Goal: Information Seeking & Learning: Find contact information

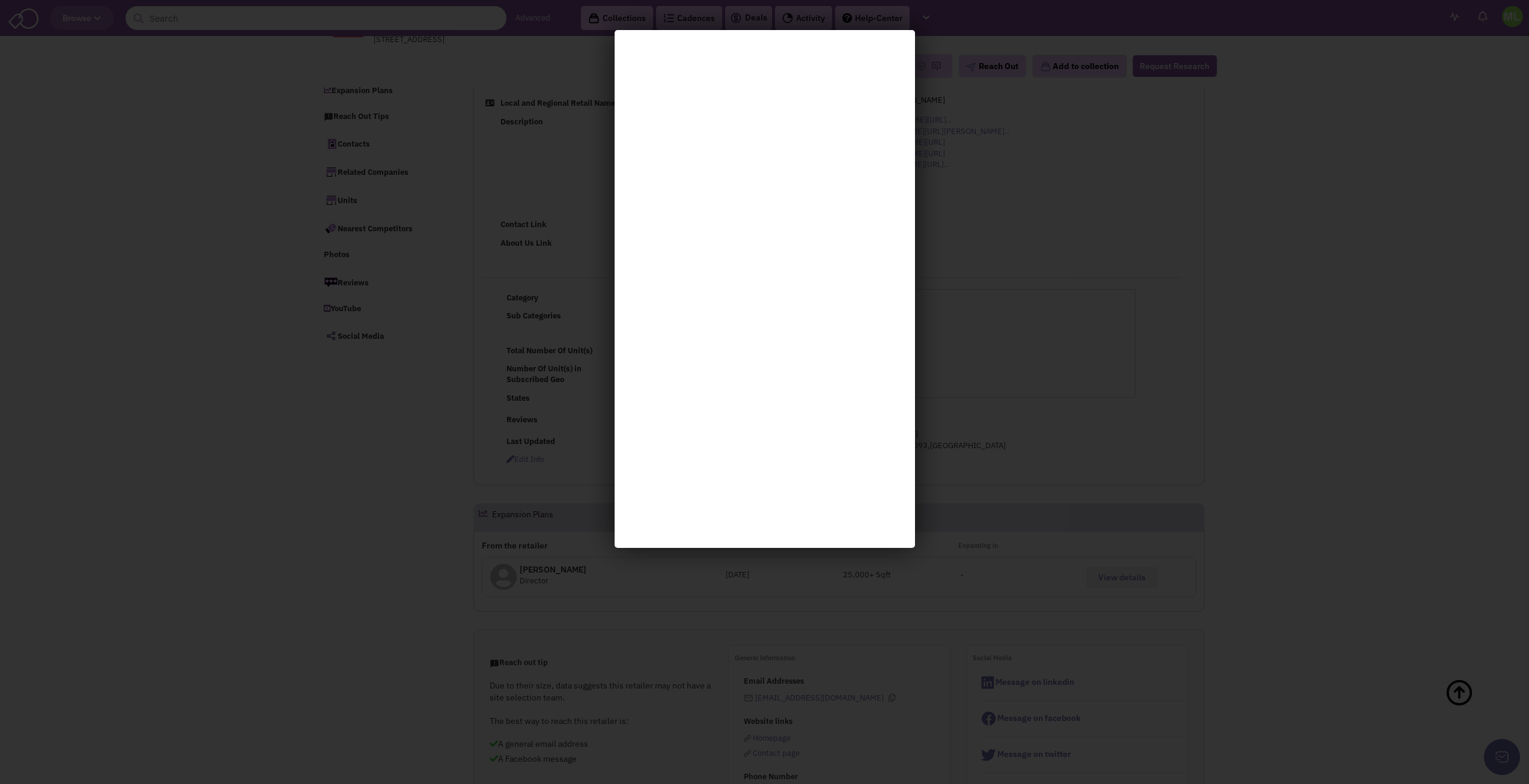
select select
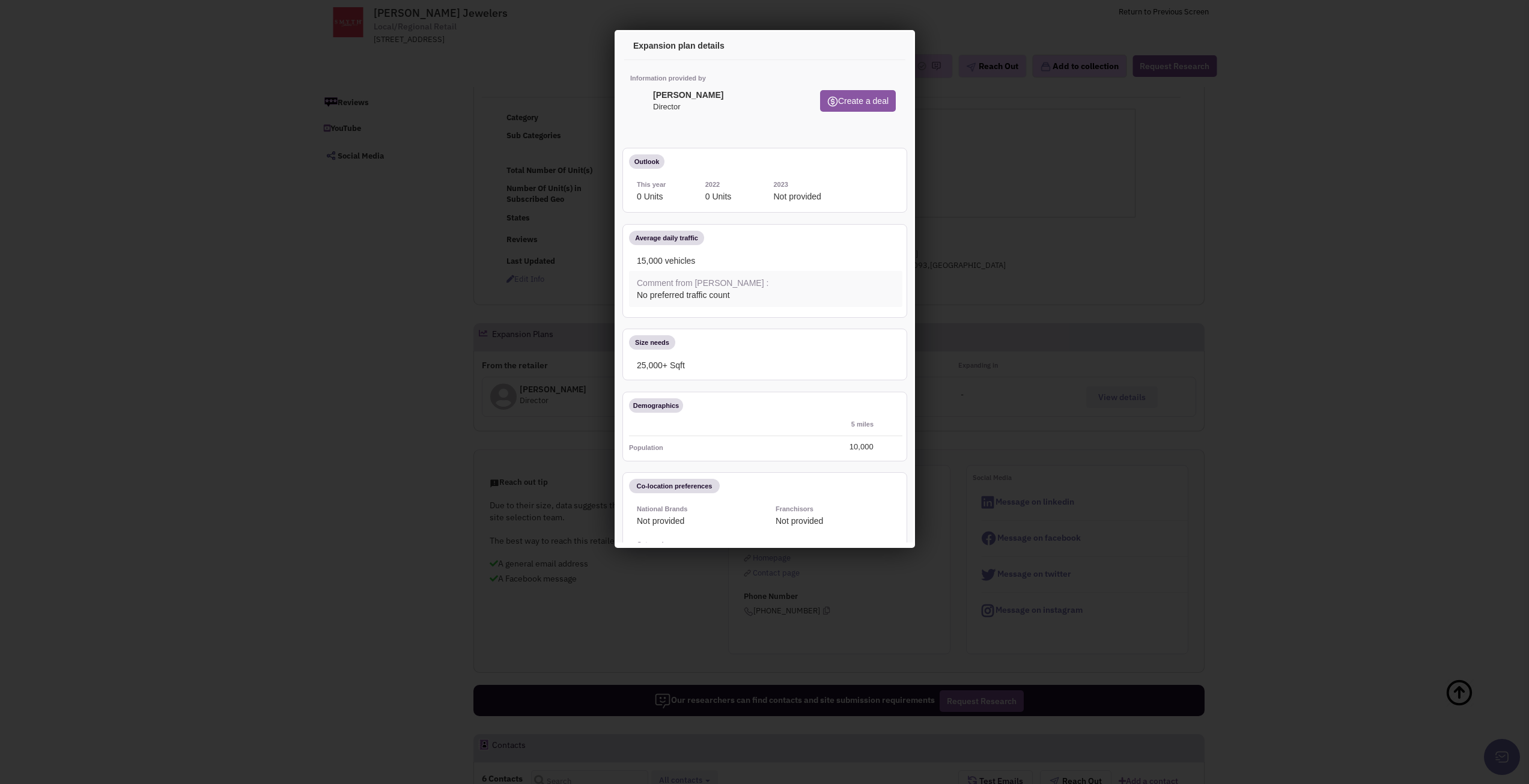
scroll to position [180, 0]
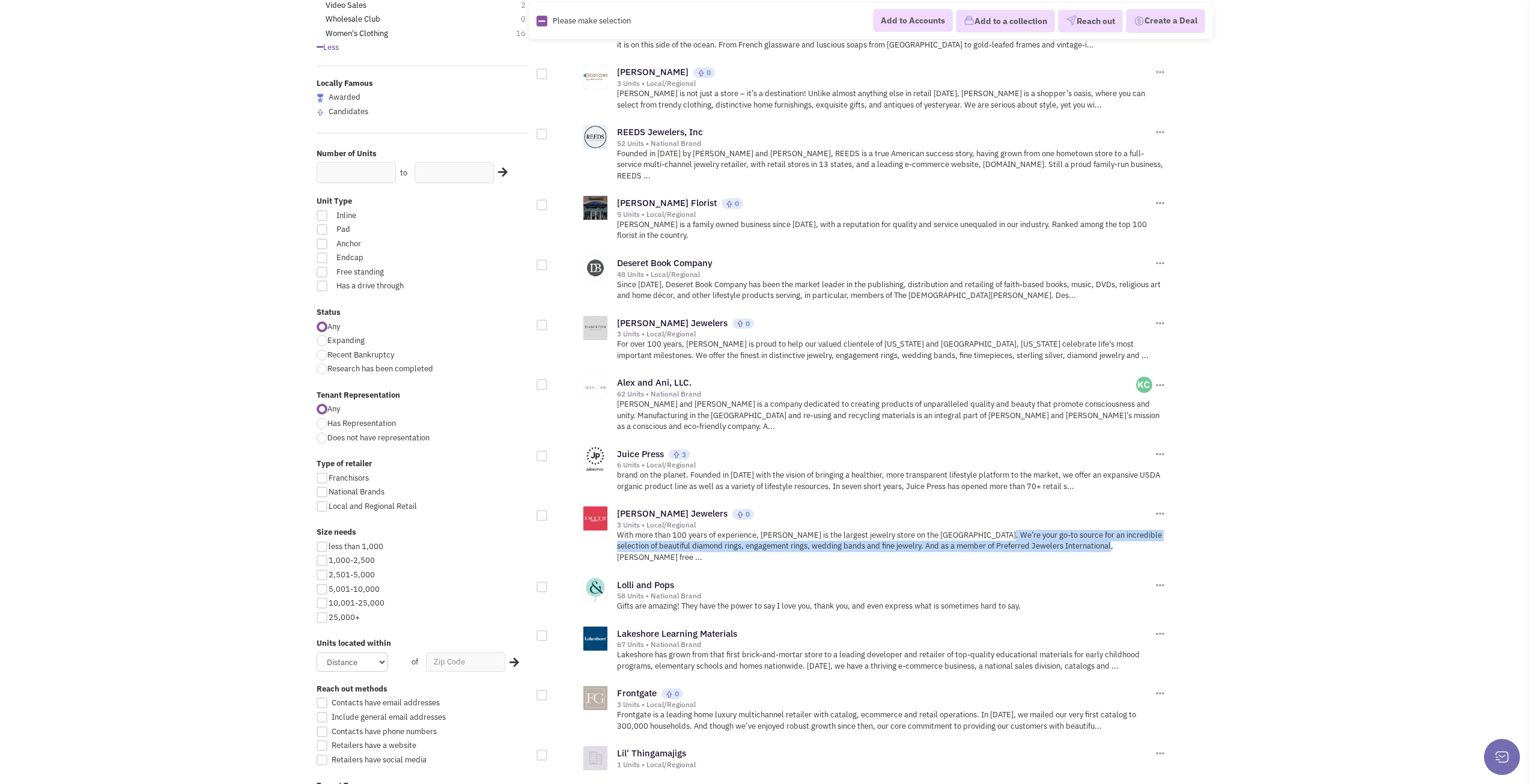
scroll to position [781, 0]
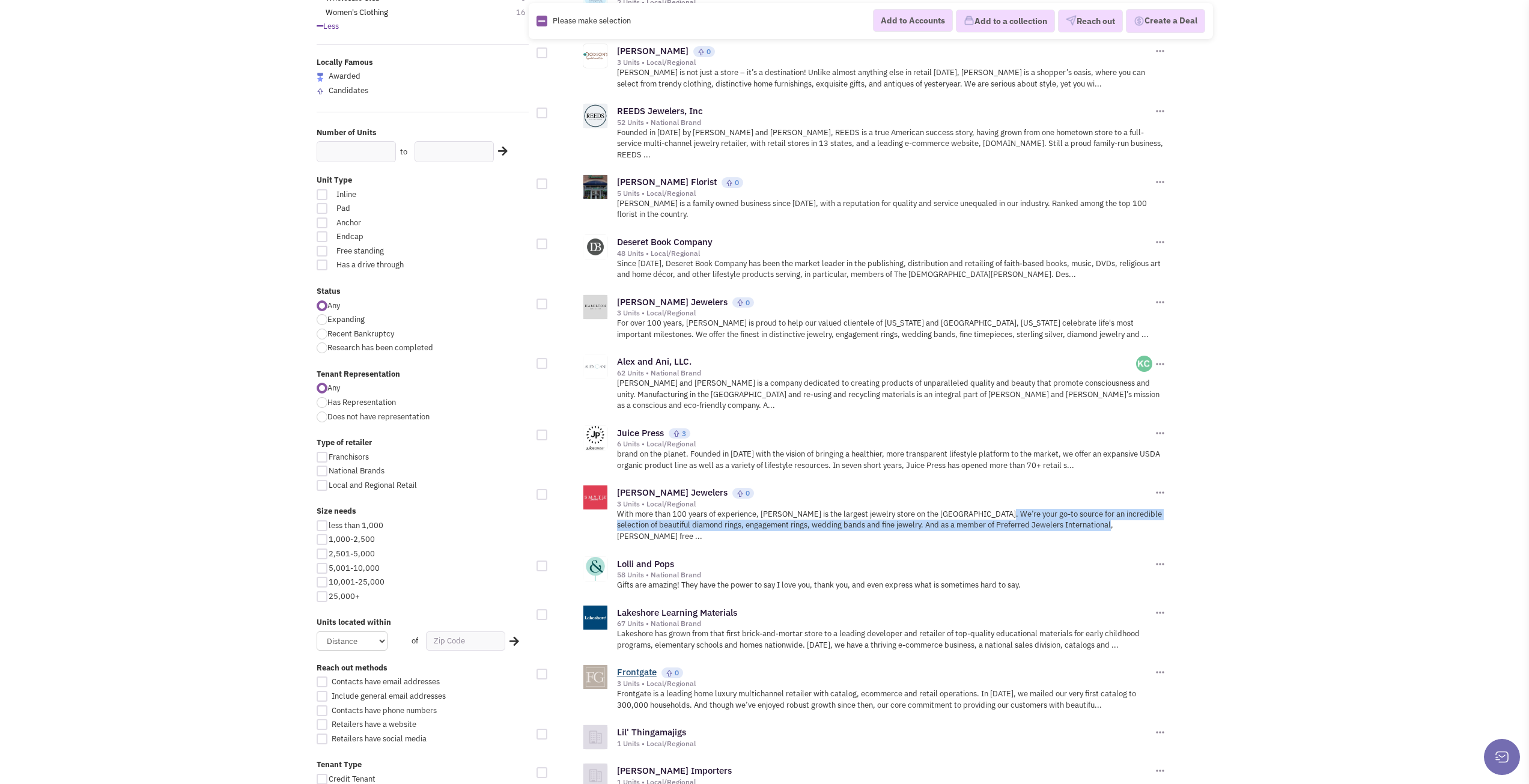
click at [655, 666] on link "Frontgate" at bounding box center [636, 672] width 40 height 11
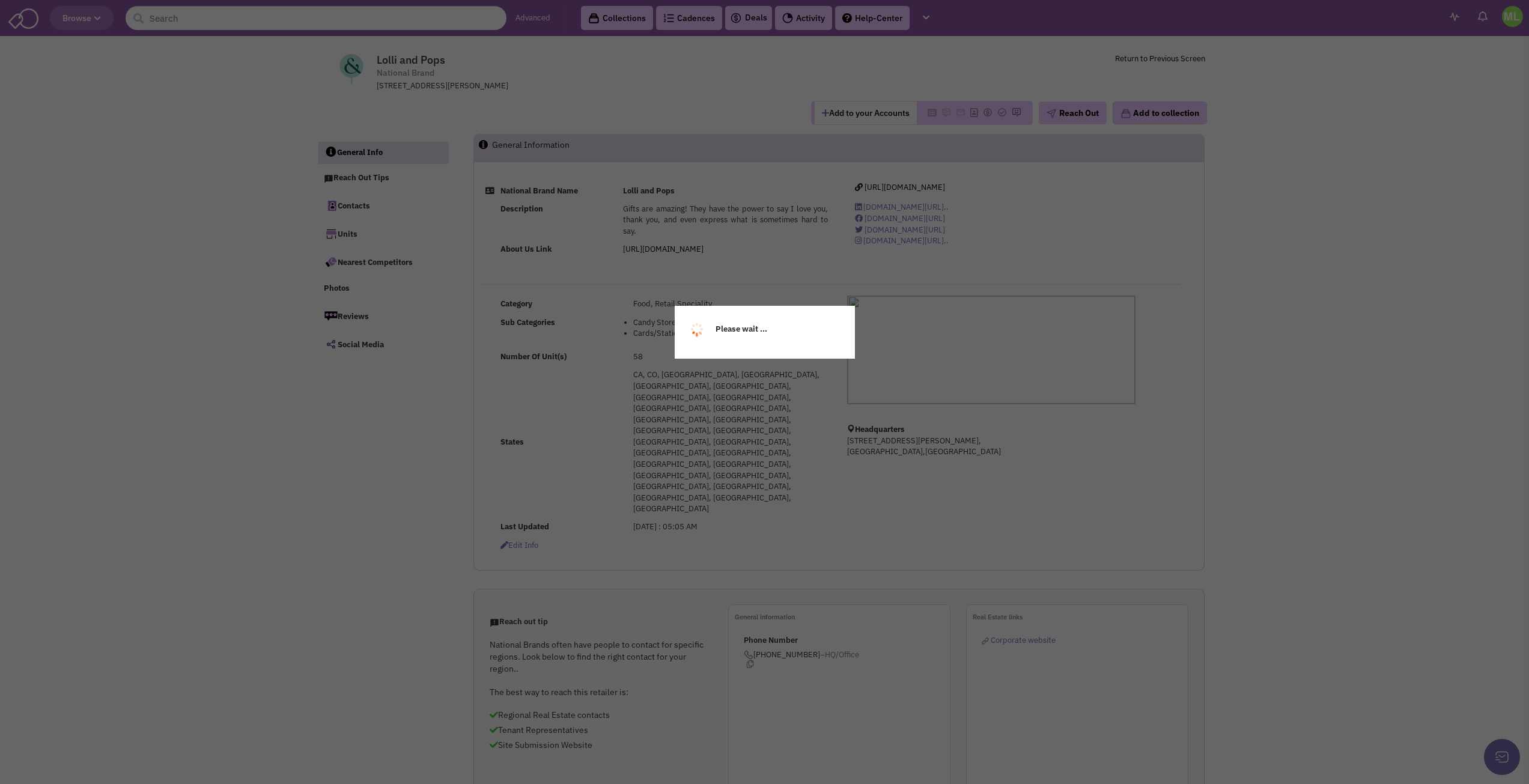
select select
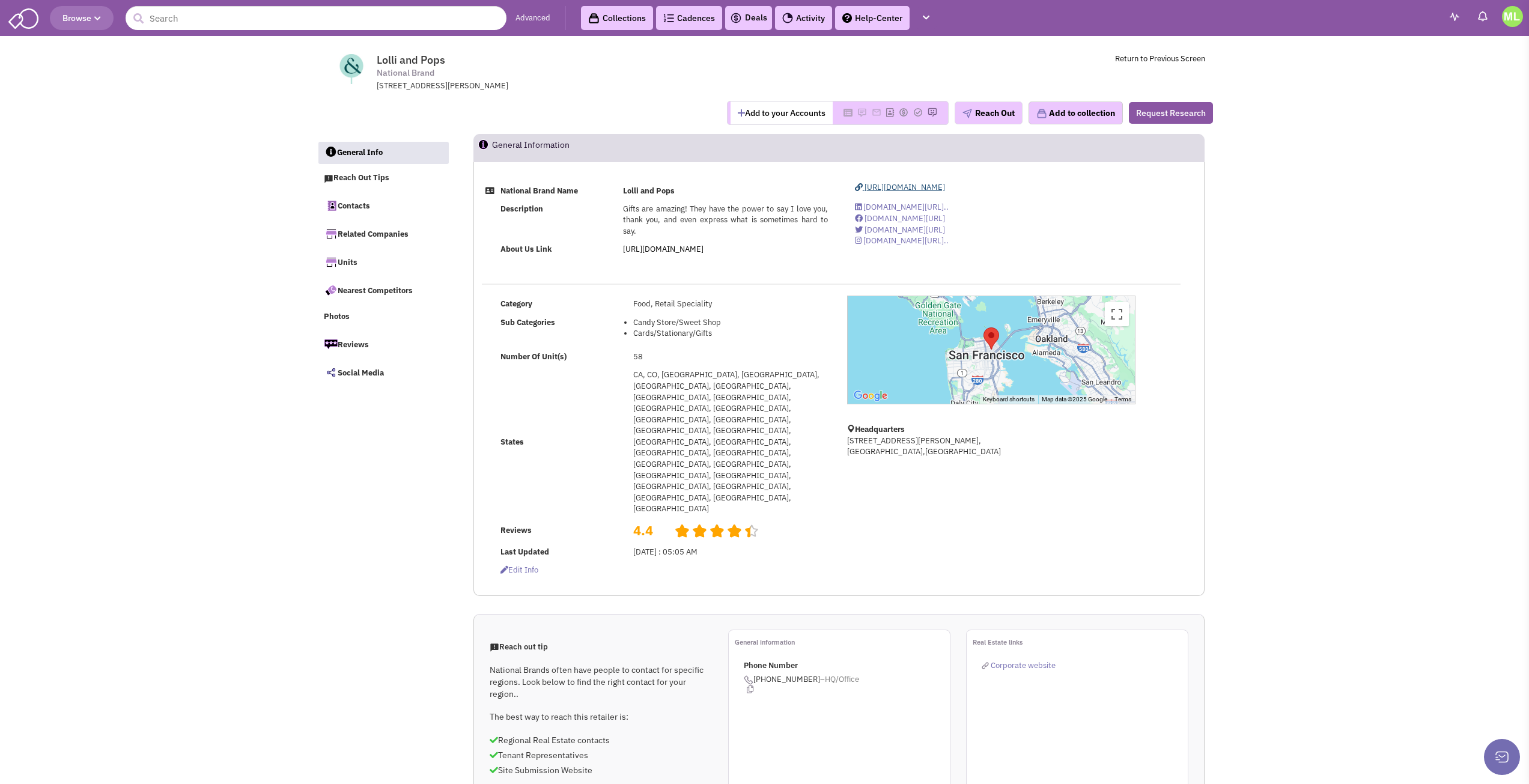
click at [899, 189] on span "https://www.lolliandpops.com/" at bounding box center [905, 187] width 81 height 10
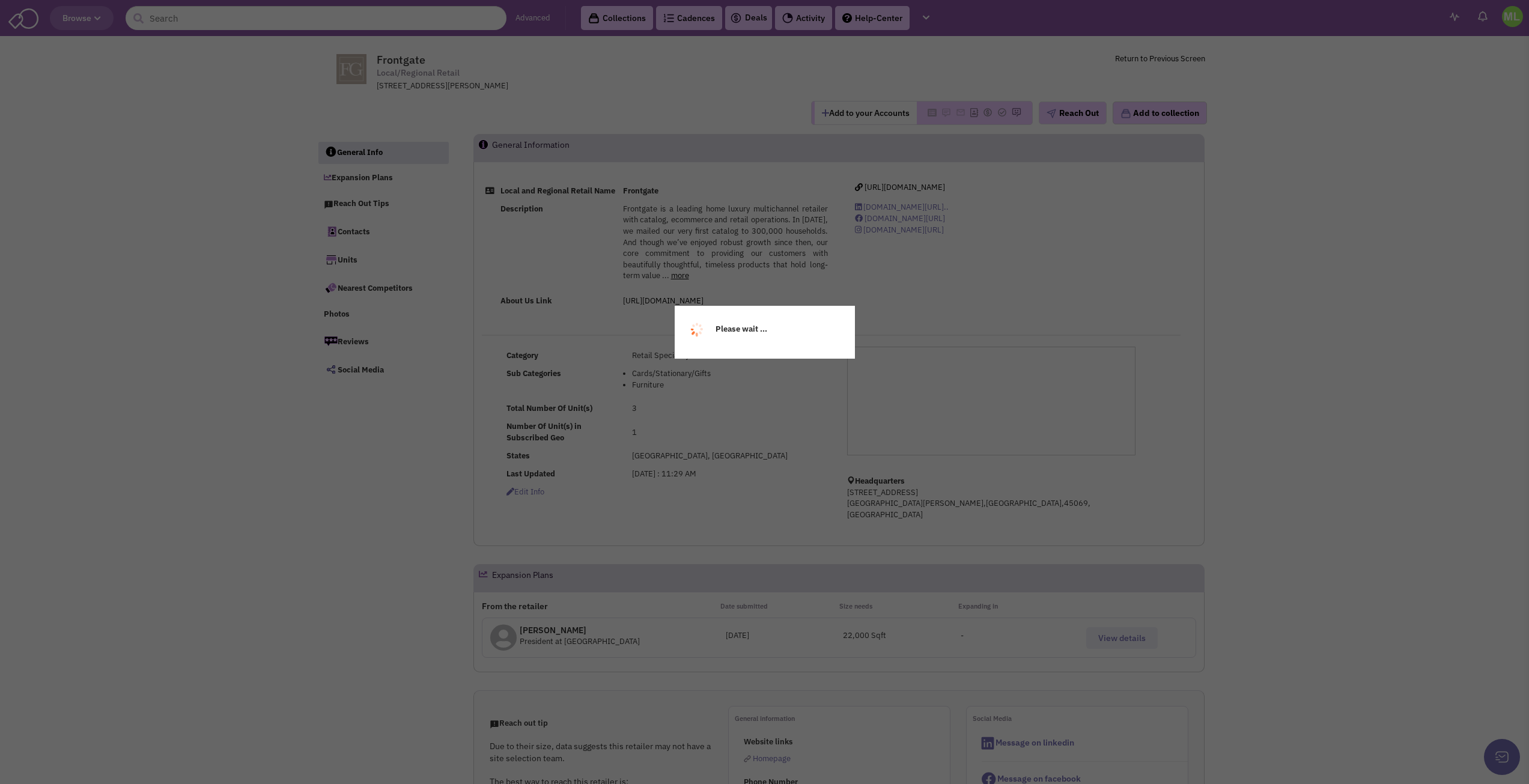
select select
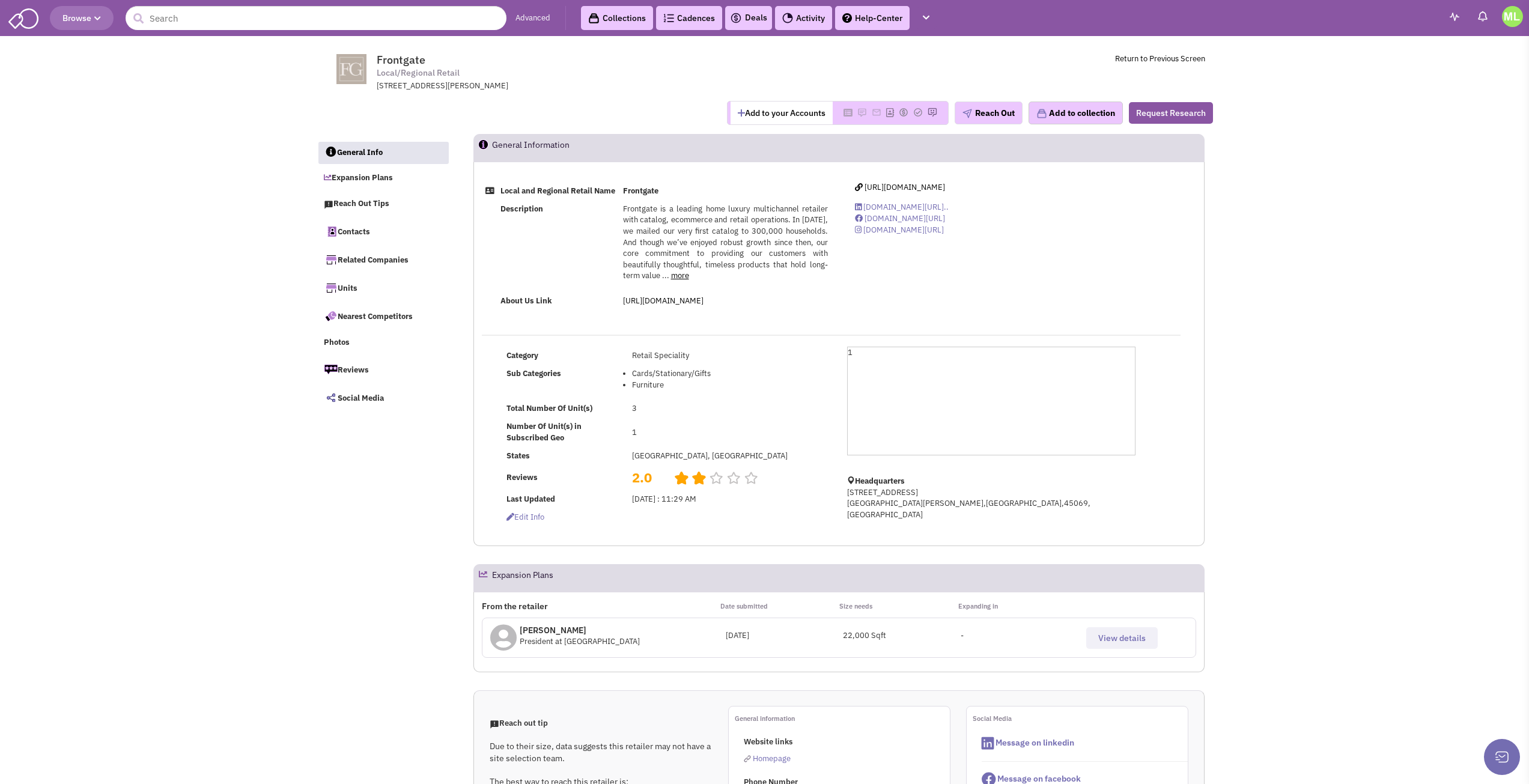
click at [689, 281] on link "more" at bounding box center [680, 276] width 18 height 10
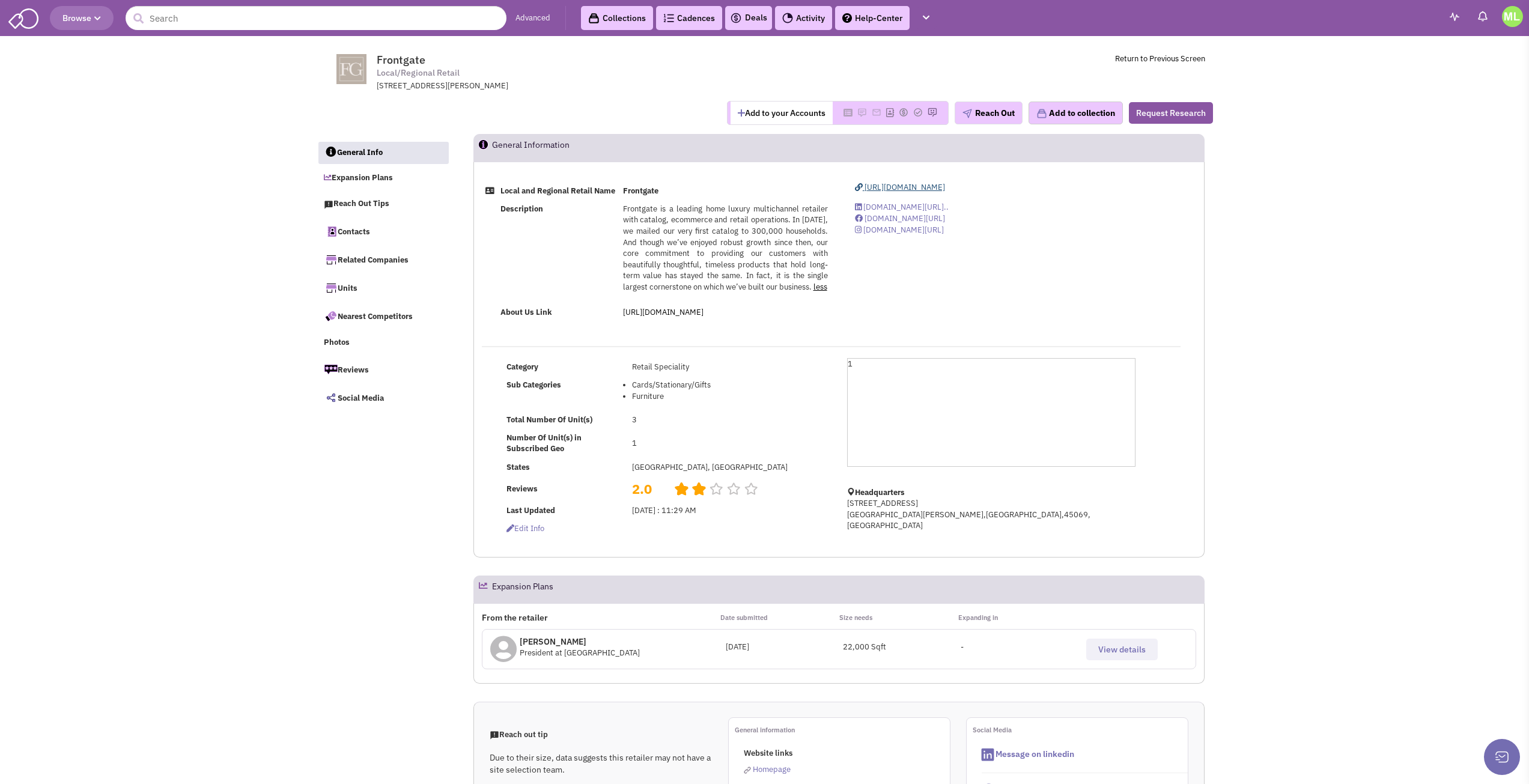
click at [925, 187] on span "https://www.frontgate.com/" at bounding box center [905, 187] width 81 height 10
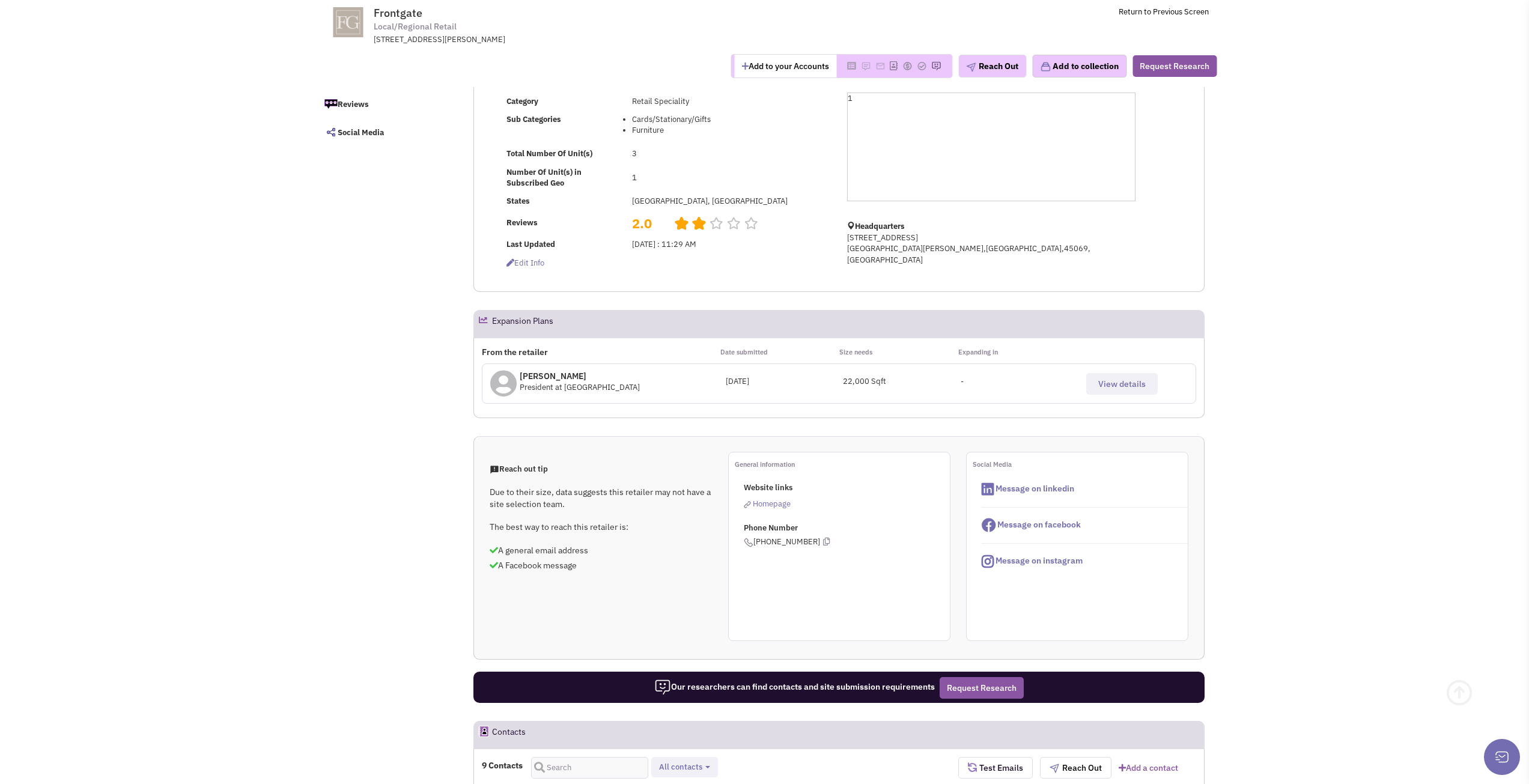
scroll to position [300, 0]
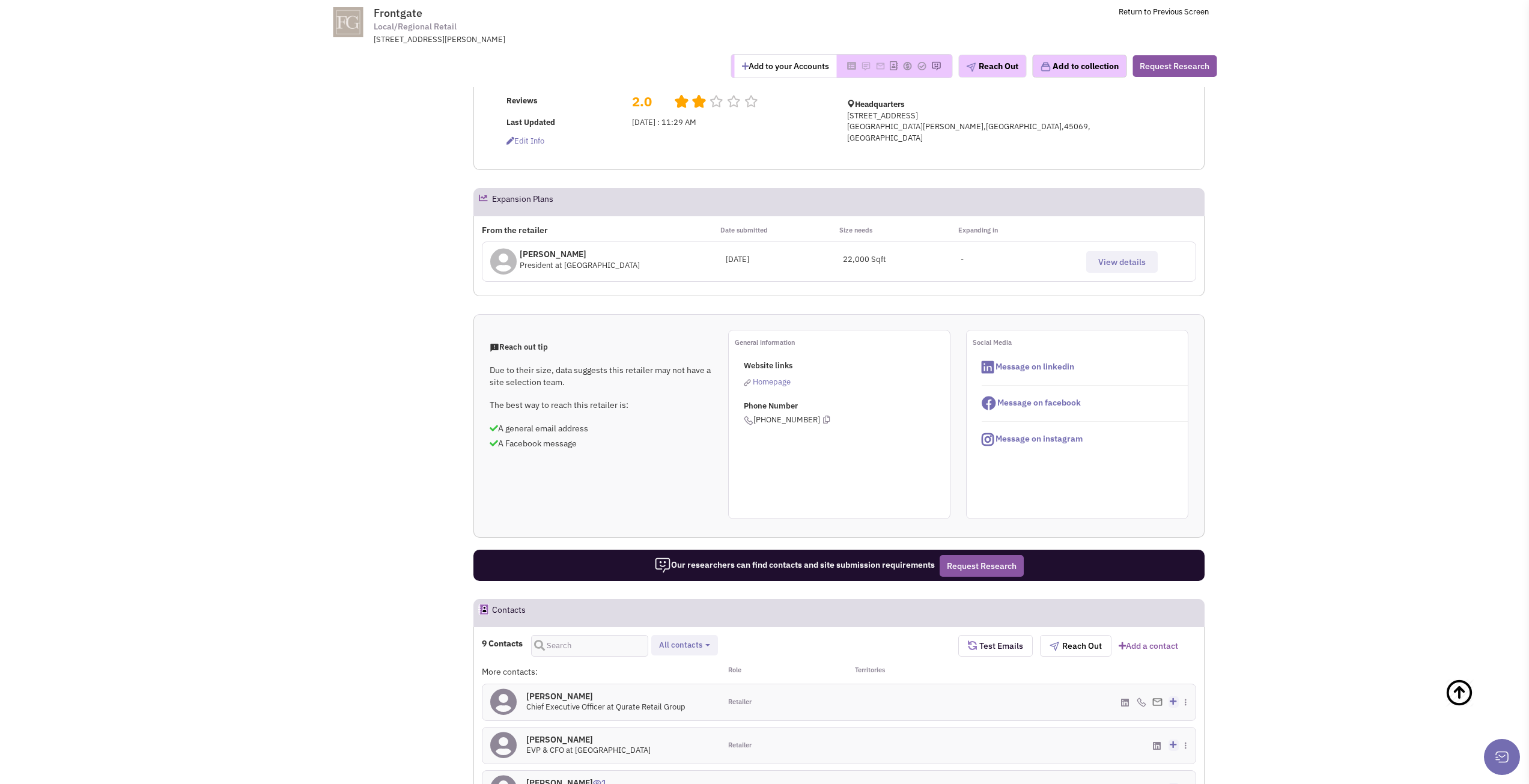
click at [1106, 267] on span "View details" at bounding box center [1122, 262] width 47 height 11
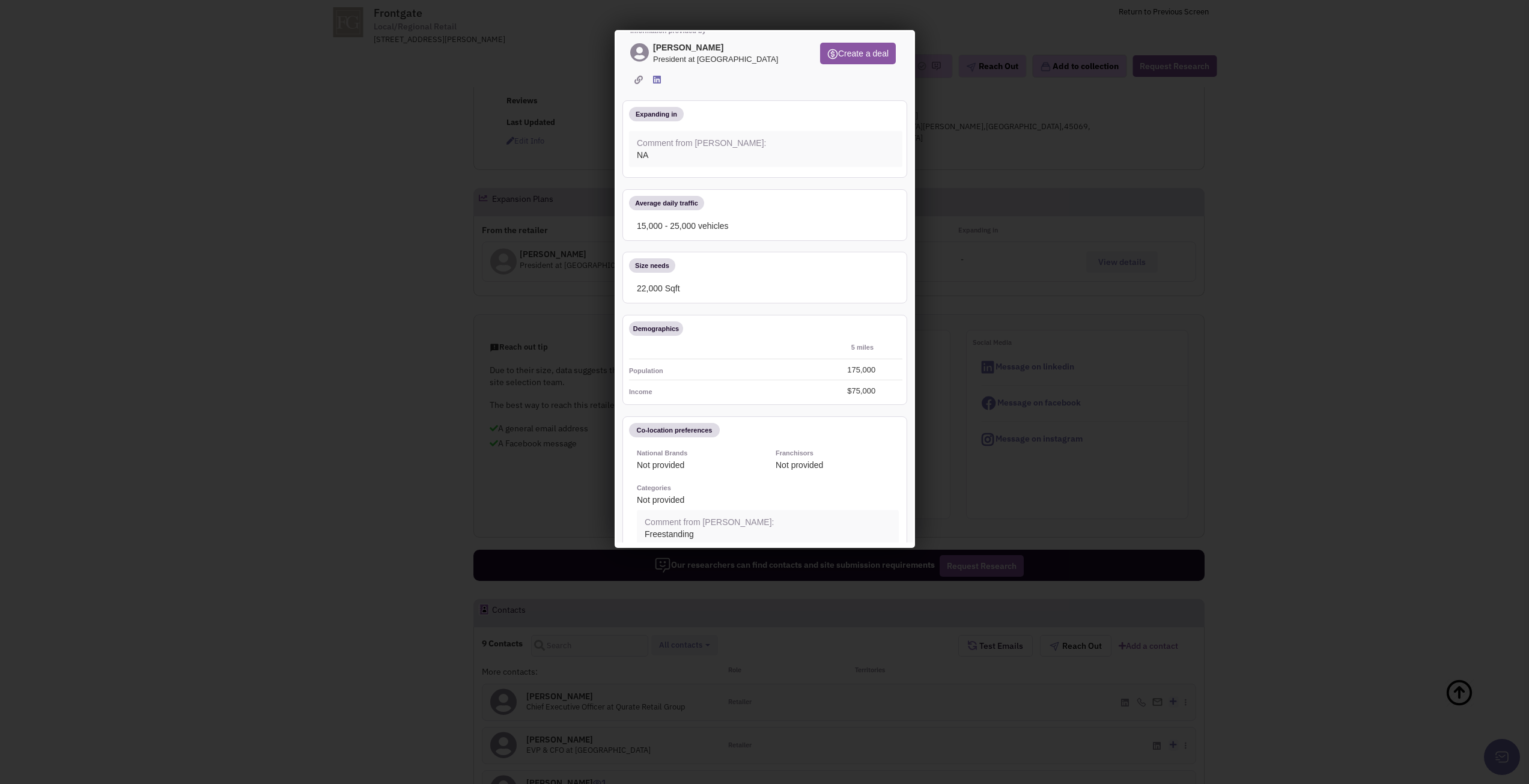
scroll to position [93, 0]
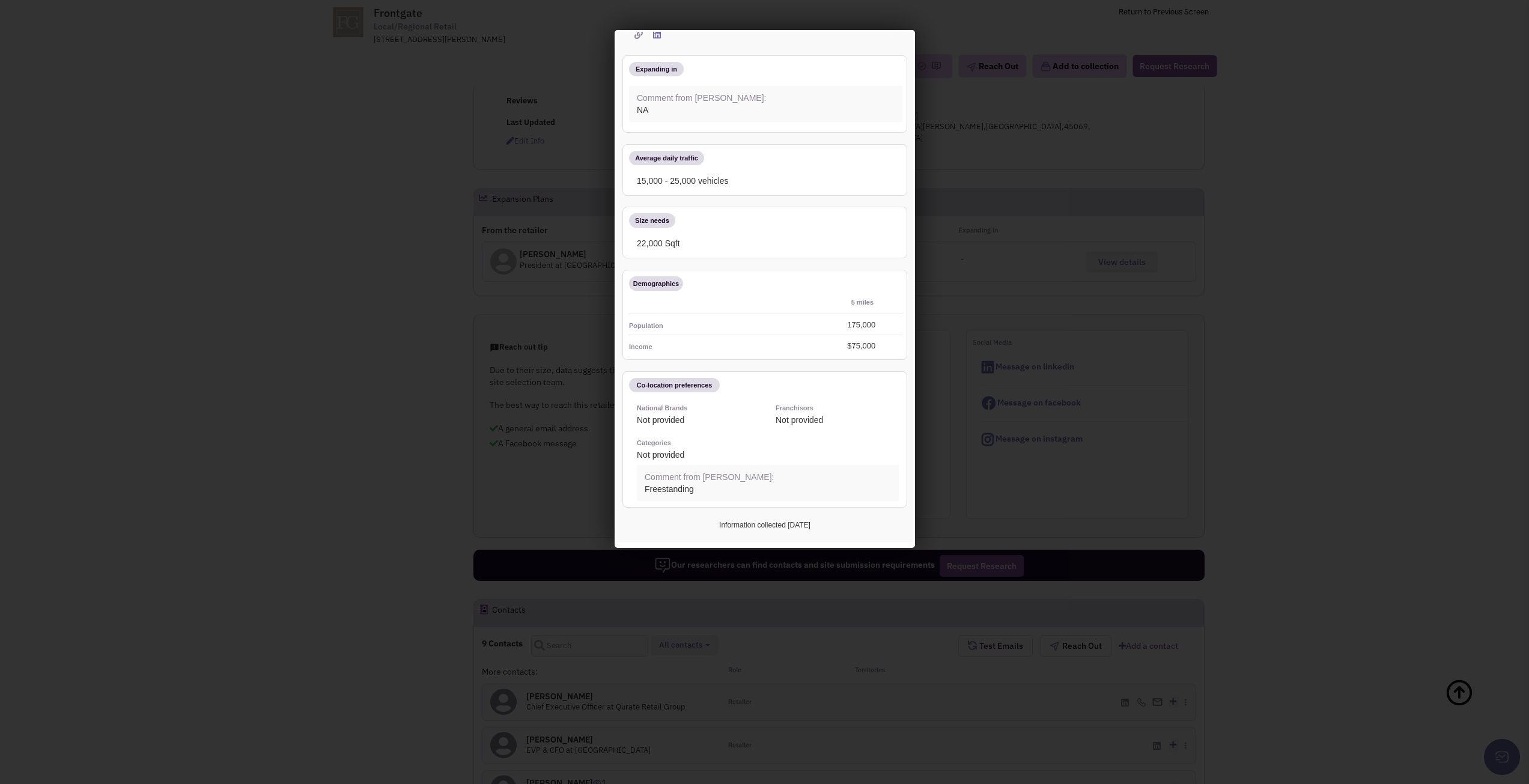
click at [1389, 528] on div at bounding box center [764, 392] width 1529 height 784
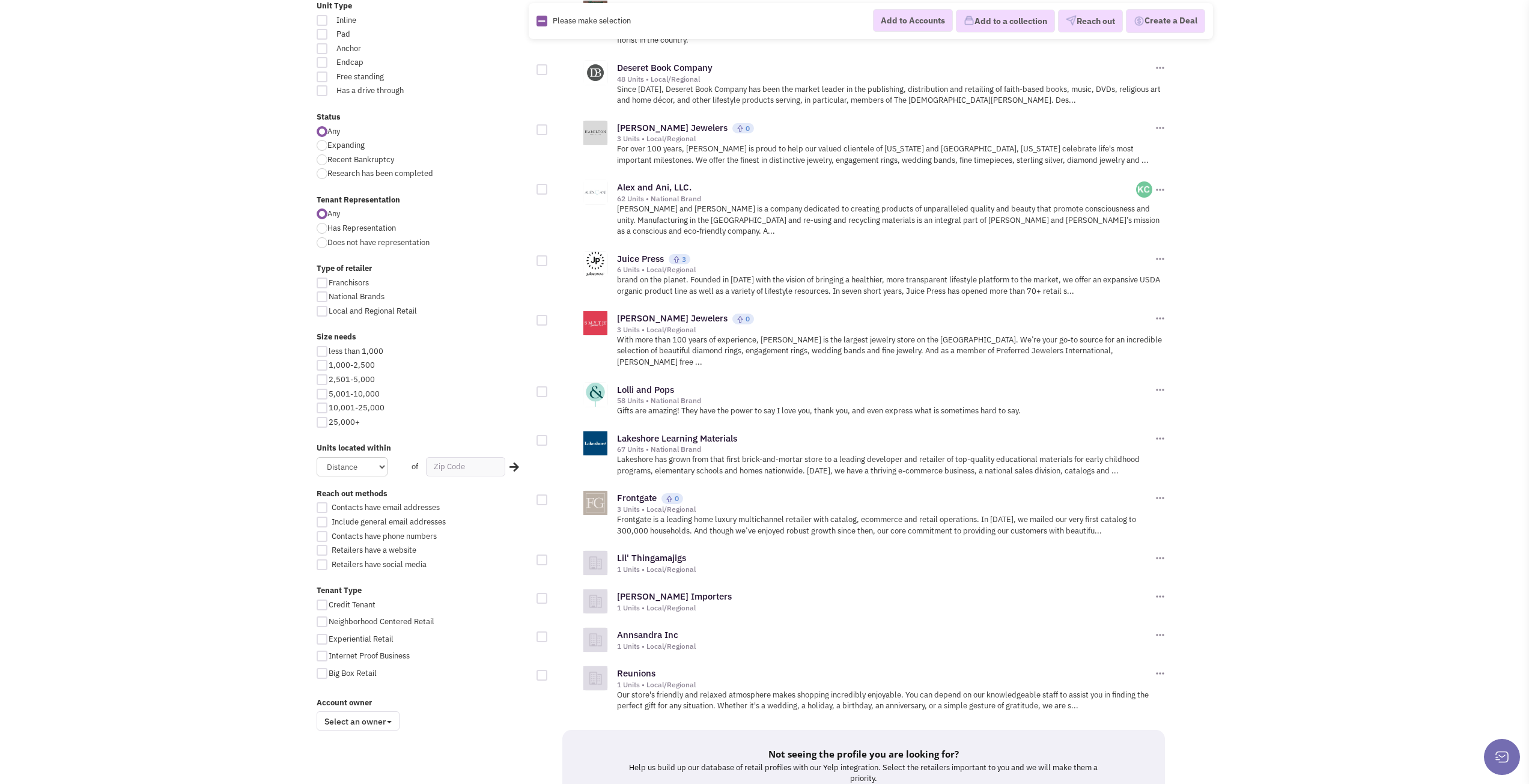
scroll to position [961, 0]
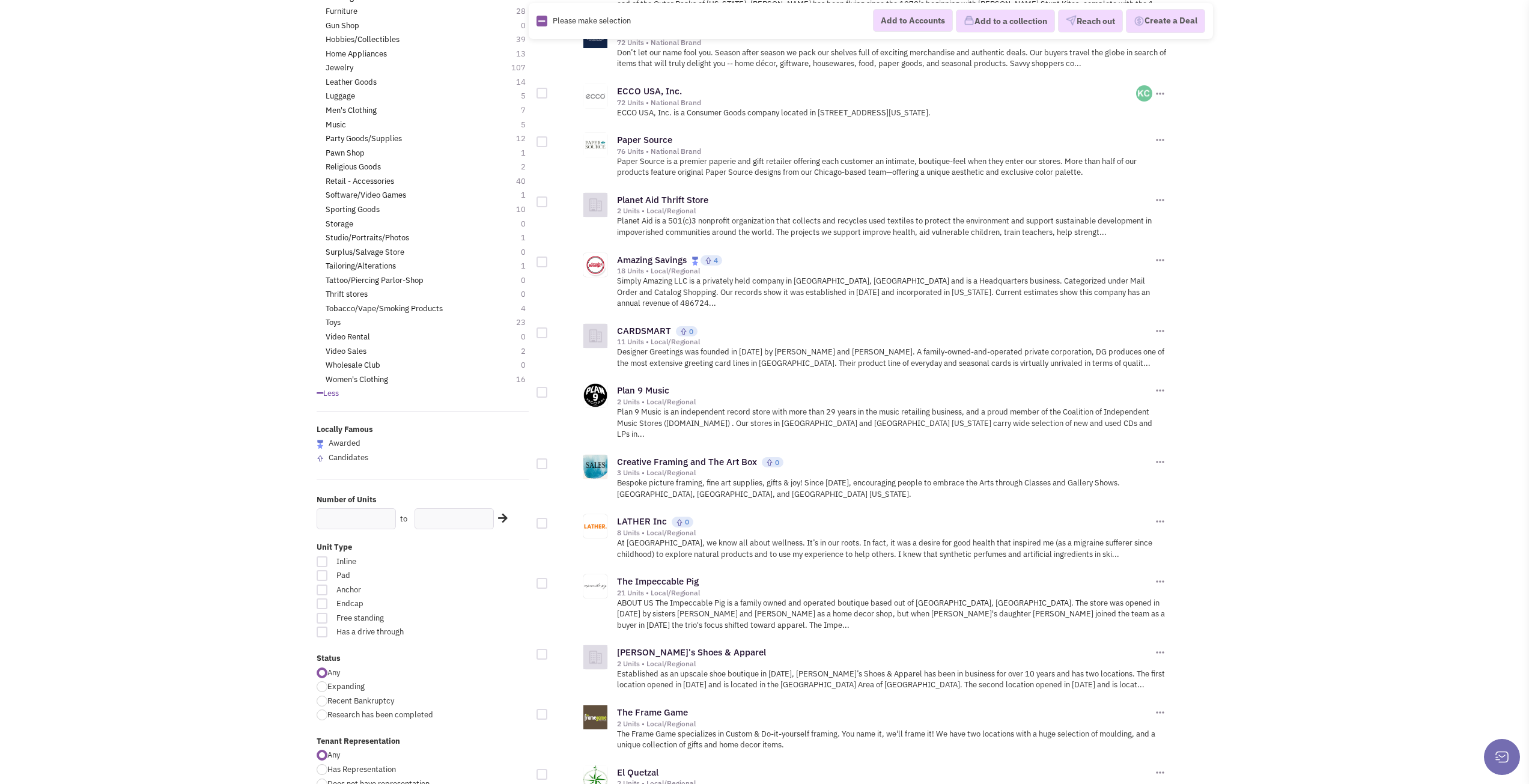
scroll to position [421, 0]
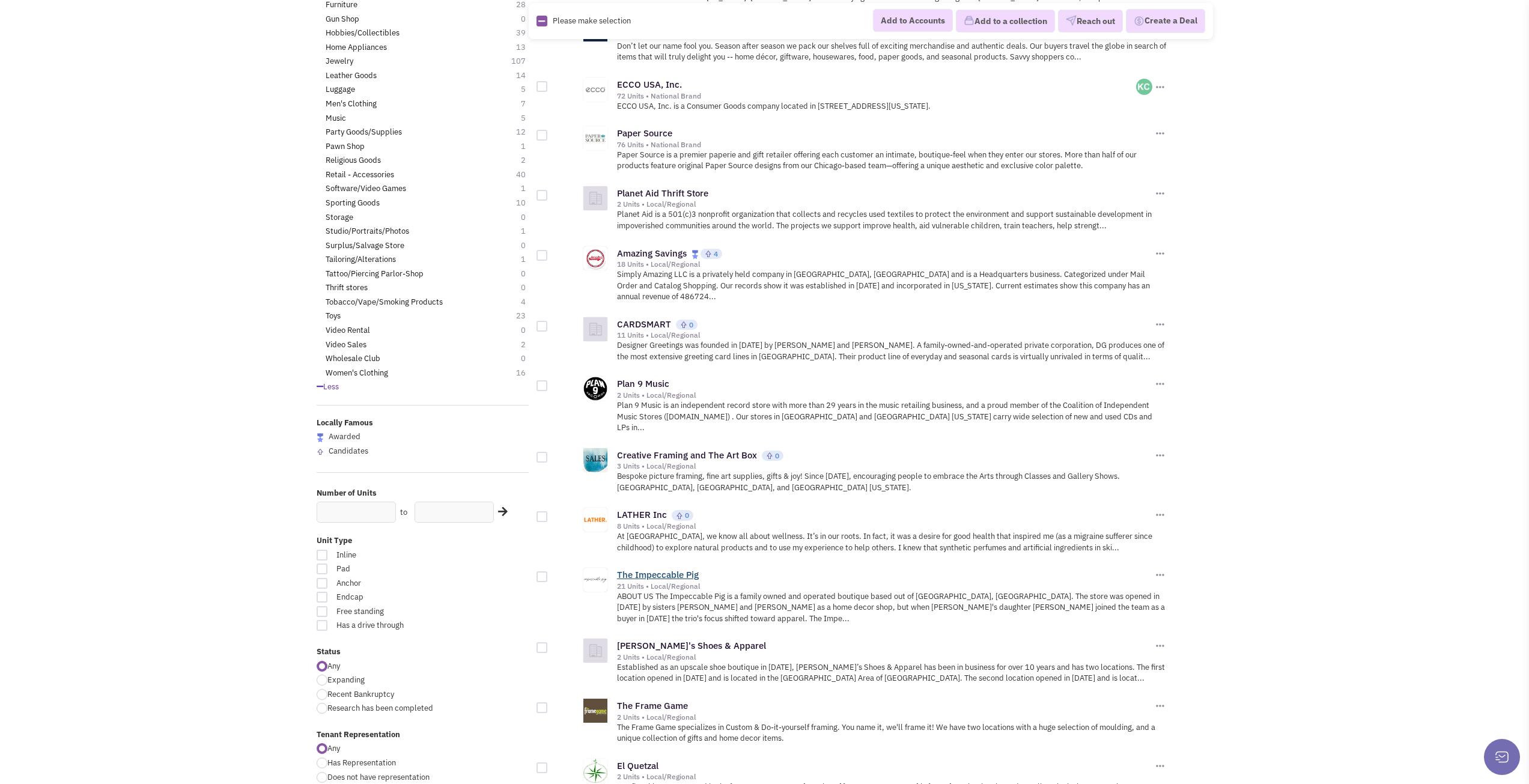
drag, startPoint x: 690, startPoint y: 558, endPoint x: 664, endPoint y: 551, distance: 26.9
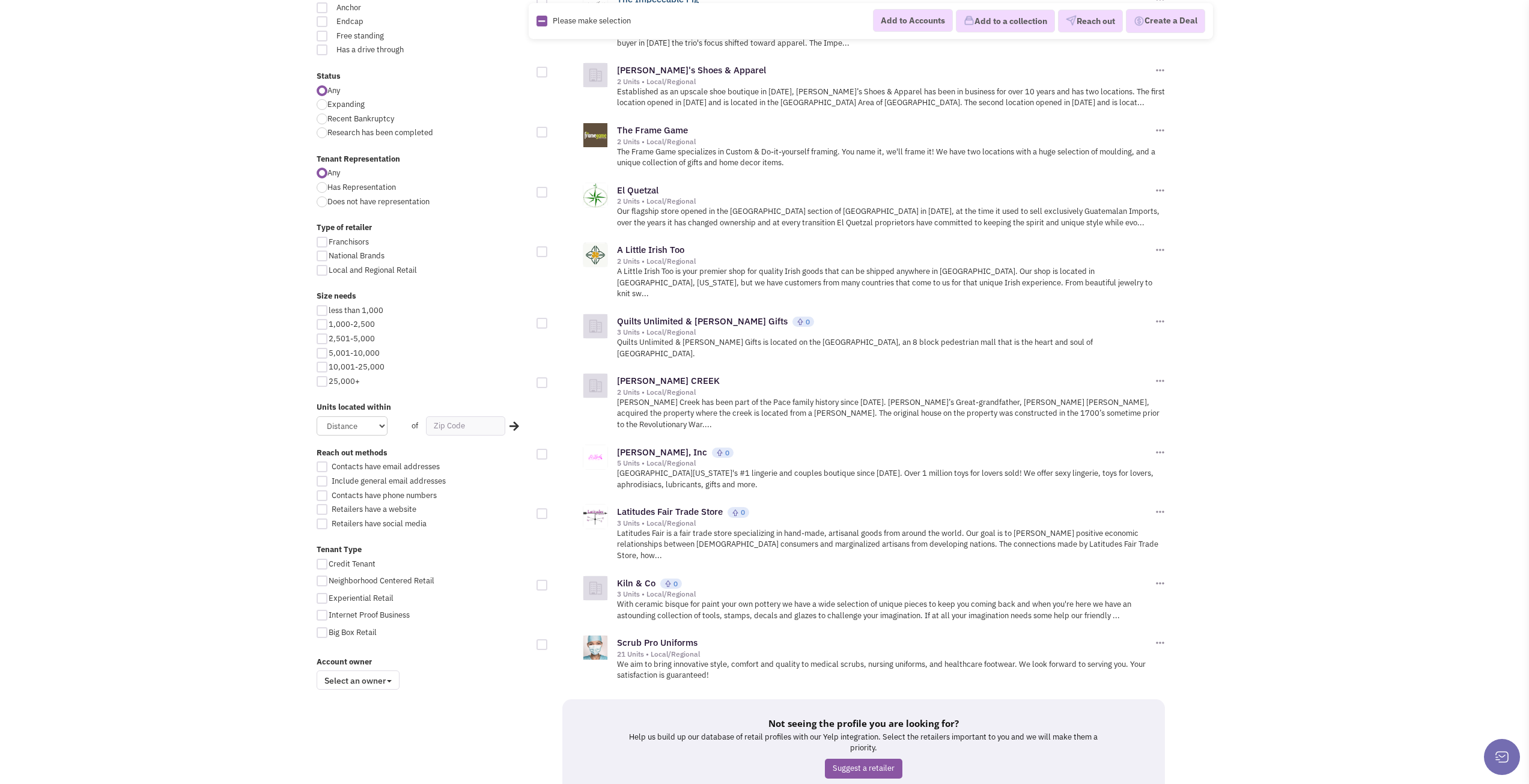
scroll to position [1015, 0]
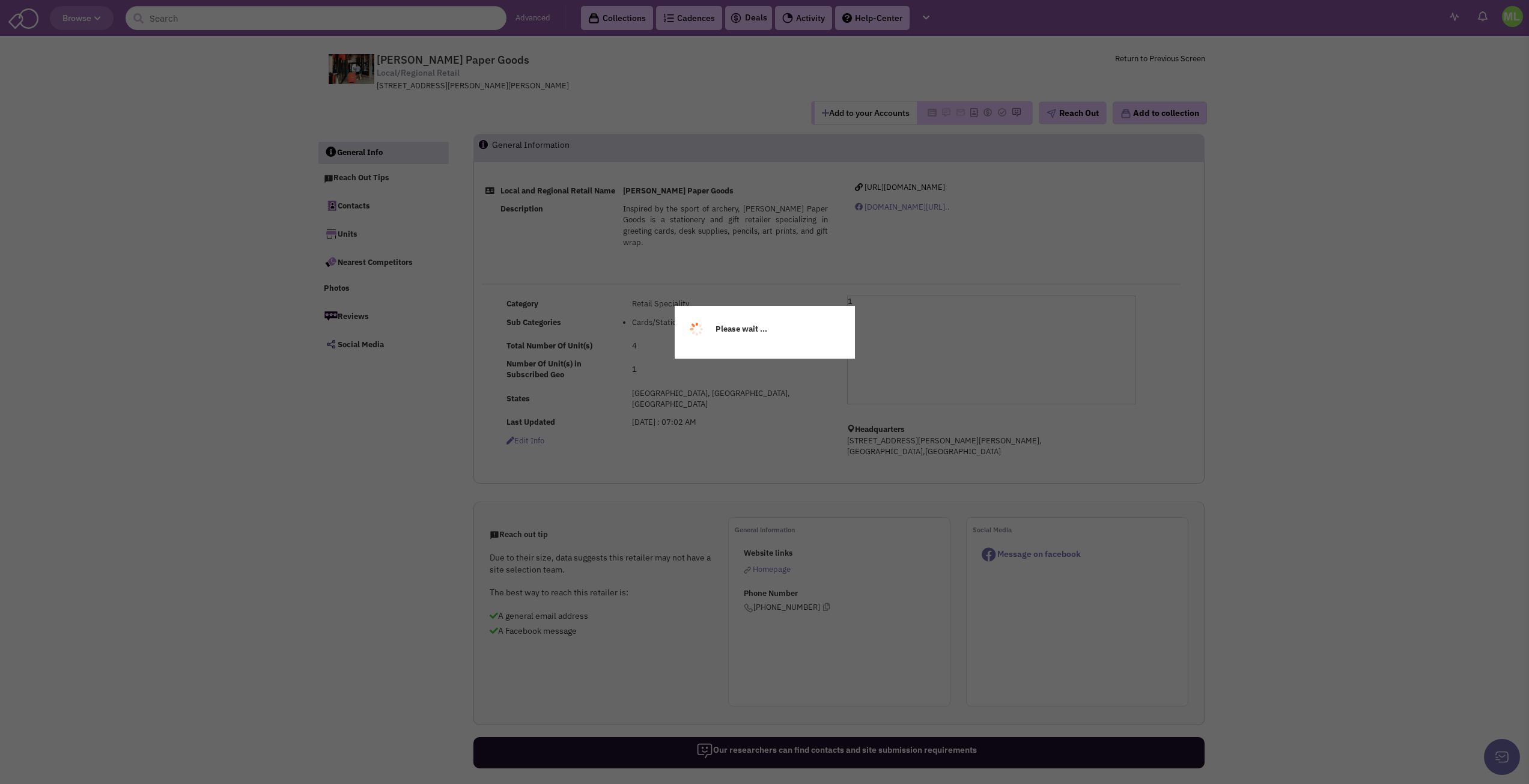
select select
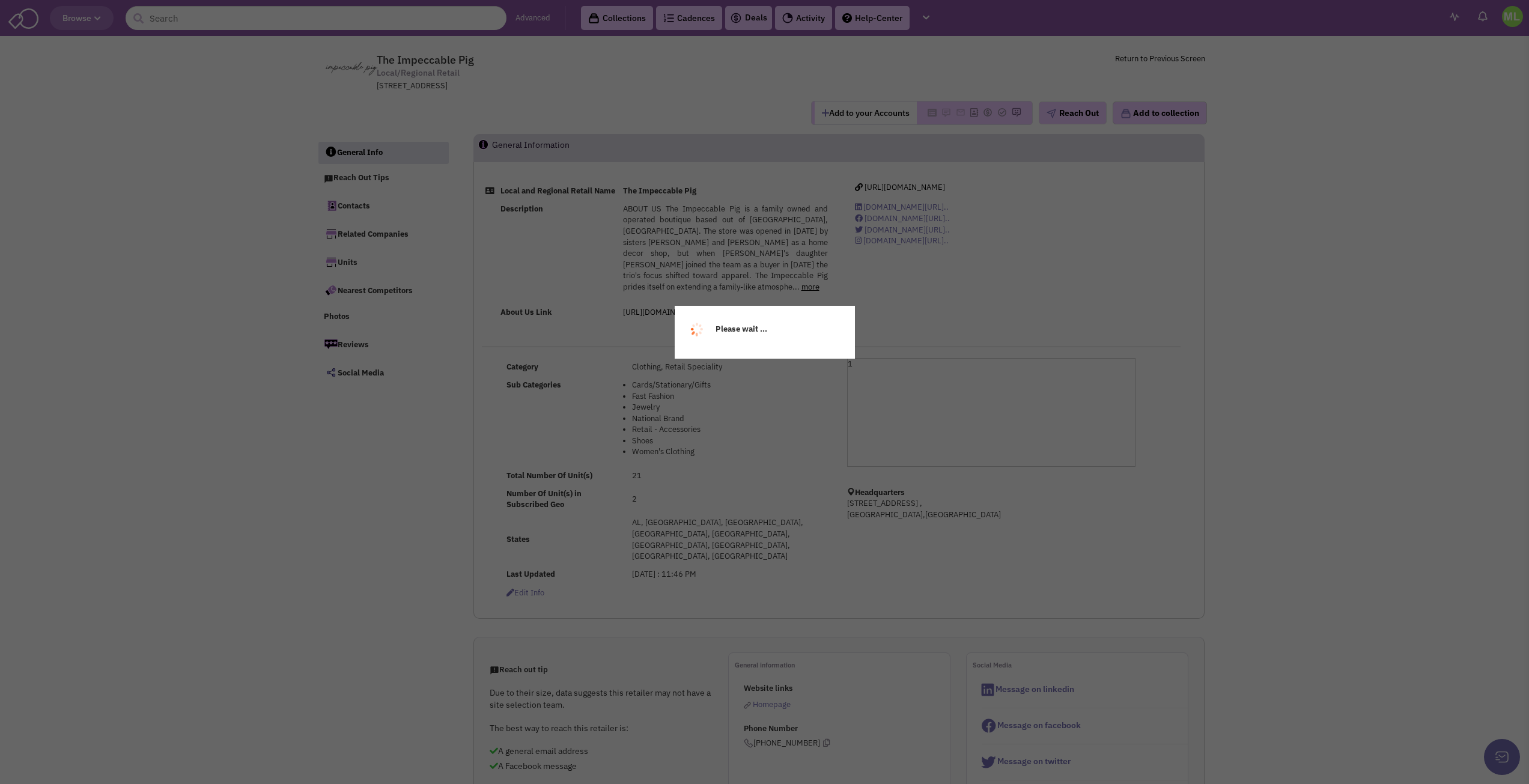
select select
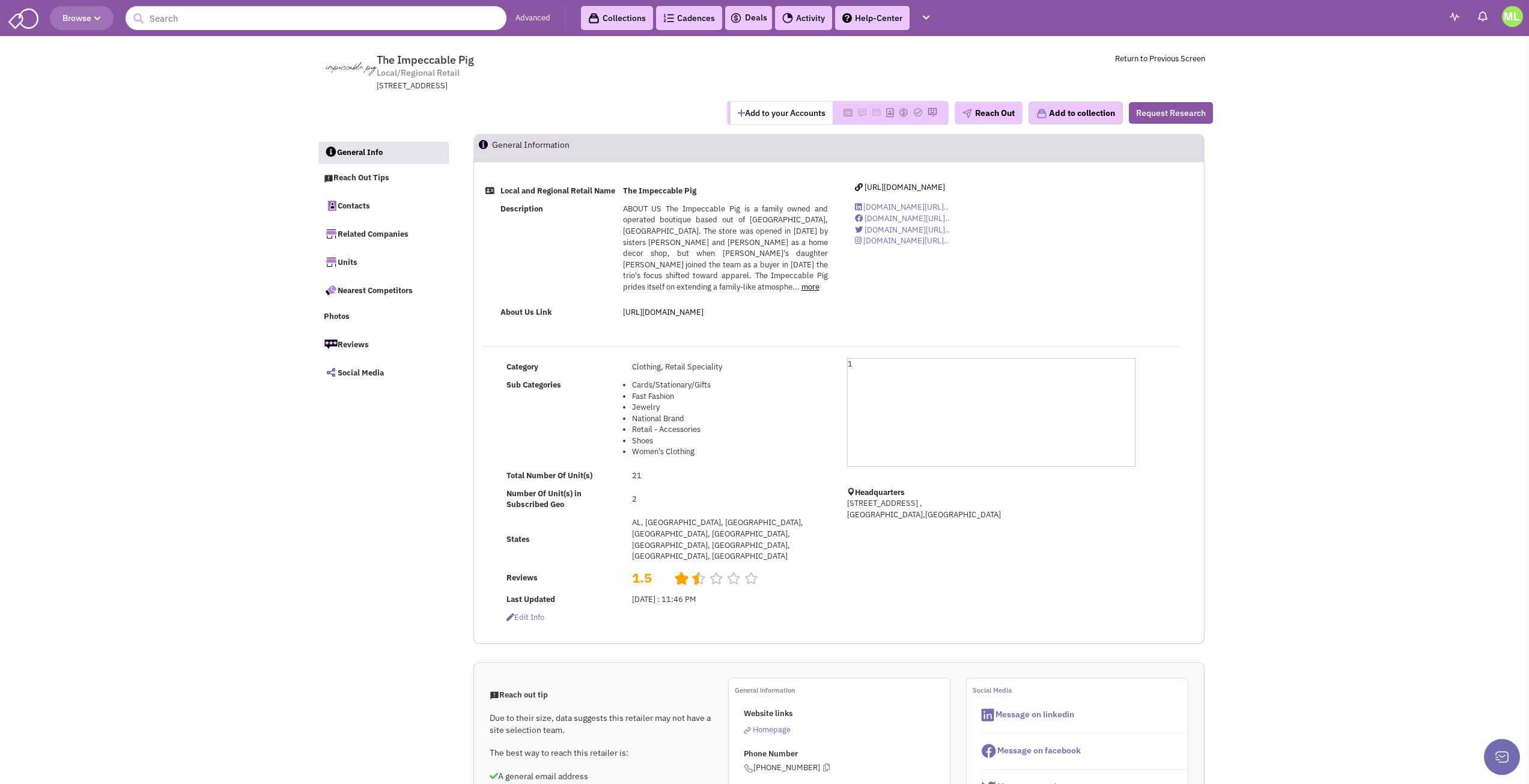
click at [894, 181] on div "Local and Regional Retail Name The Impeccable Pig Description ABOUT US The Impe…" at bounding box center [839, 402] width 731 height 483
click at [902, 187] on span "https://www.theimpeccablepig.com/" at bounding box center [905, 187] width 81 height 10
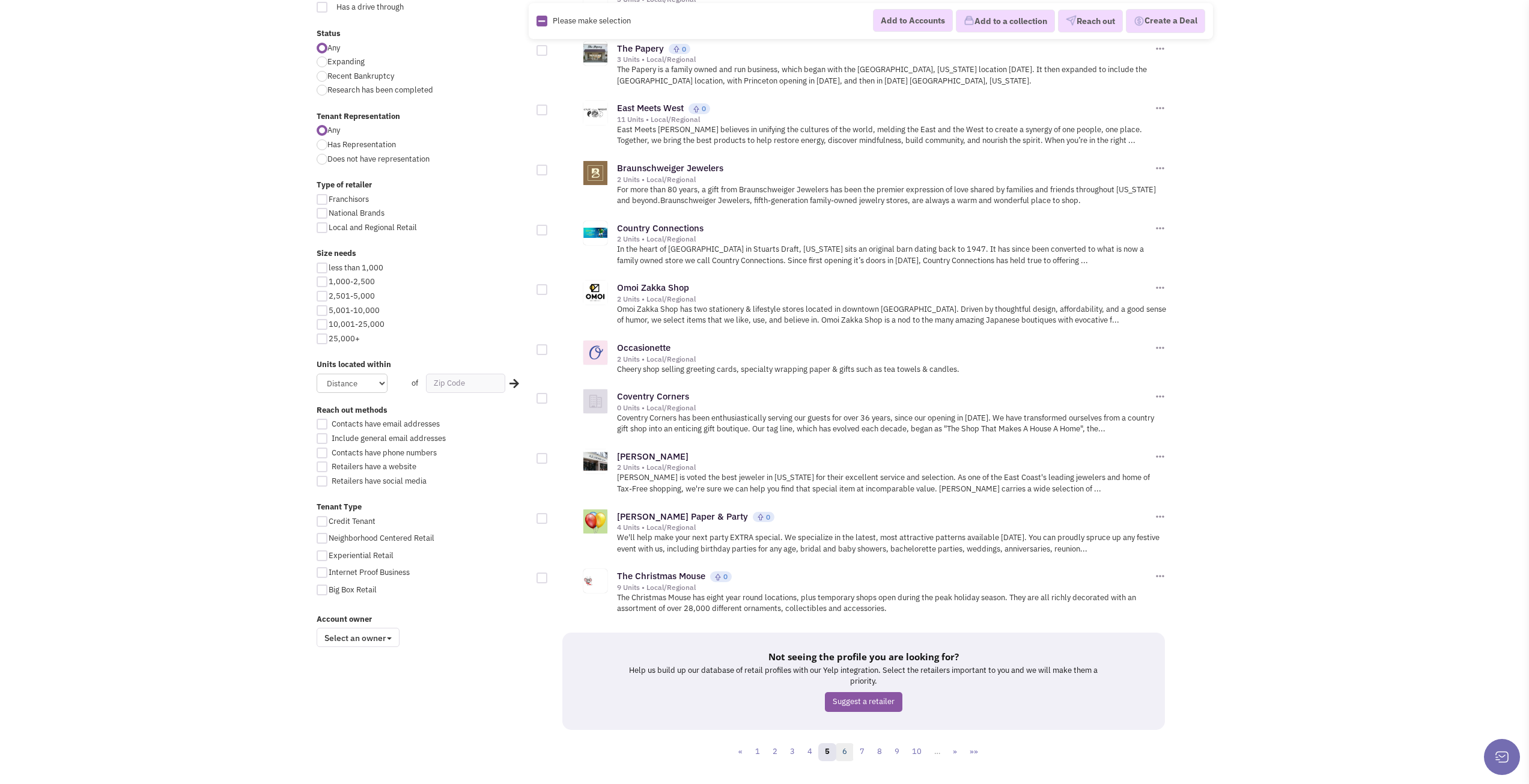
scroll to position [1058, 0]
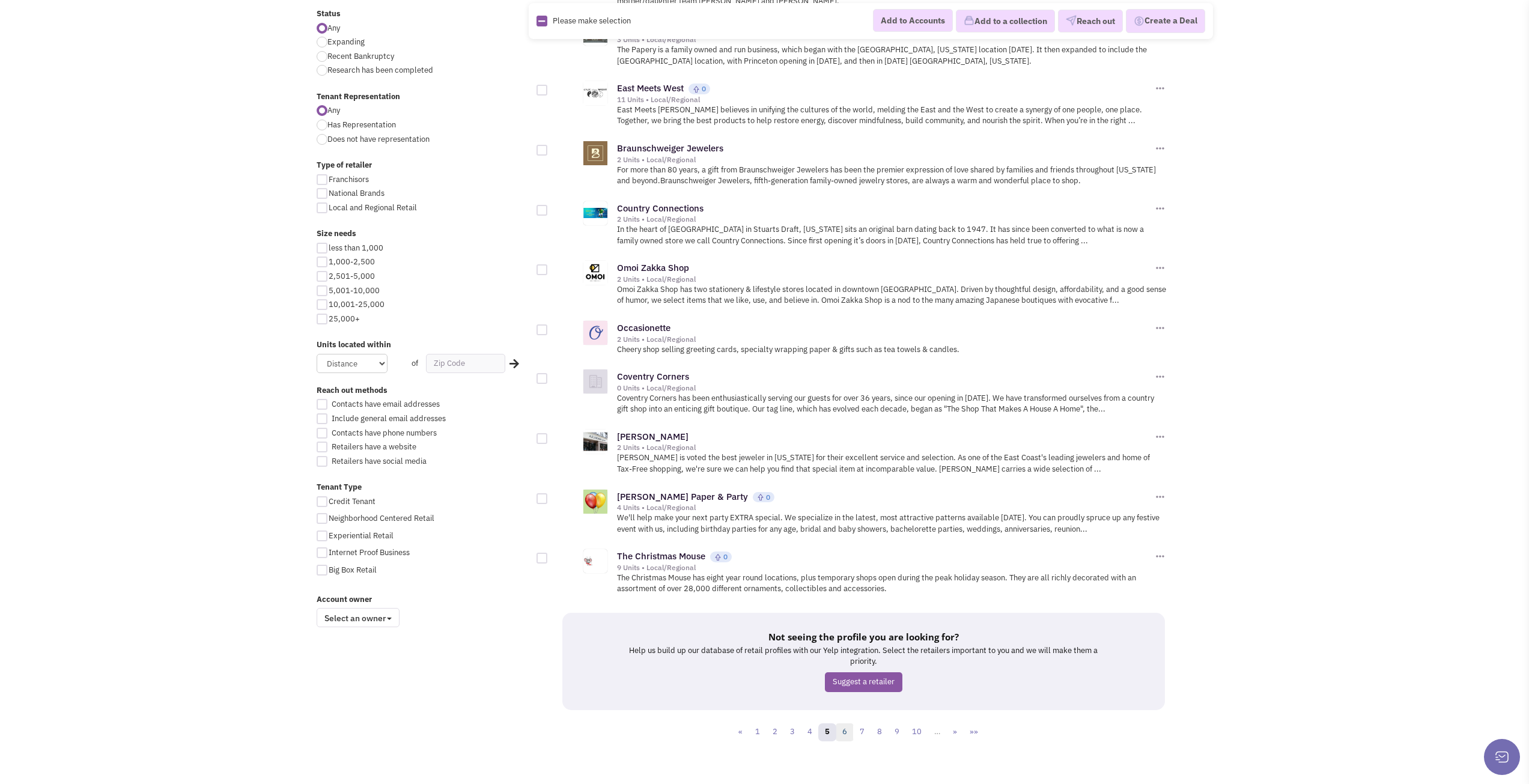
click at [845, 723] on link "6" at bounding box center [845, 732] width 18 height 18
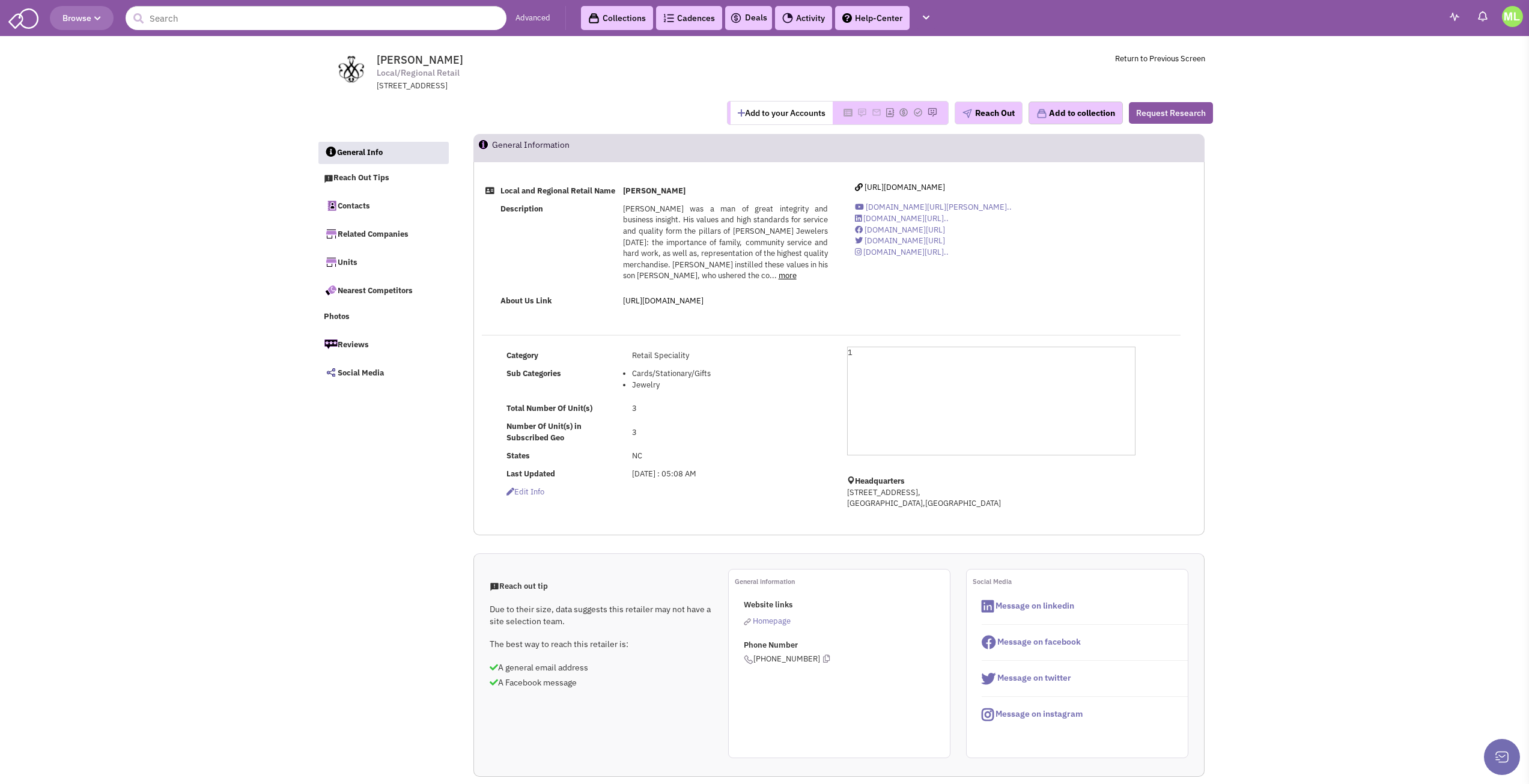
select select
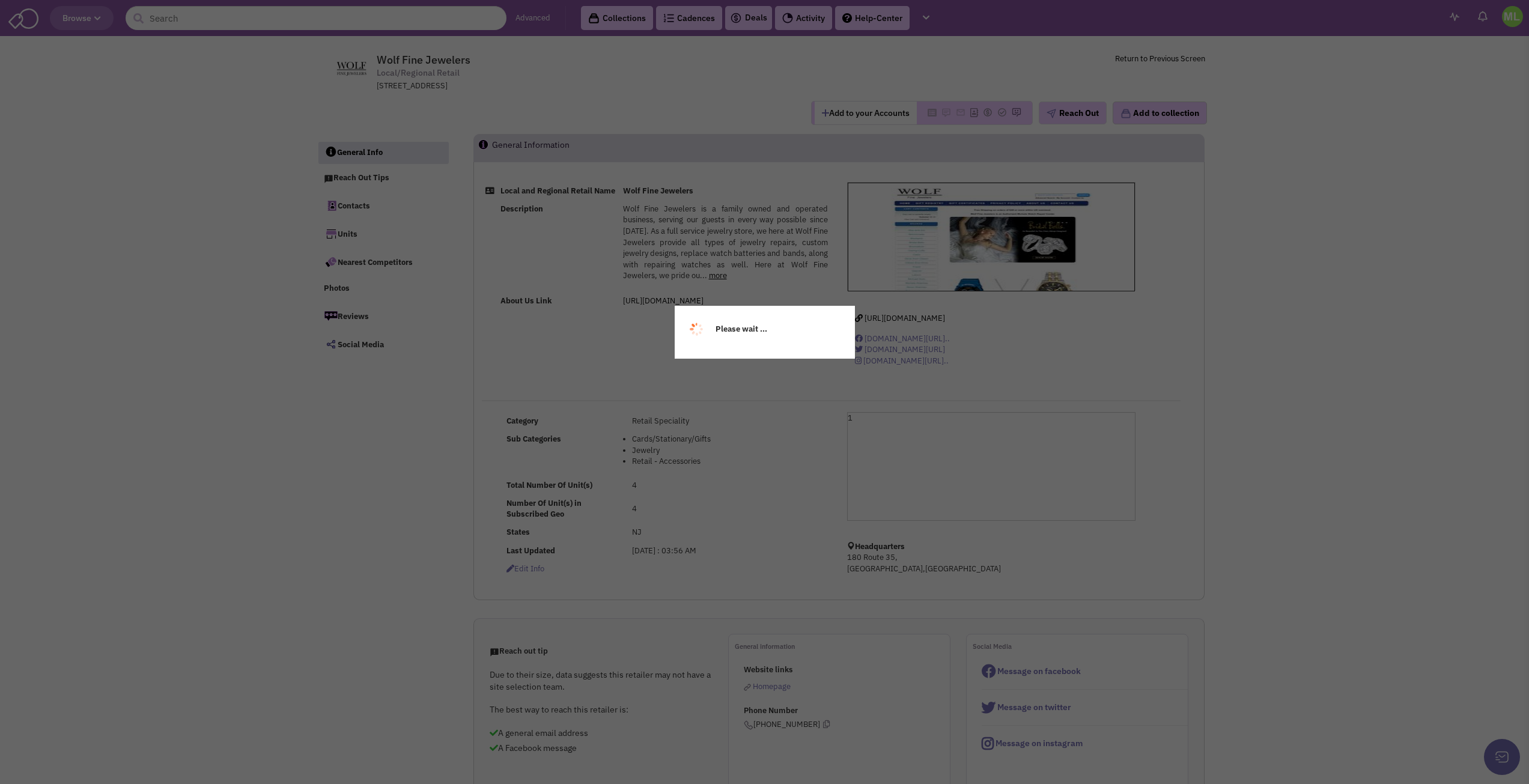
select select
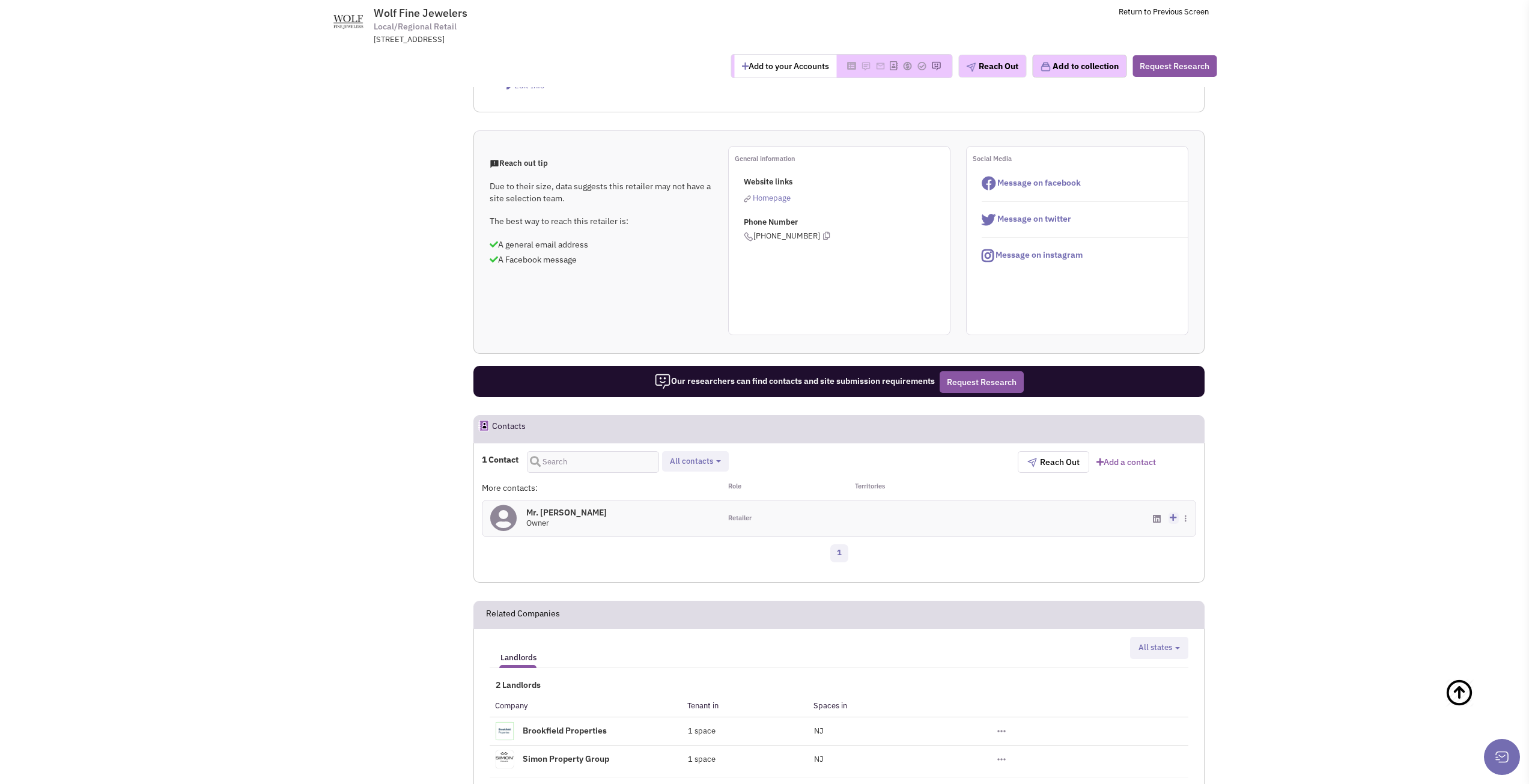
scroll to position [60, 0]
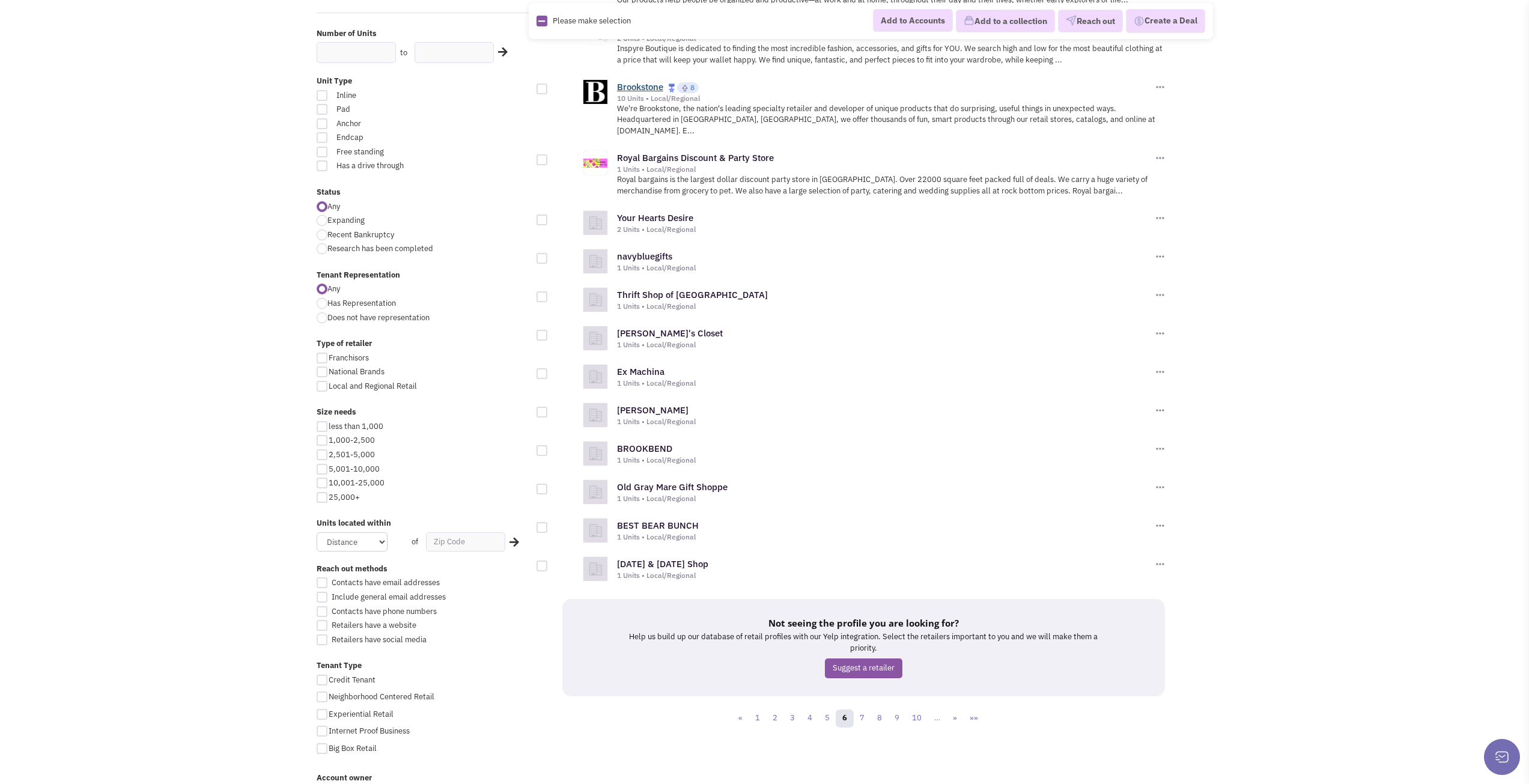
scroll to position [901, 0]
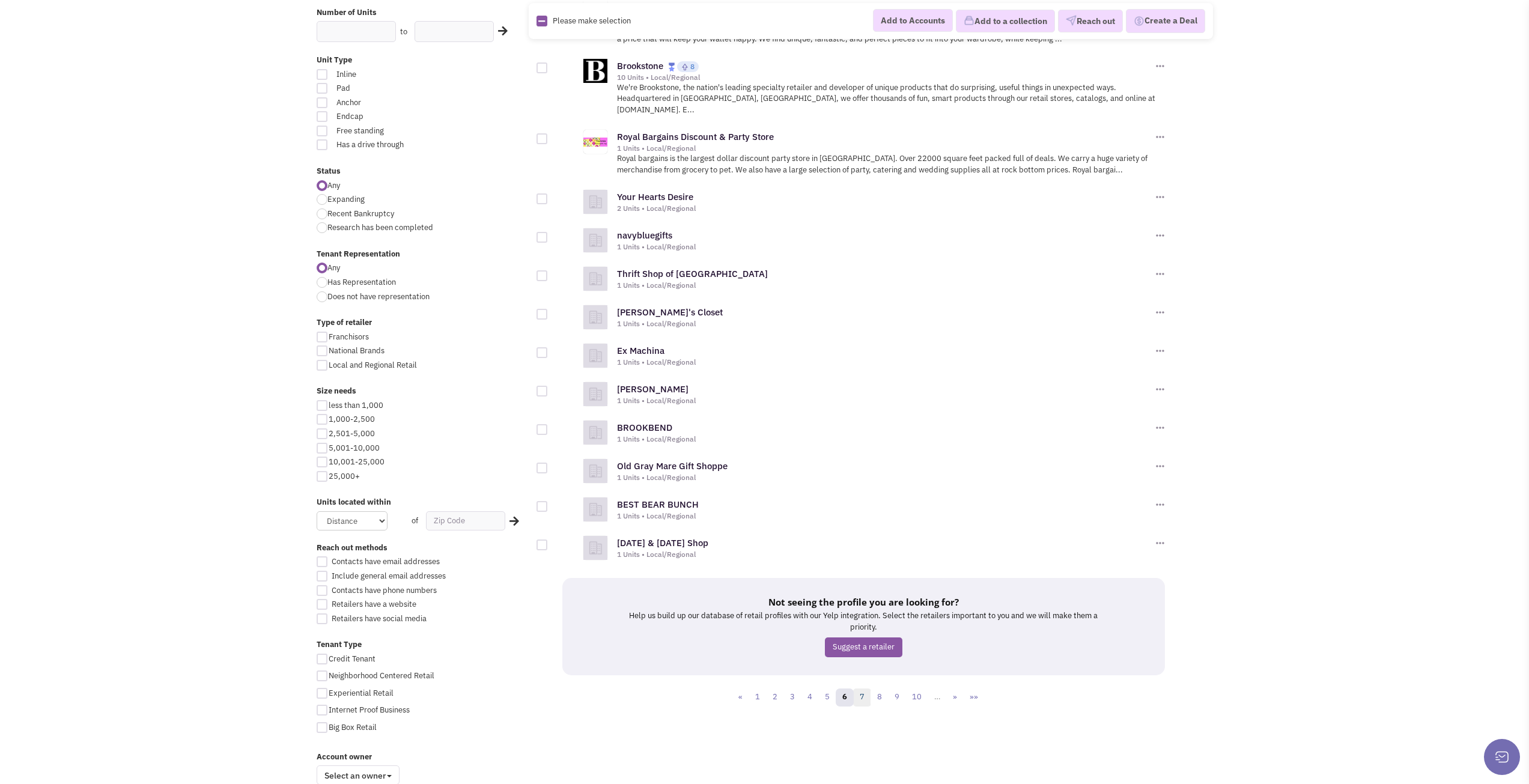
click at [862, 689] on link "7" at bounding box center [862, 698] width 18 height 18
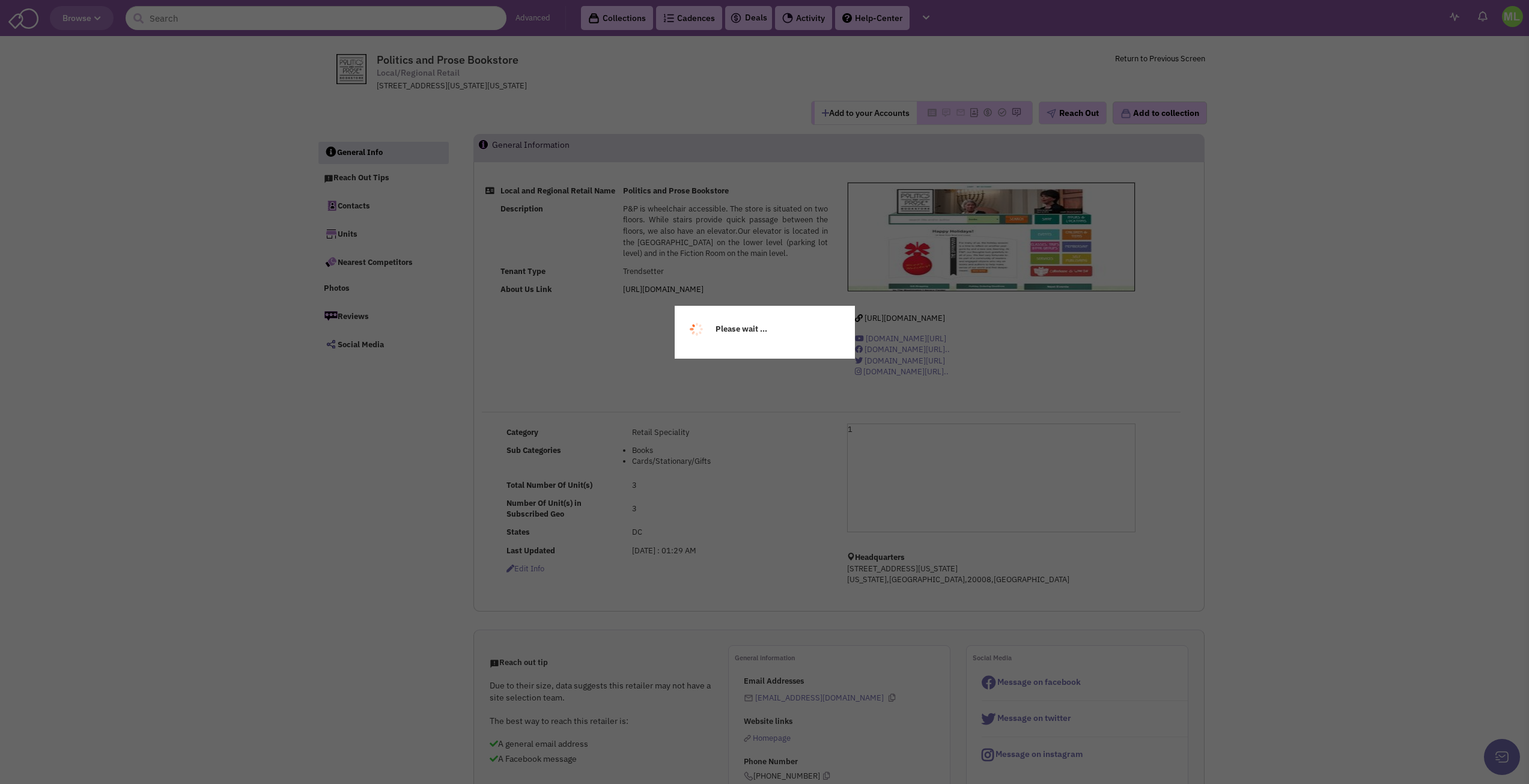
select select
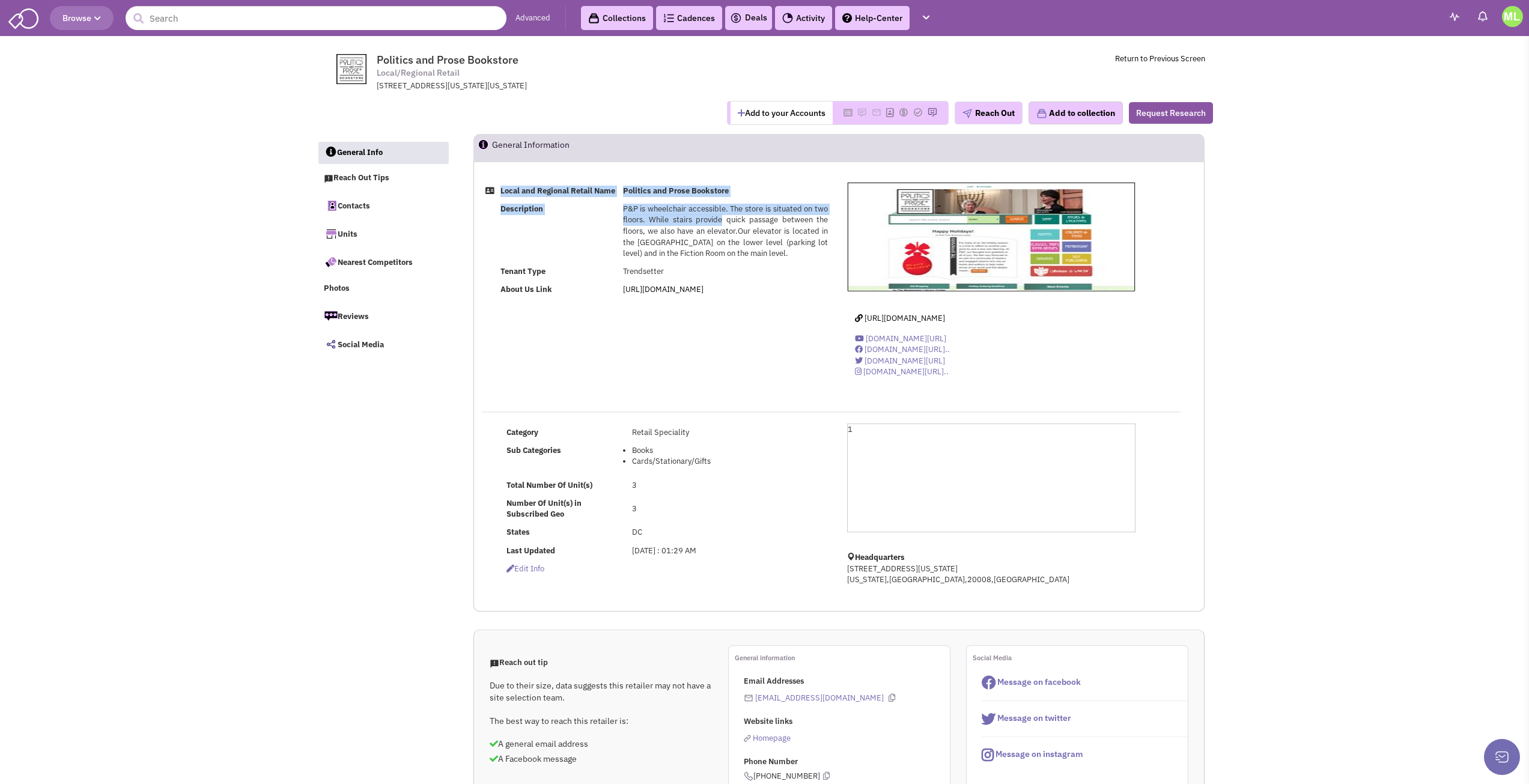
drag, startPoint x: 720, startPoint y: 227, endPoint x: 781, endPoint y: 366, distance: 151.8
click at [781, 366] on div "Local and Regional Retail Name Politics and Prose Bookstore Description P&P is …" at bounding box center [838, 288] width 730 height 213
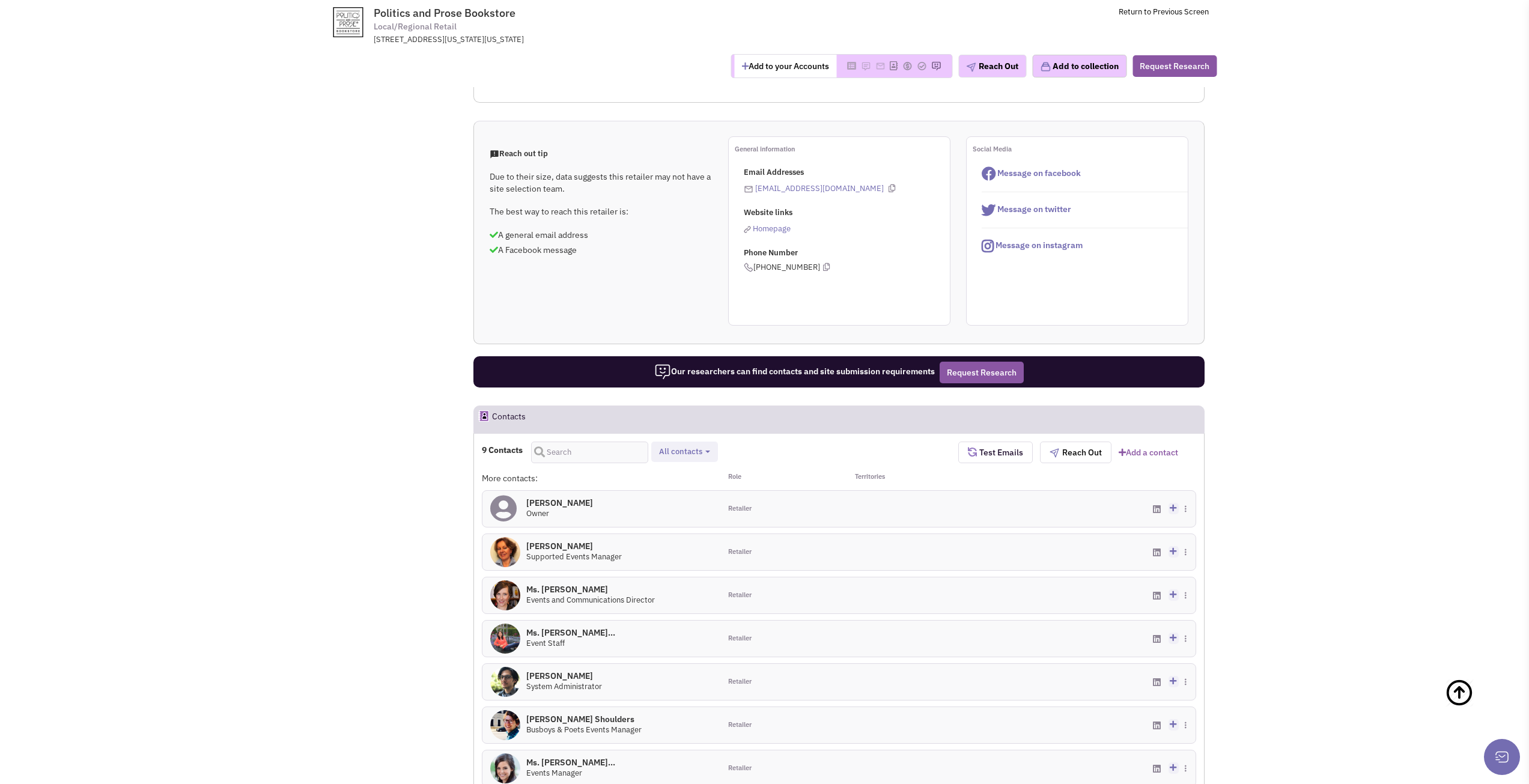
scroll to position [549, 0]
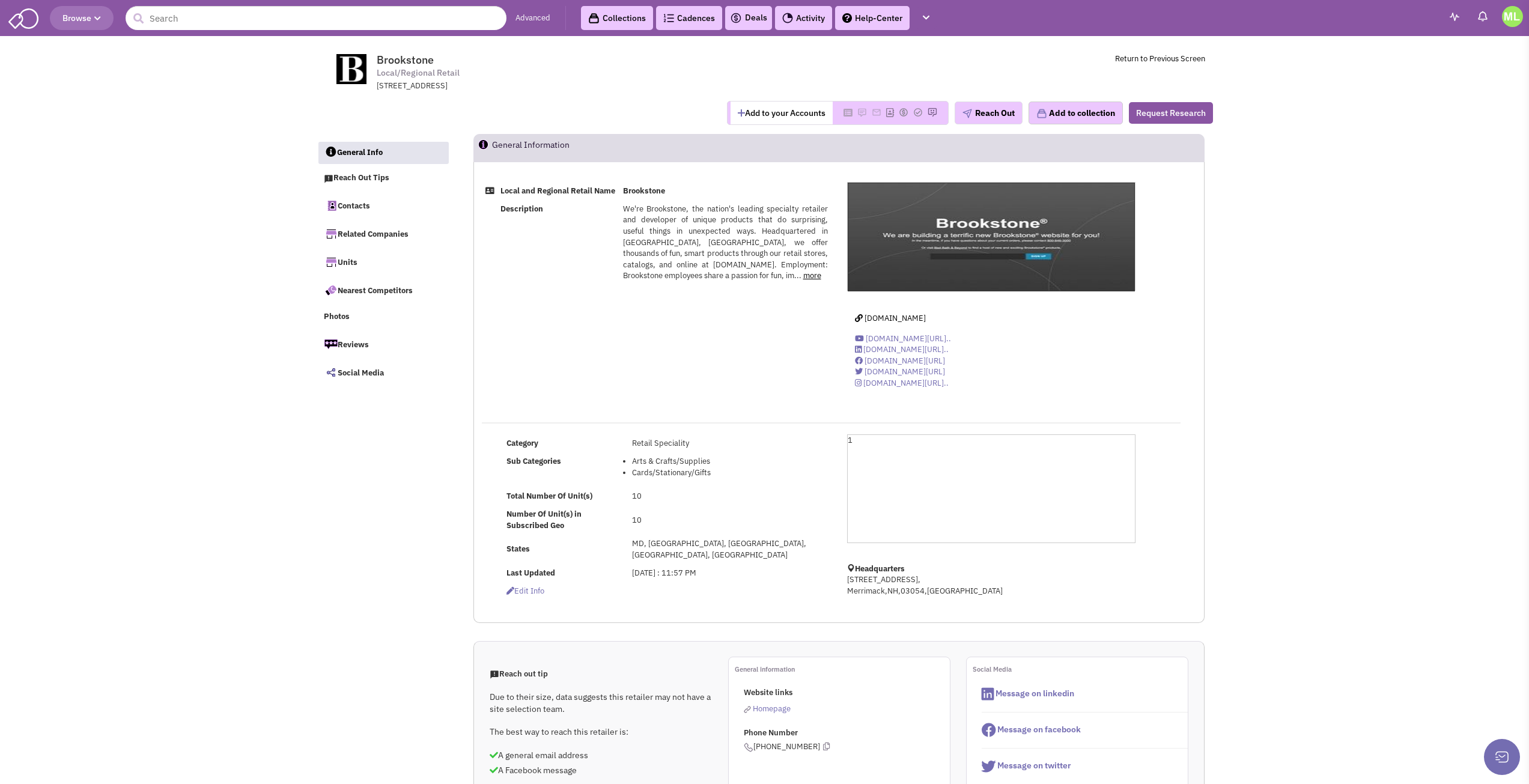
select select
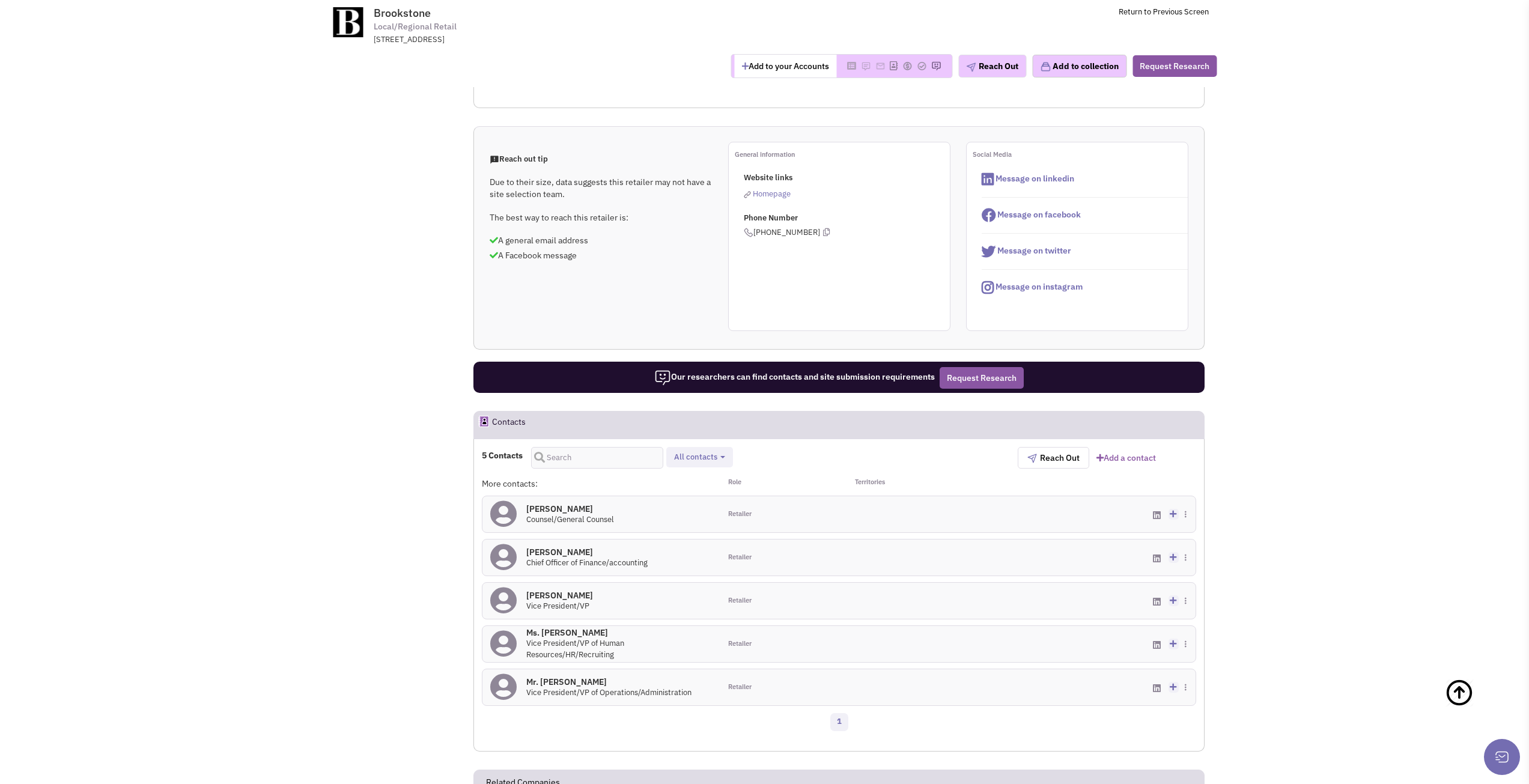
scroll to position [600, 0]
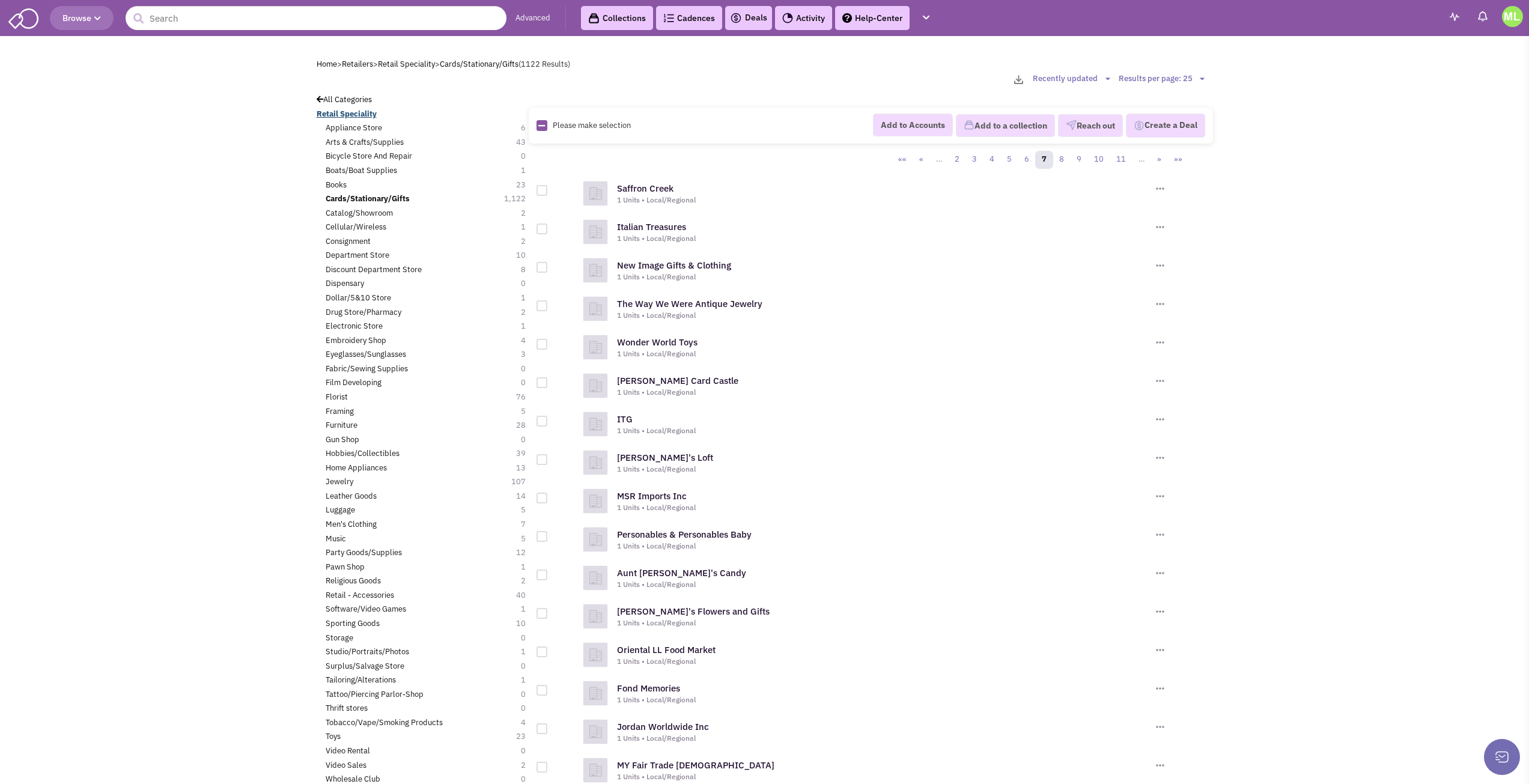
click at [354, 115] on b "Retail Speciality" at bounding box center [346, 114] width 60 height 10
click at [957, 160] on link "2" at bounding box center [957, 160] width 18 height 18
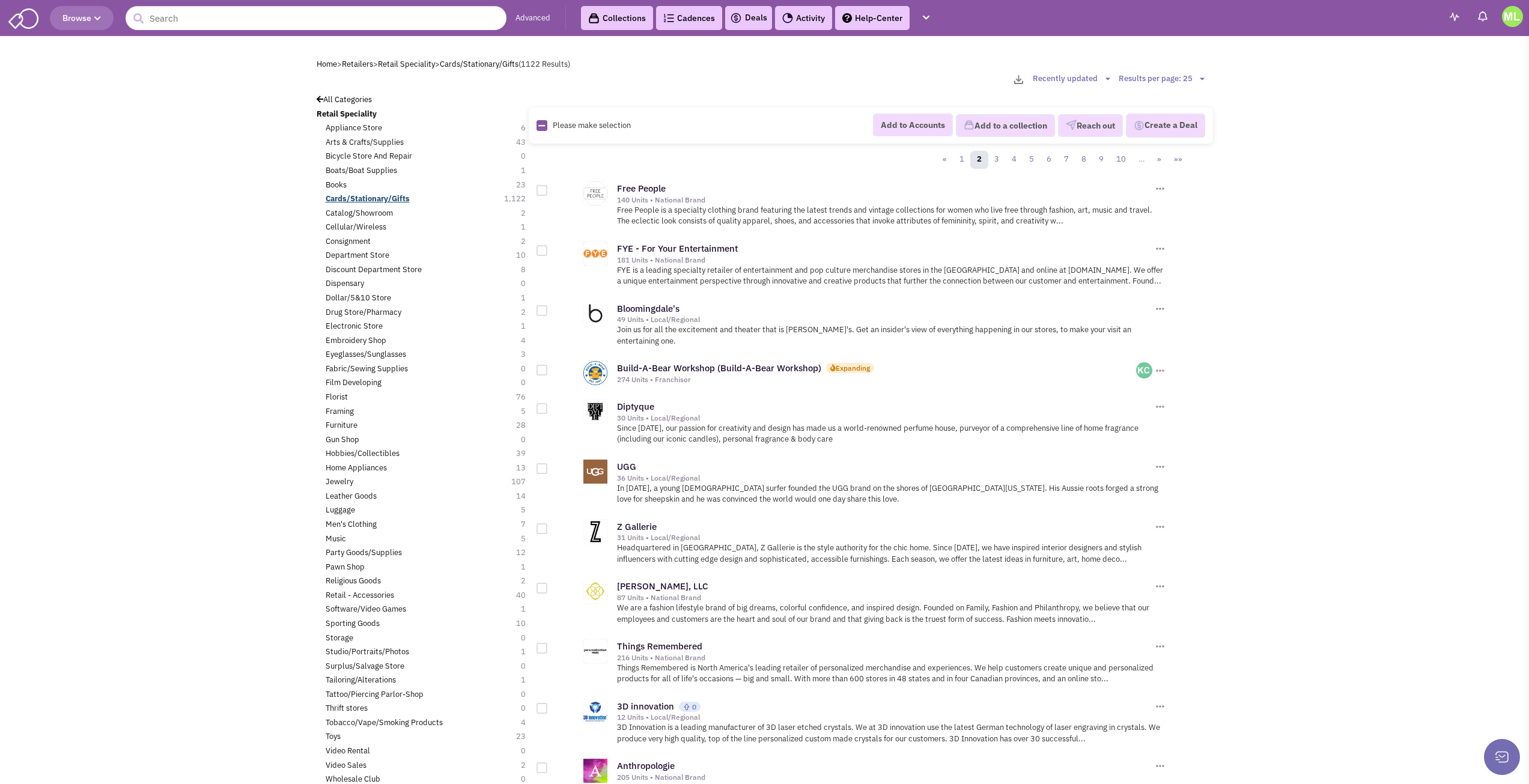
click at [407, 196] on b "Cards/Stationary/Gifts" at bounding box center [367, 199] width 84 height 10
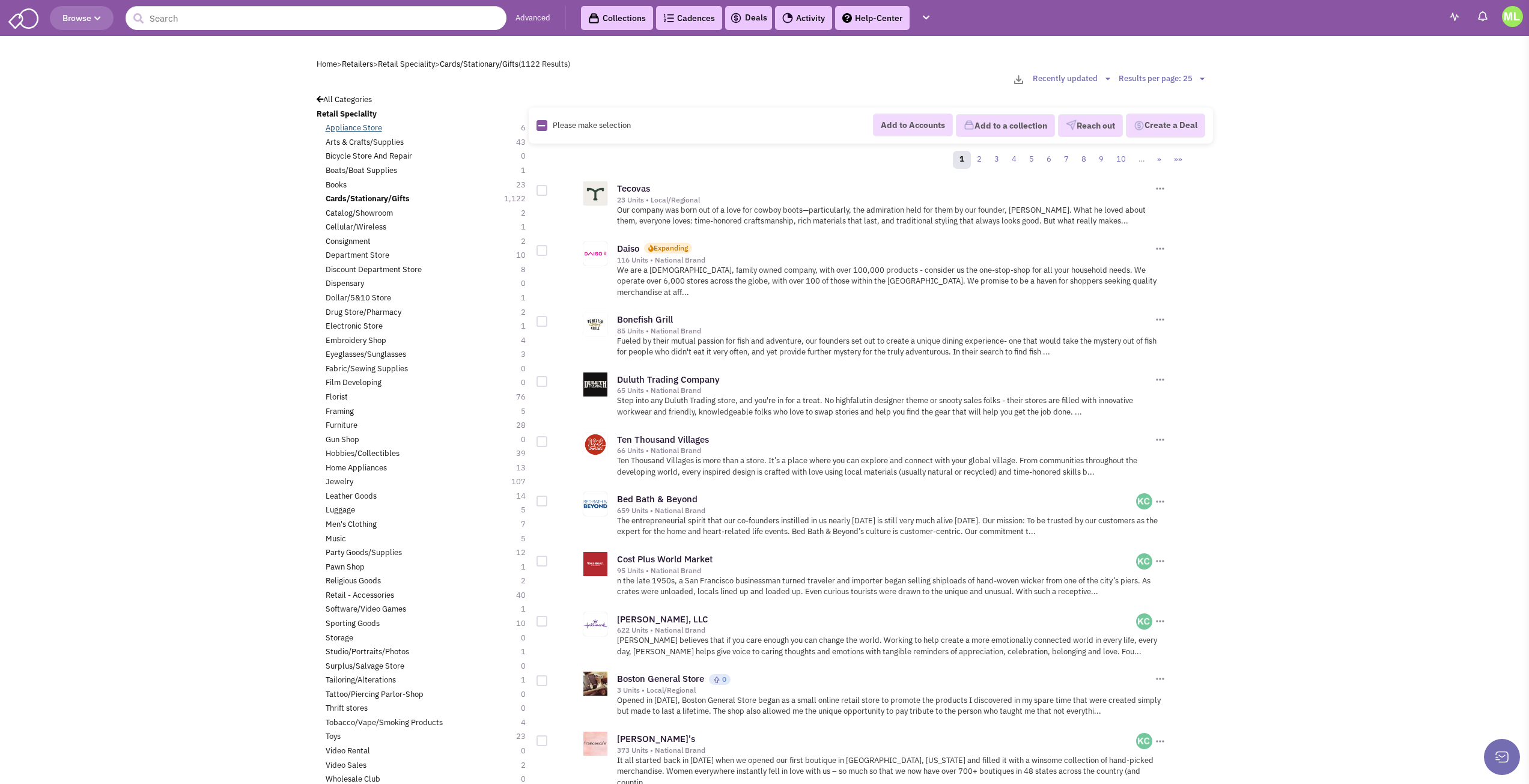
click at [377, 124] on link "Appliance Store" at bounding box center [354, 128] width 57 height 11
click at [343, 127] on link "Appliance Store" at bounding box center [354, 128] width 57 height 11
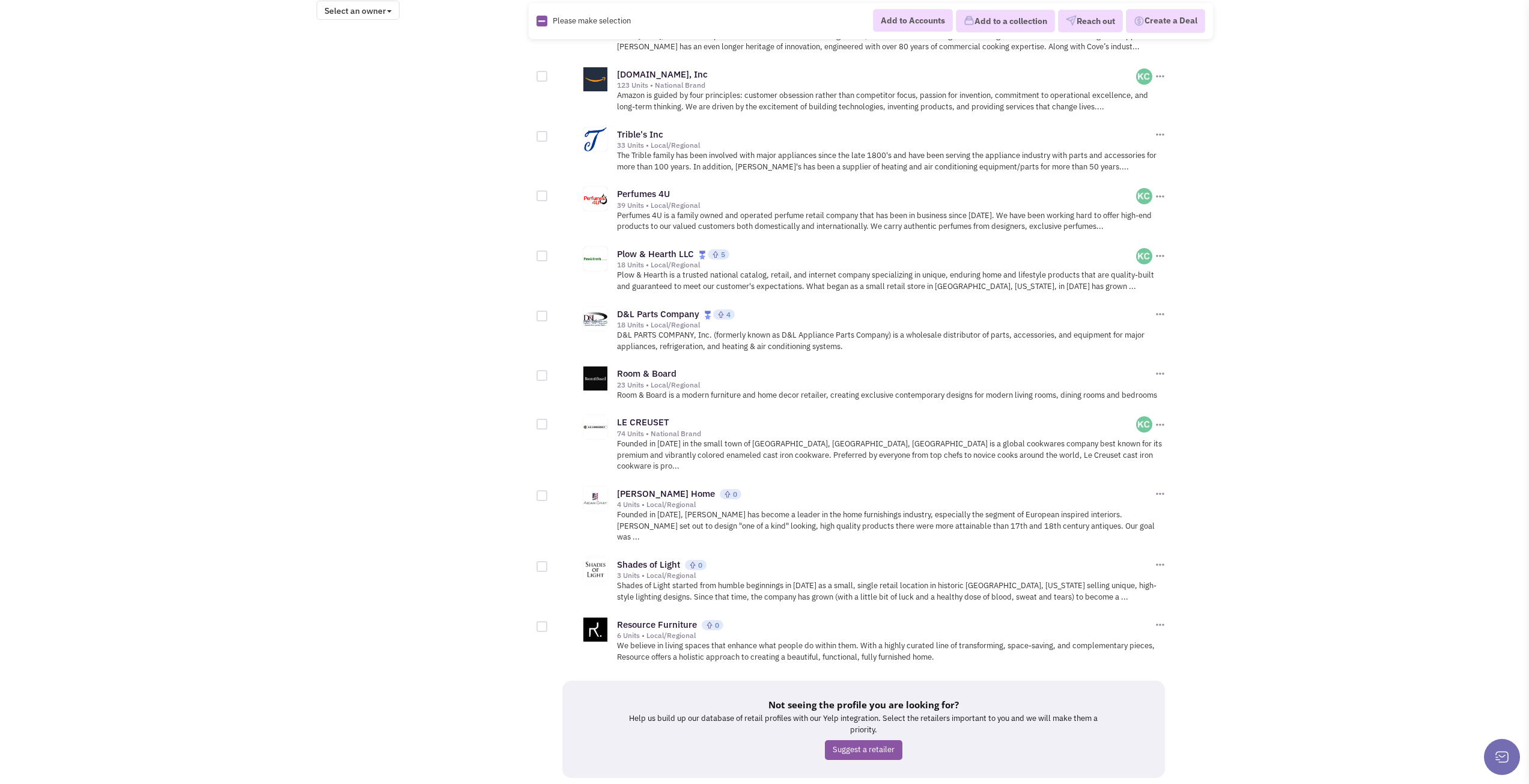
scroll to position [1069, 0]
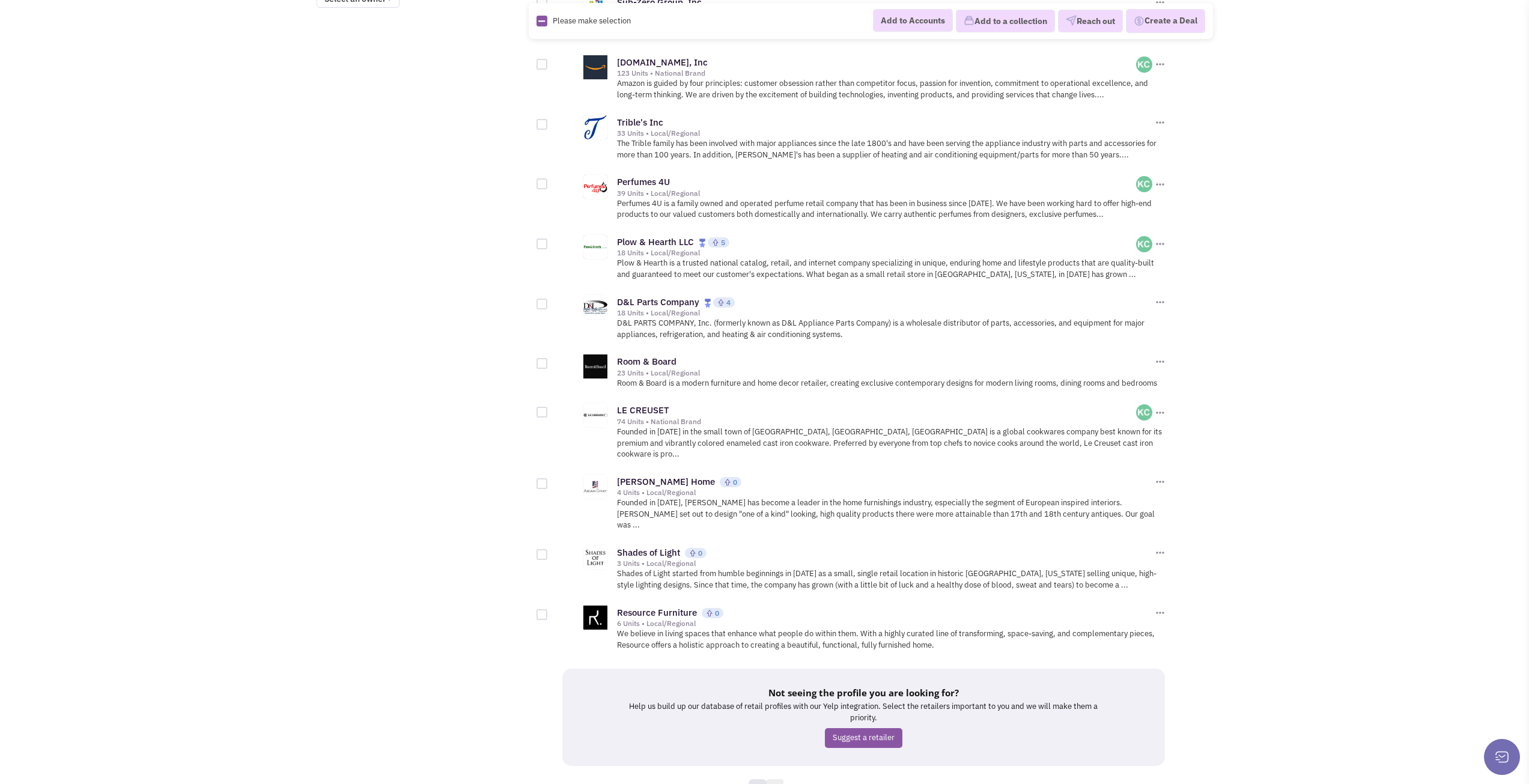
click at [773, 779] on link "2" at bounding box center [775, 788] width 18 height 18
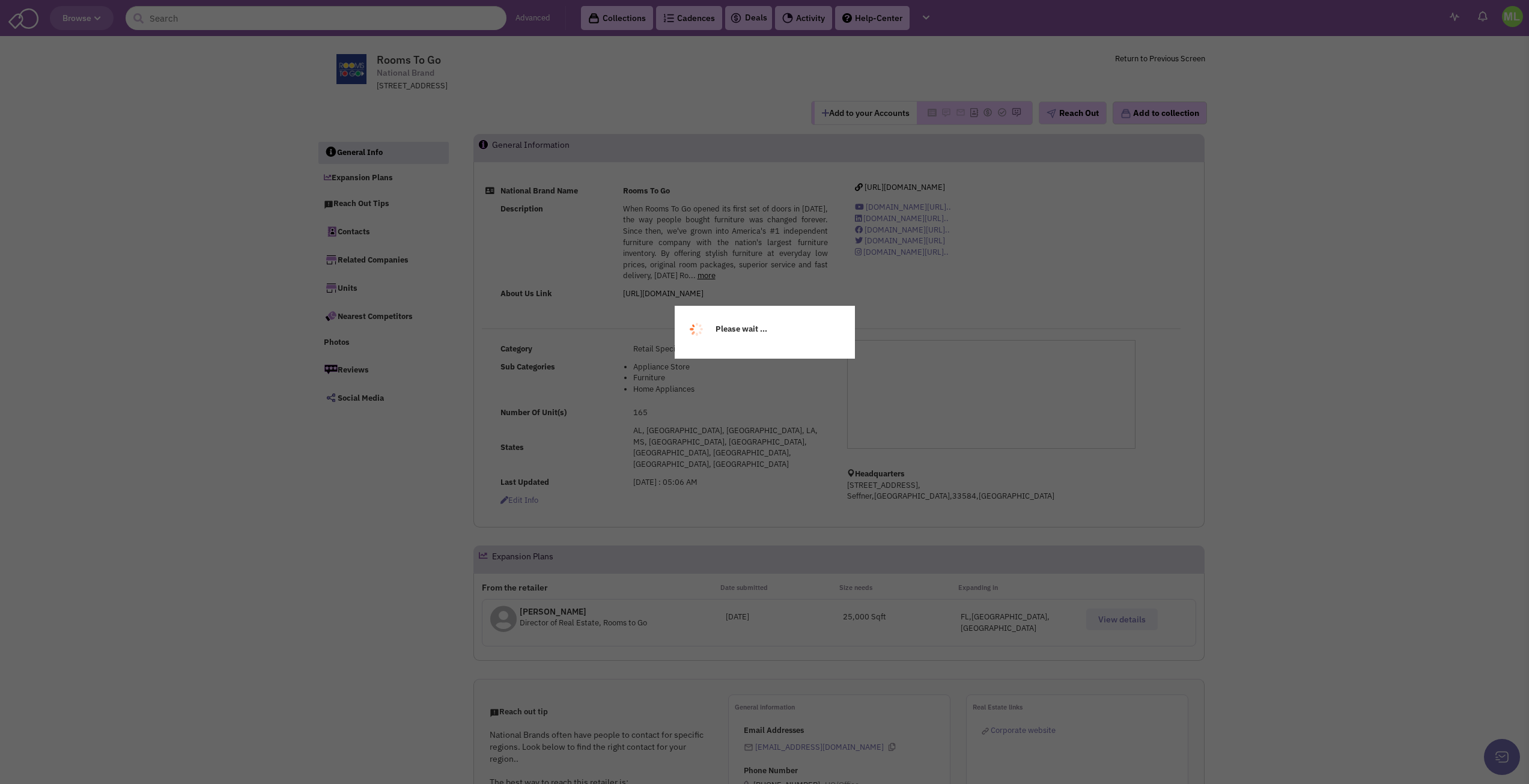
select select
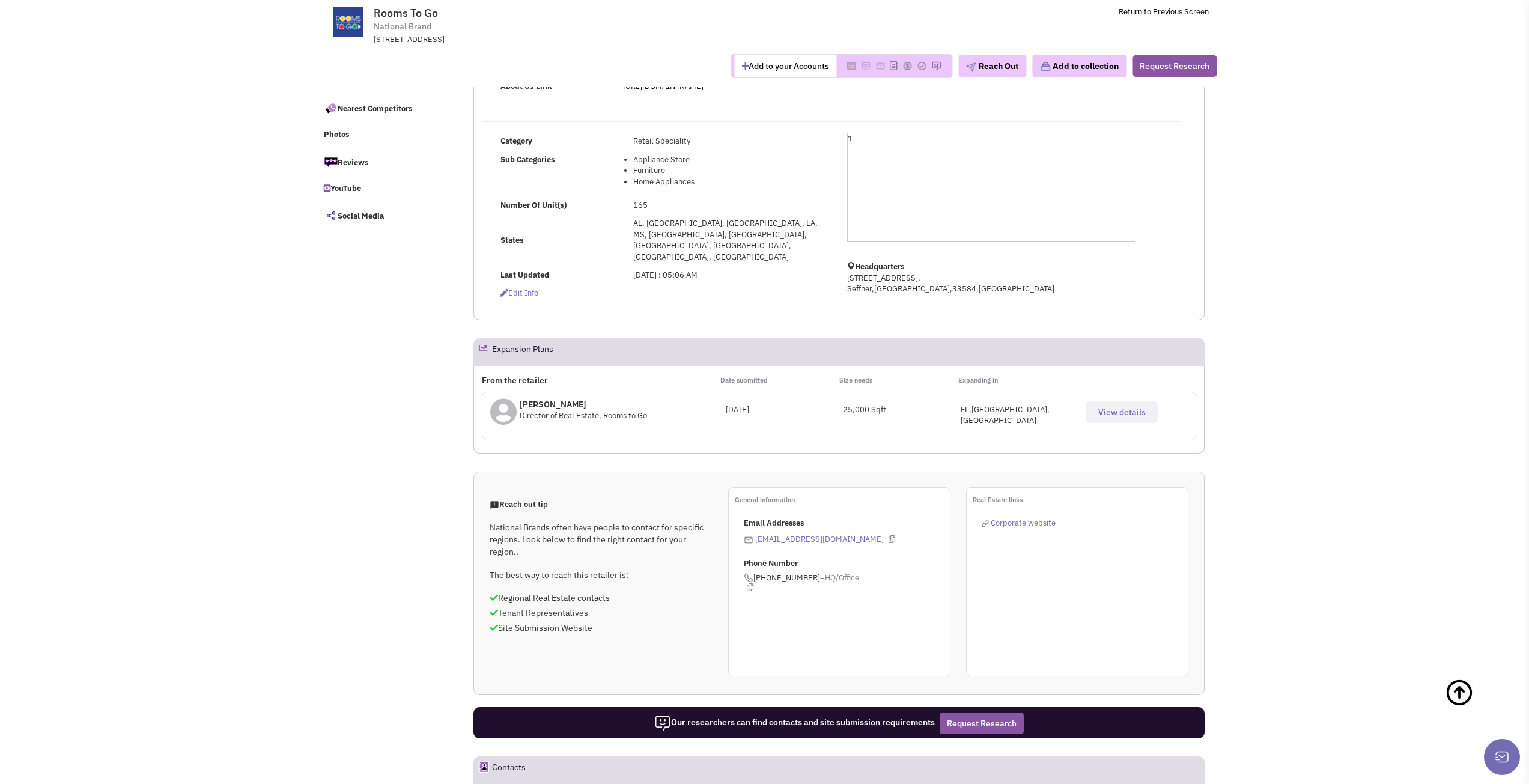
scroll to position [180, 0]
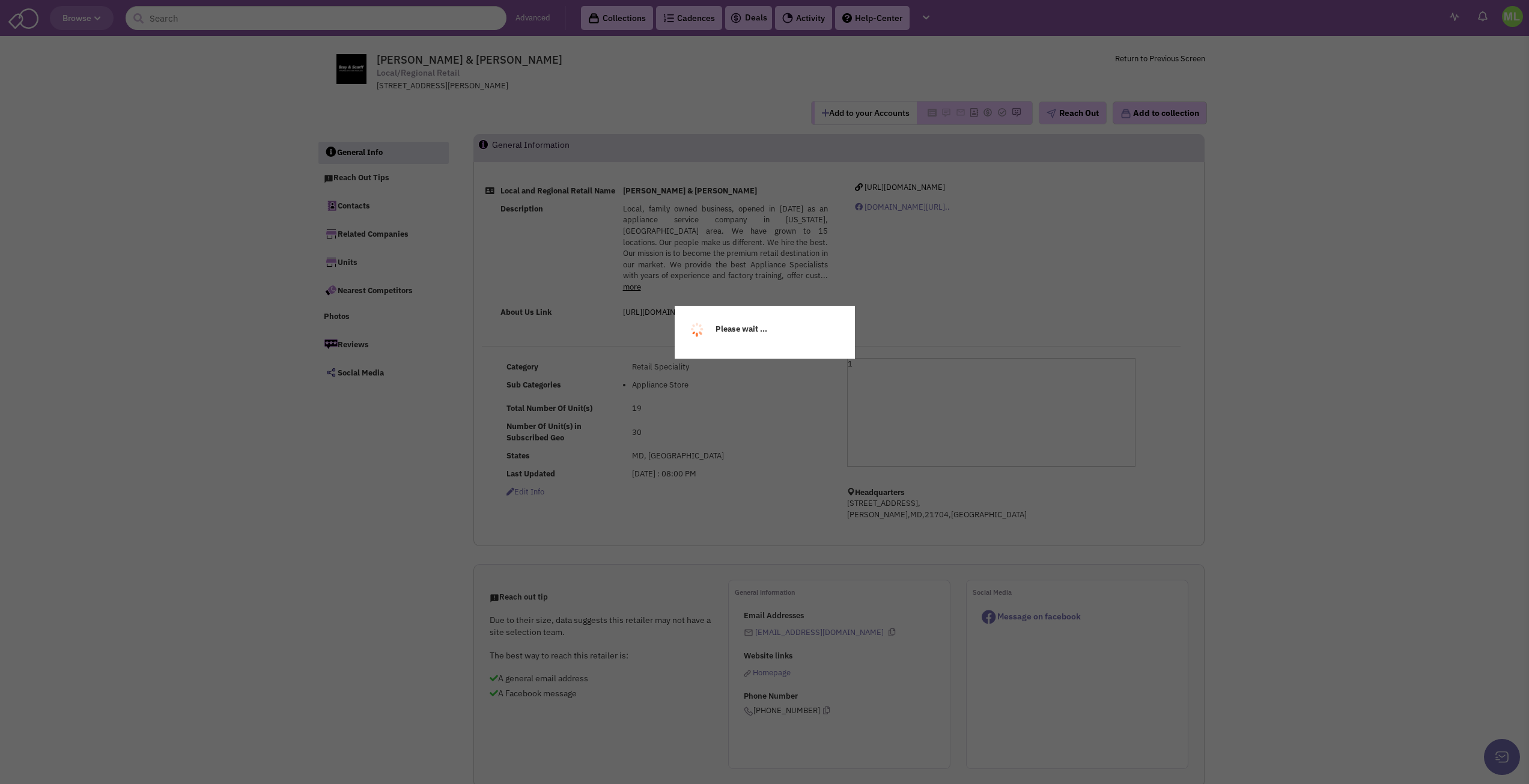
select select
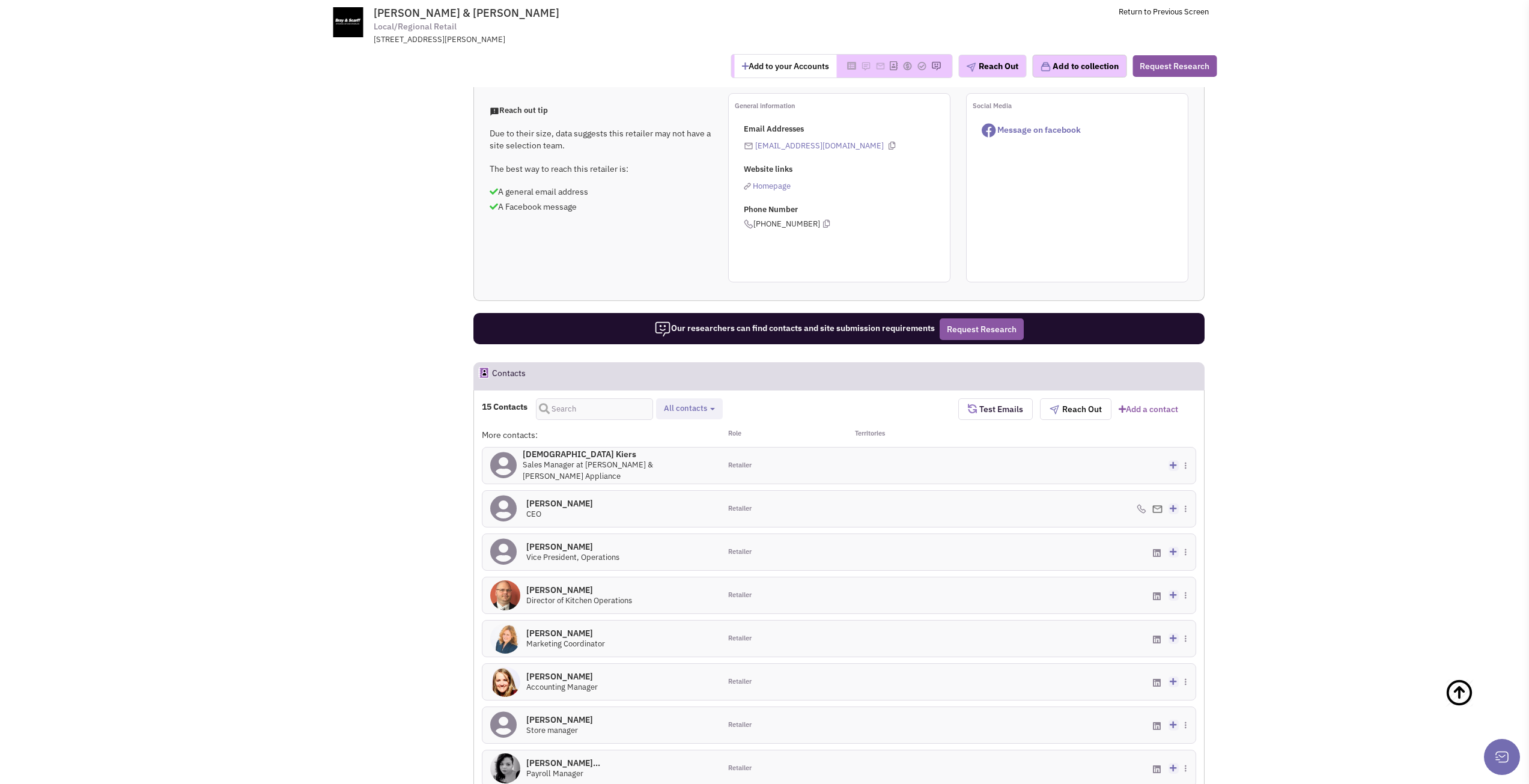
scroll to position [421, 0]
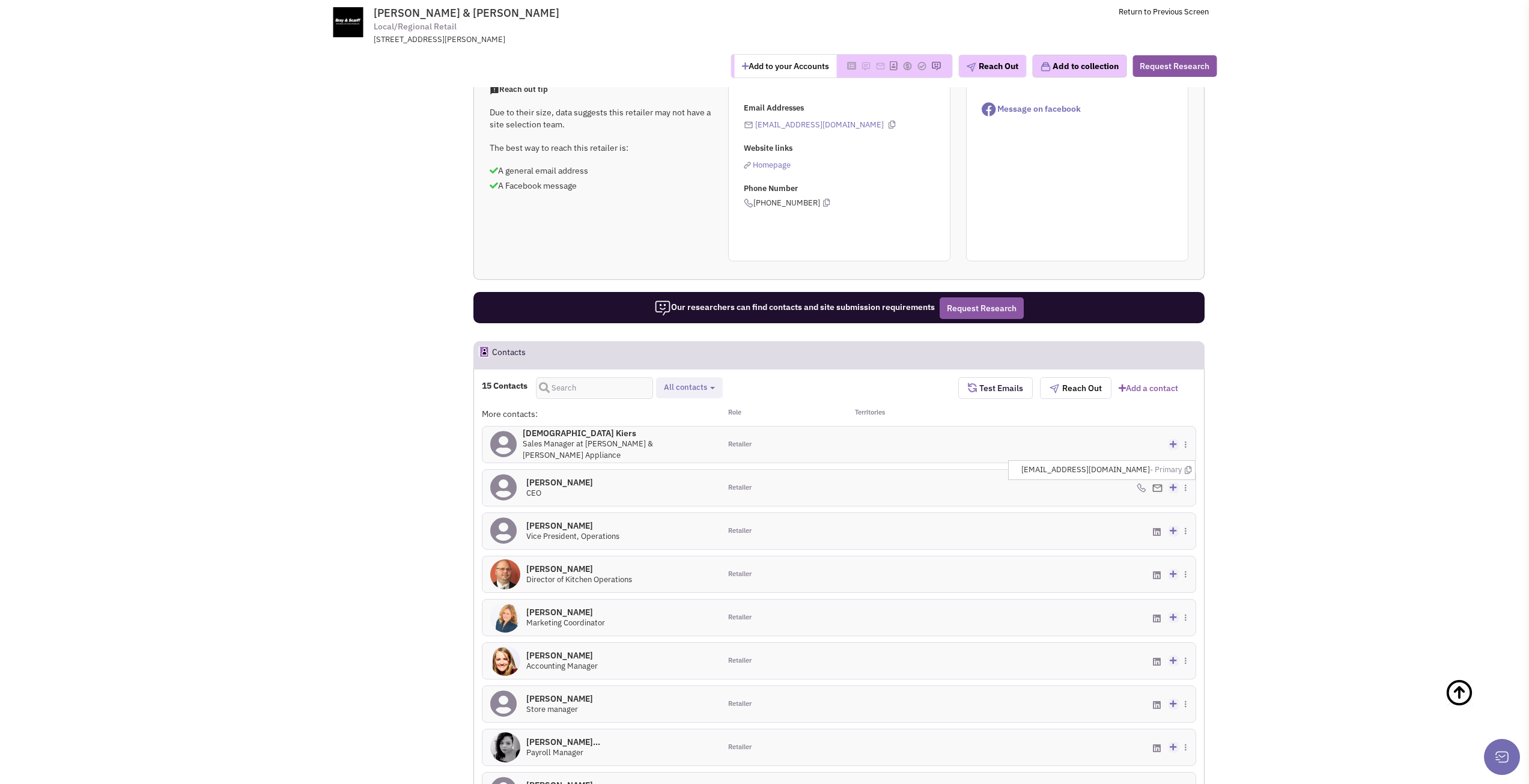
click at [1156, 492] on span at bounding box center [1157, 488] width 10 height 11
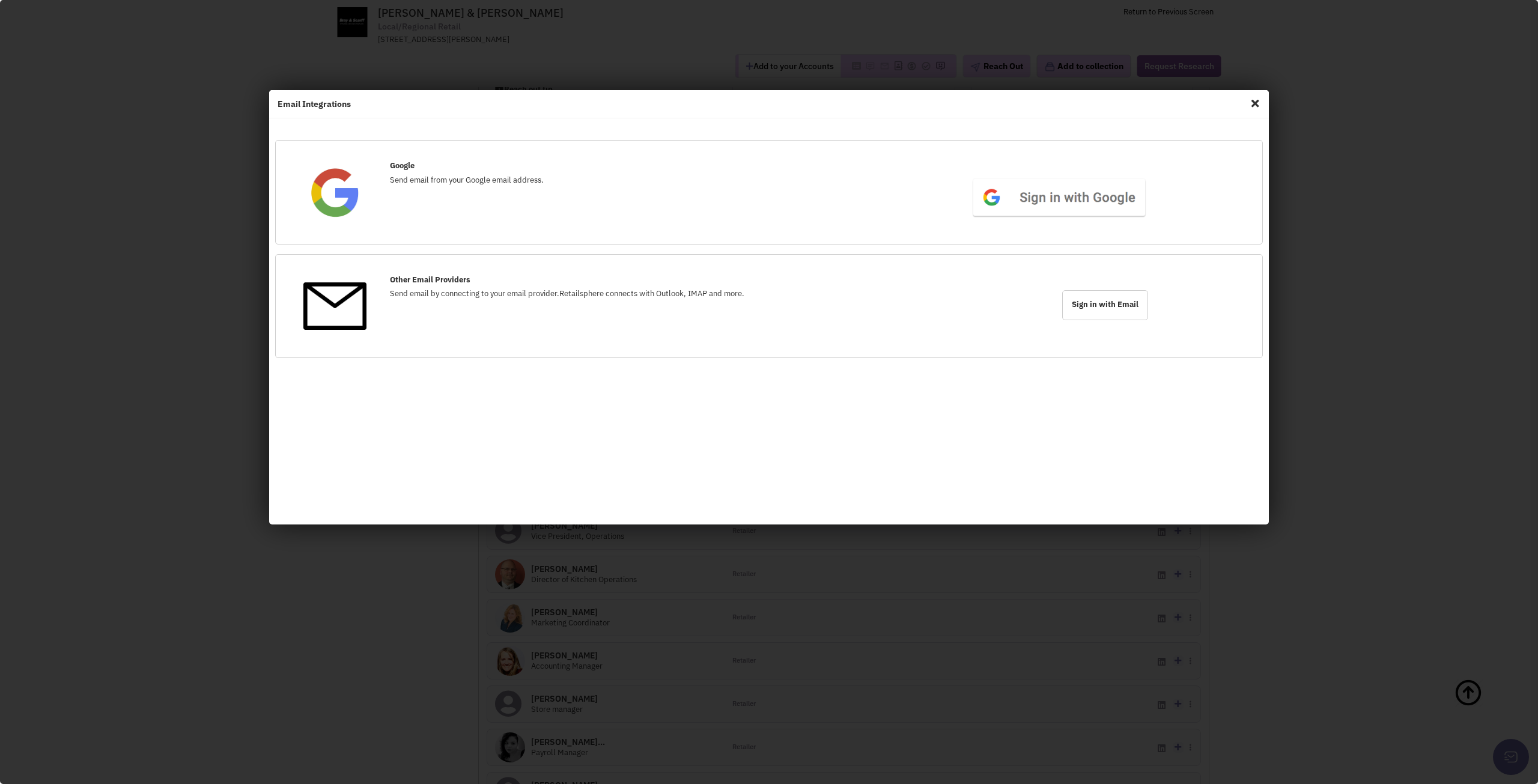
drag, startPoint x: 1267, startPoint y: 107, endPoint x: 1260, endPoint y: 105, distance: 7.3
click at [1266, 107] on div "Email Integrations" at bounding box center [769, 104] width 1000 height 28
click at [1259, 104] on span "Close" at bounding box center [1255, 103] width 16 height 19
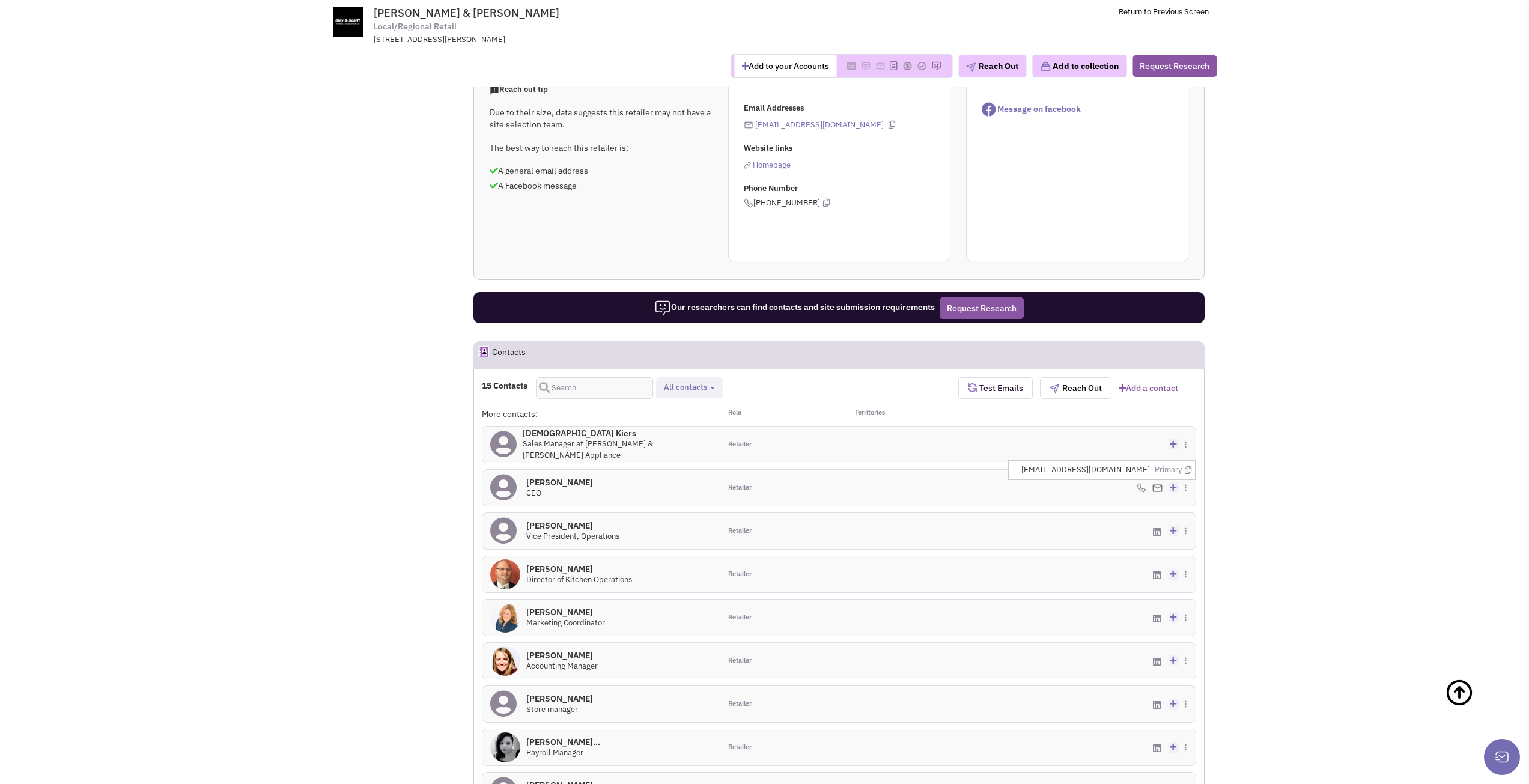
click at [1159, 487] on img at bounding box center [1157, 488] width 10 height 8
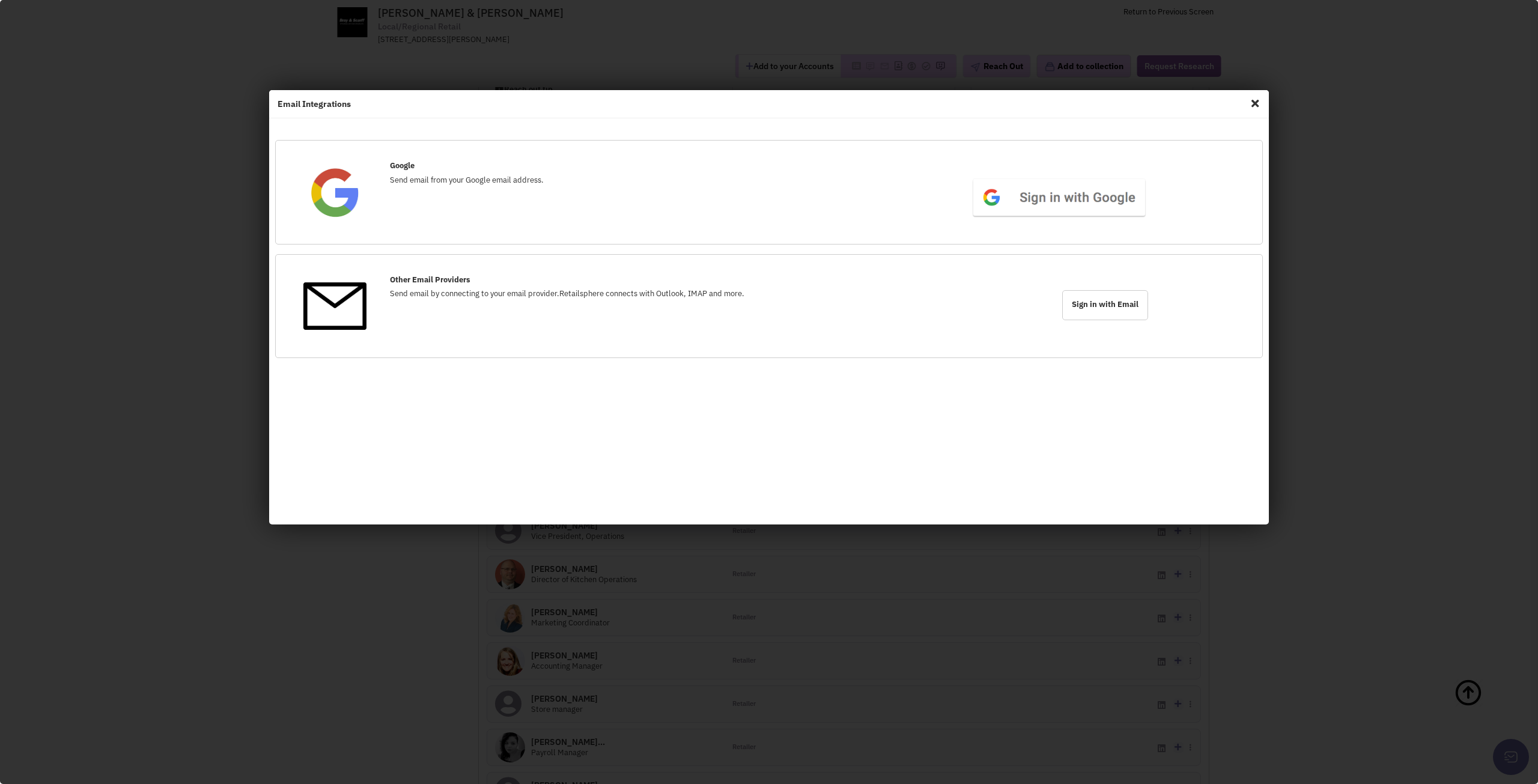
click at [1257, 107] on span "Close" at bounding box center [1255, 103] width 16 height 19
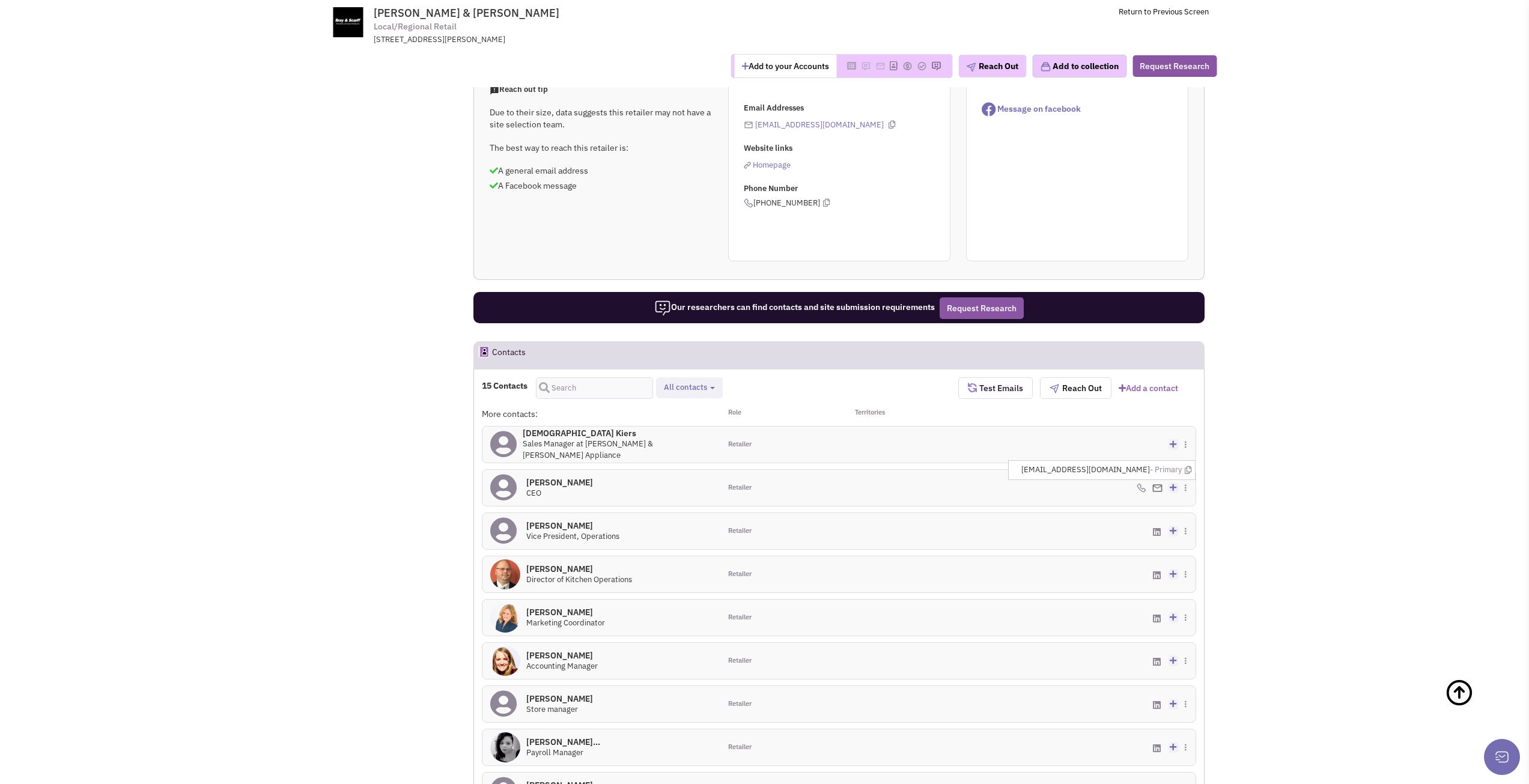
drag, startPoint x: 1147, startPoint y: 469, endPoint x: 1045, endPoint y: 464, distance: 102.1
click at [1045, 464] on ul "dscariff@brayandscraff.com - Primary" at bounding box center [1101, 470] width 187 height 20
copy span "dscariff@brayandscraff.com"
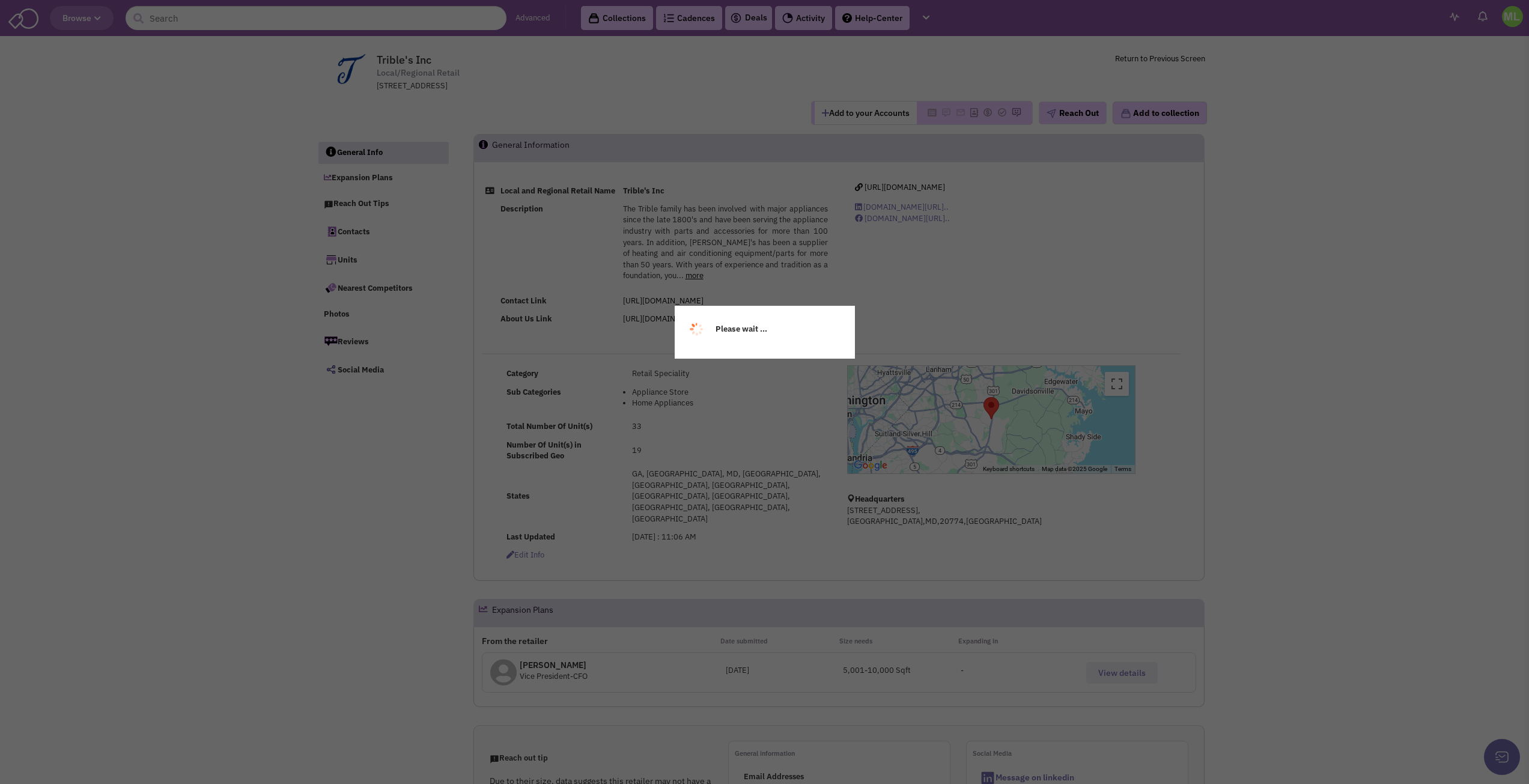
select select
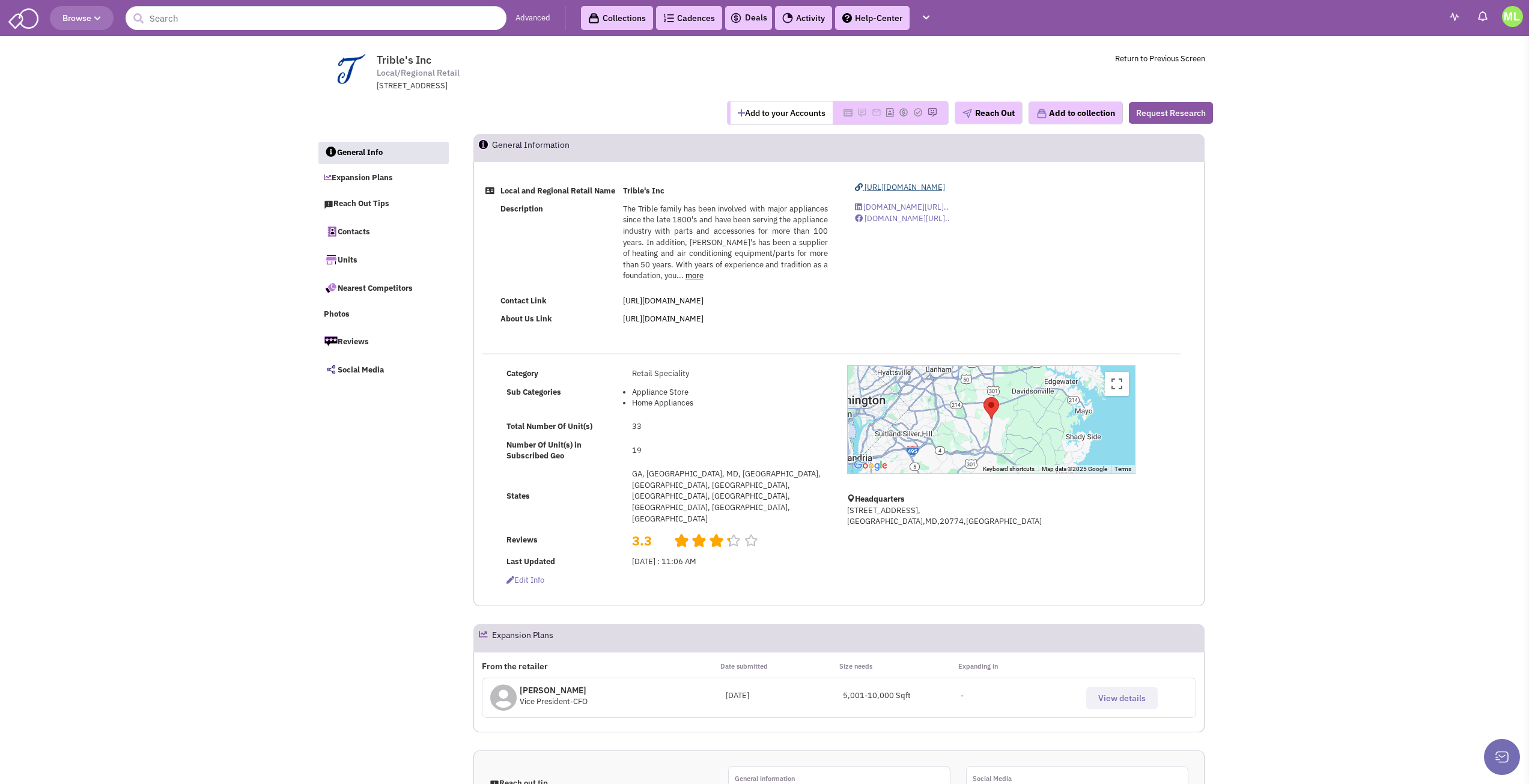
click at [898, 184] on span "https://www.tribles.com" at bounding box center [905, 187] width 81 height 10
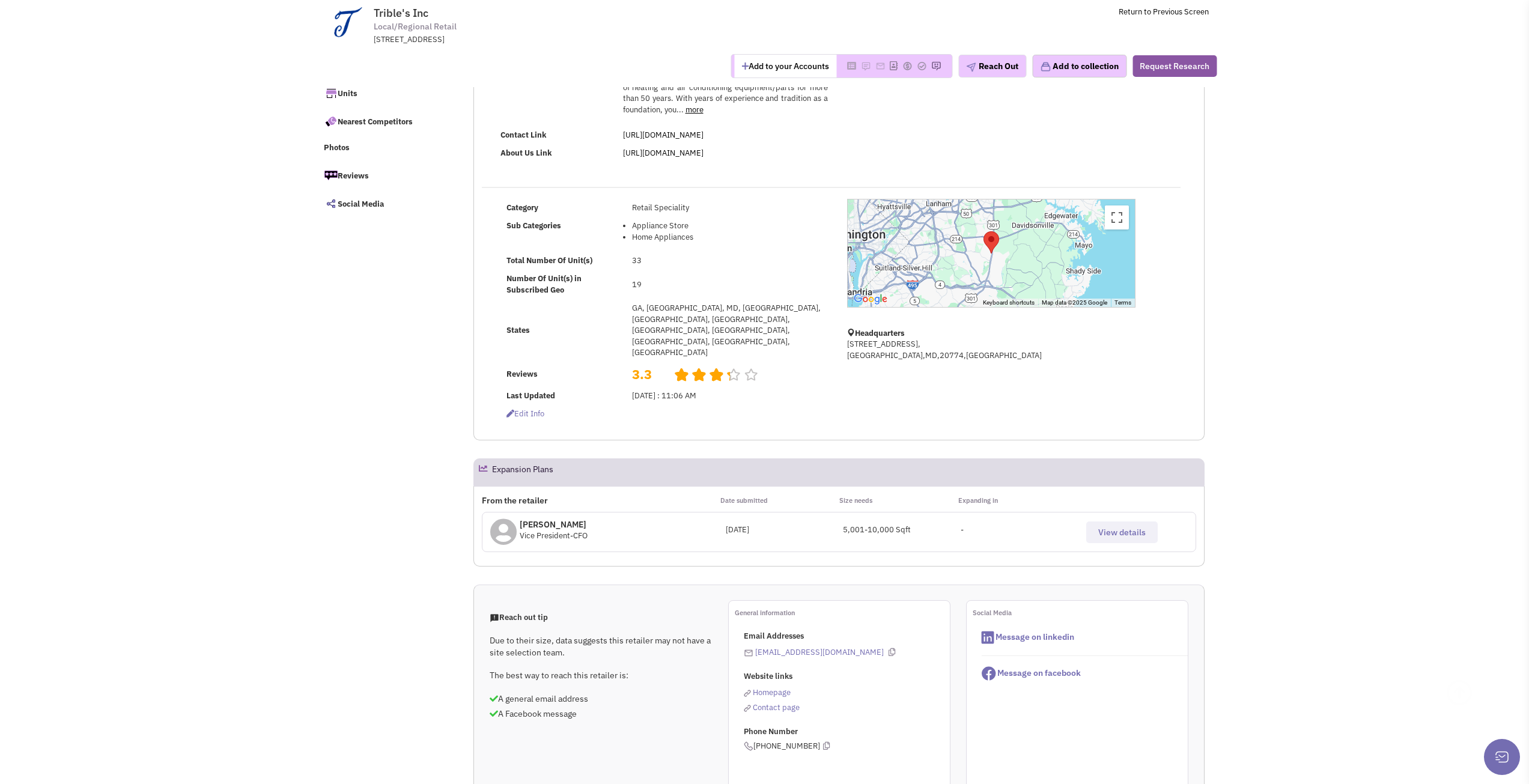
scroll to position [240, 0]
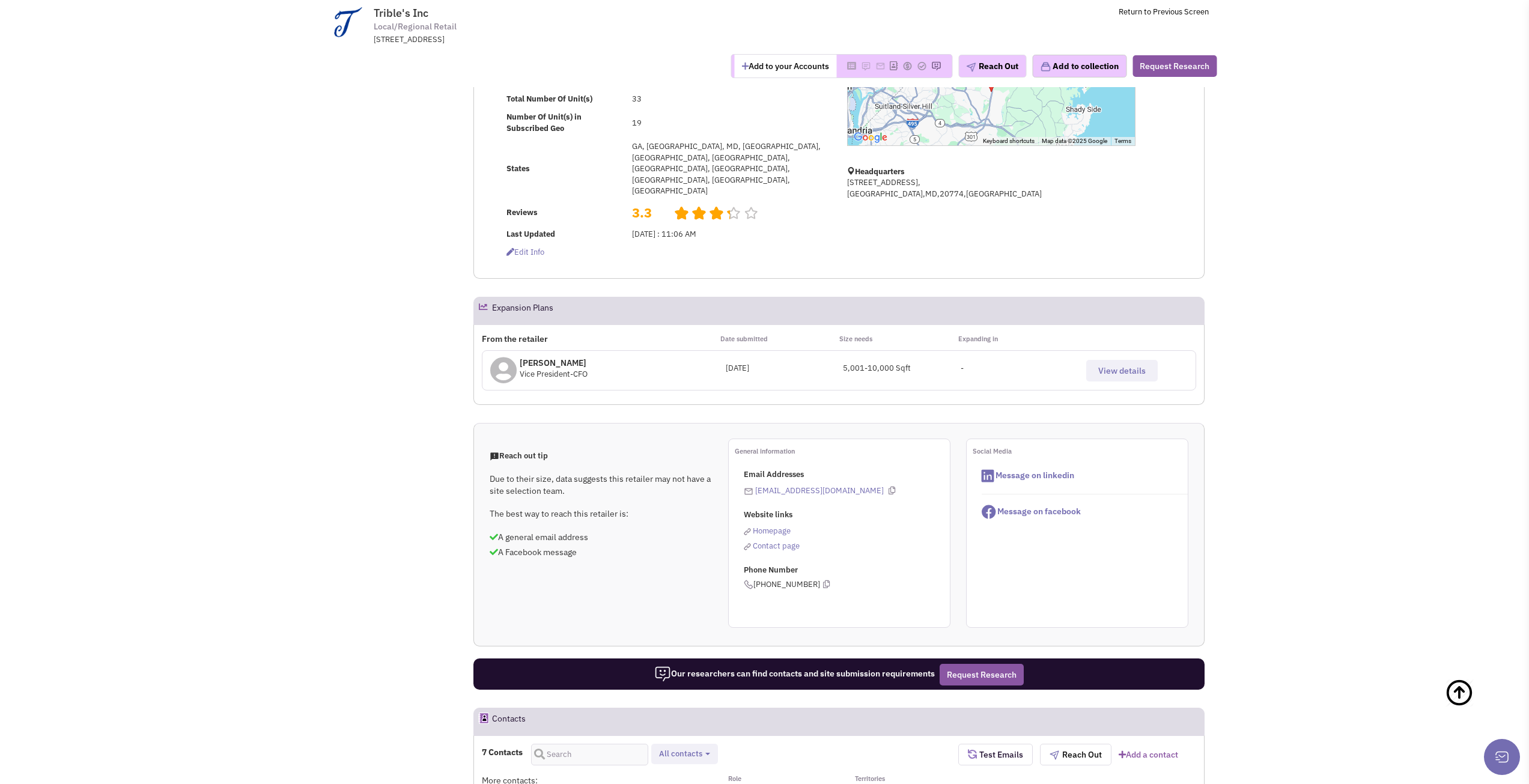
drag, startPoint x: 1079, startPoint y: 337, endPoint x: 1098, endPoint y: 336, distance: 19.0
click at [1093, 351] on div "View details" at bounding box center [1137, 366] width 118 height 31
click at [1100, 365] on span "View details" at bounding box center [1122, 370] width 47 height 11
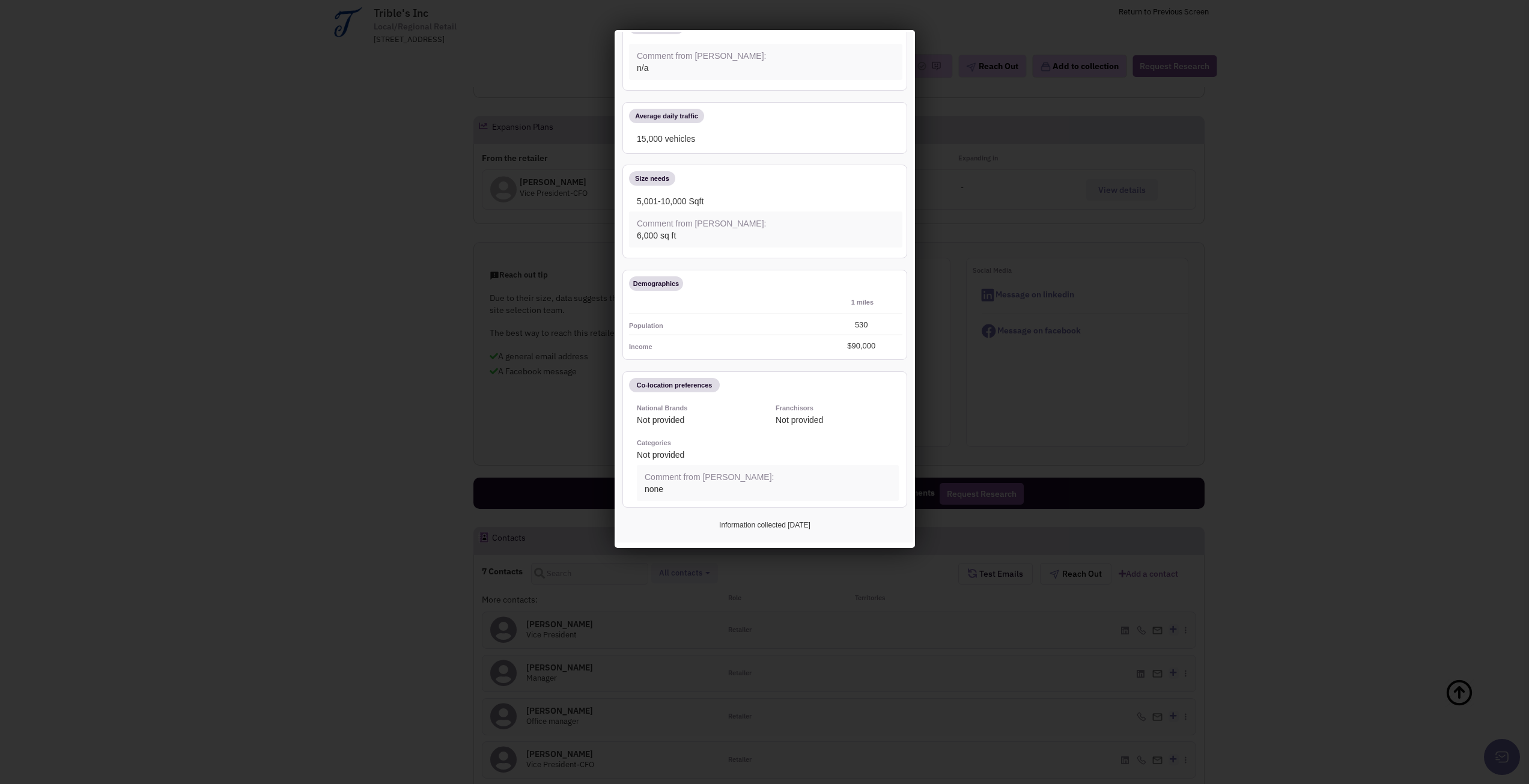
scroll to position [421, 0]
click at [1251, 429] on div at bounding box center [764, 392] width 1529 height 784
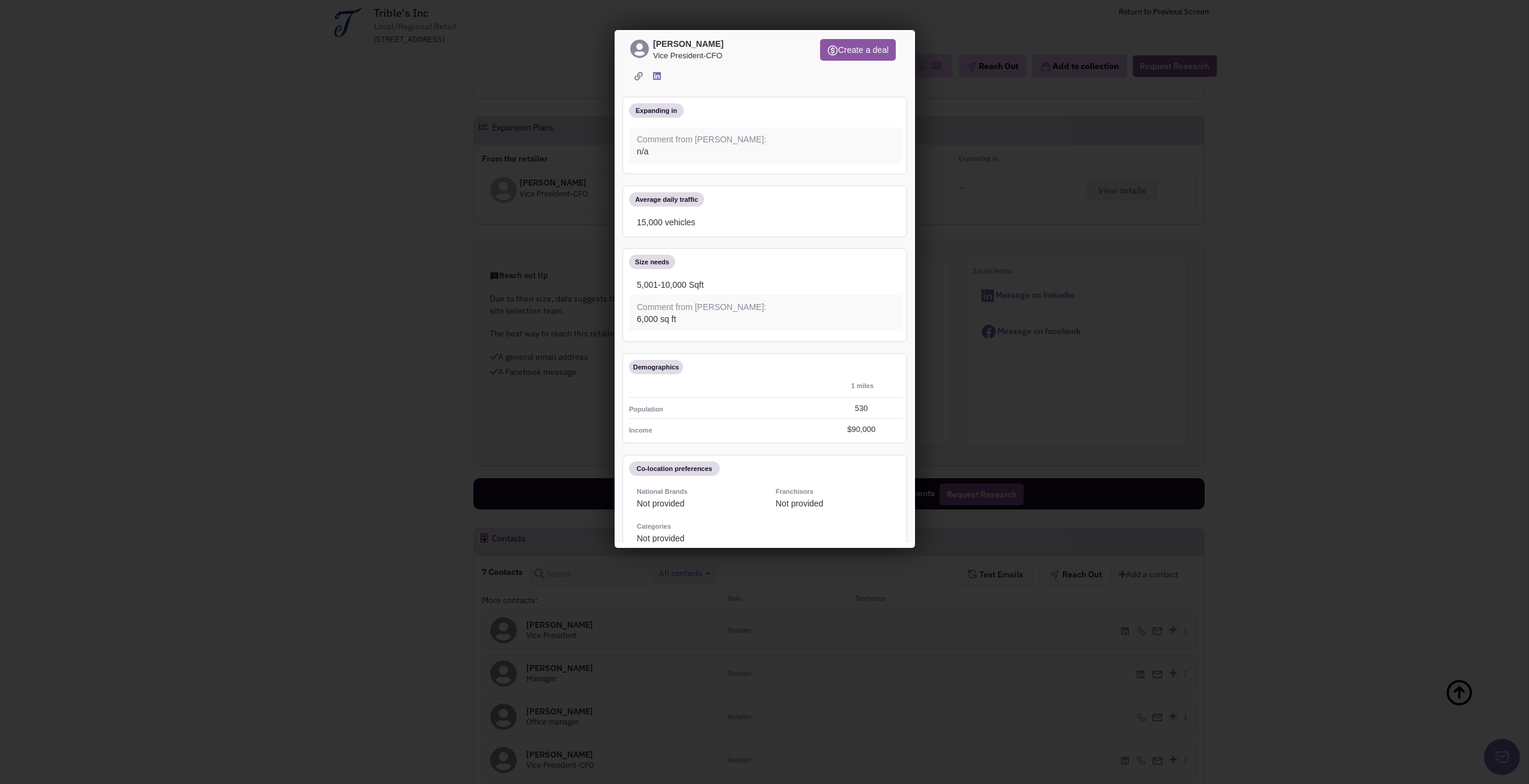
scroll to position [0, 0]
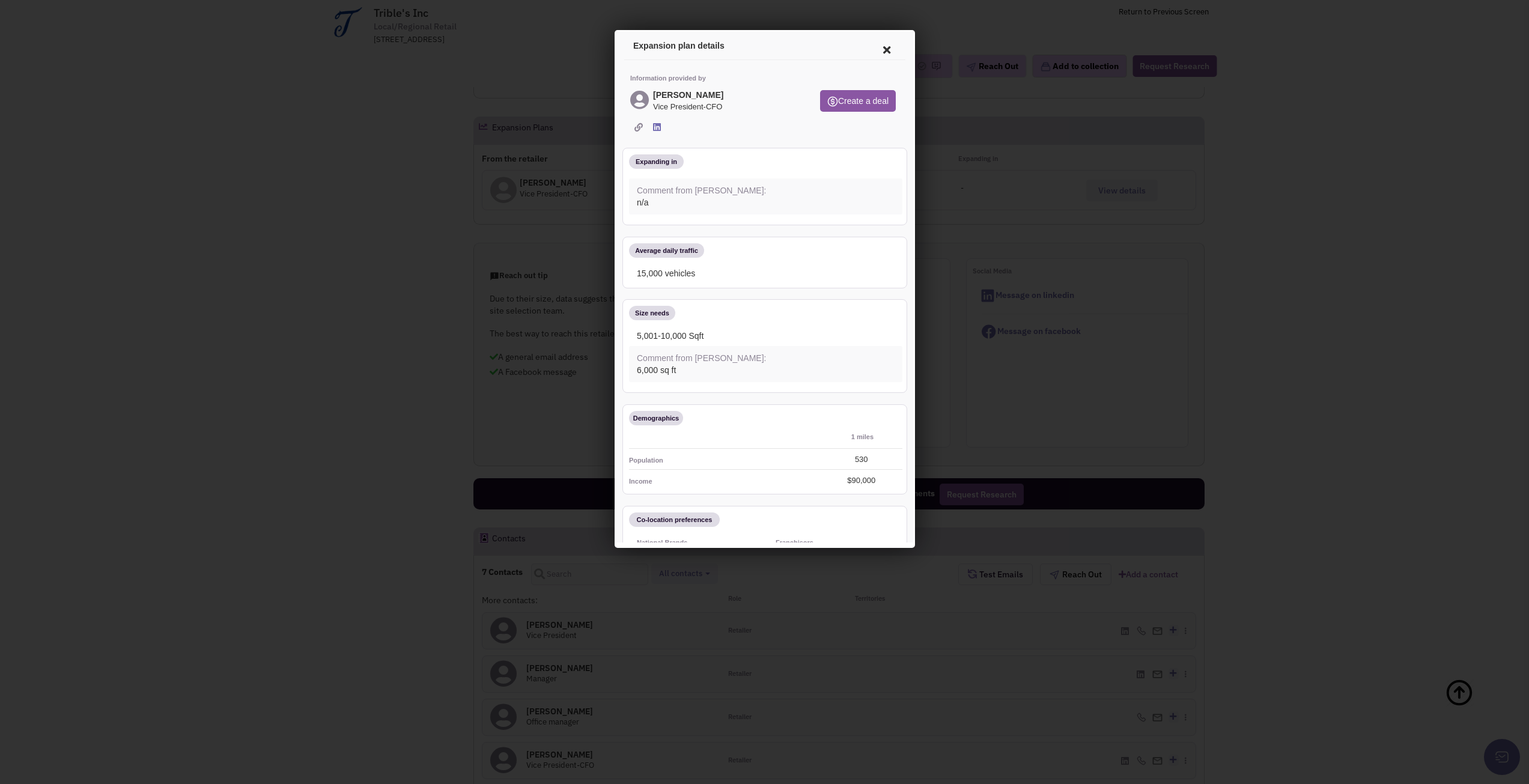
click at [431, 543] on div at bounding box center [764, 392] width 1529 height 784
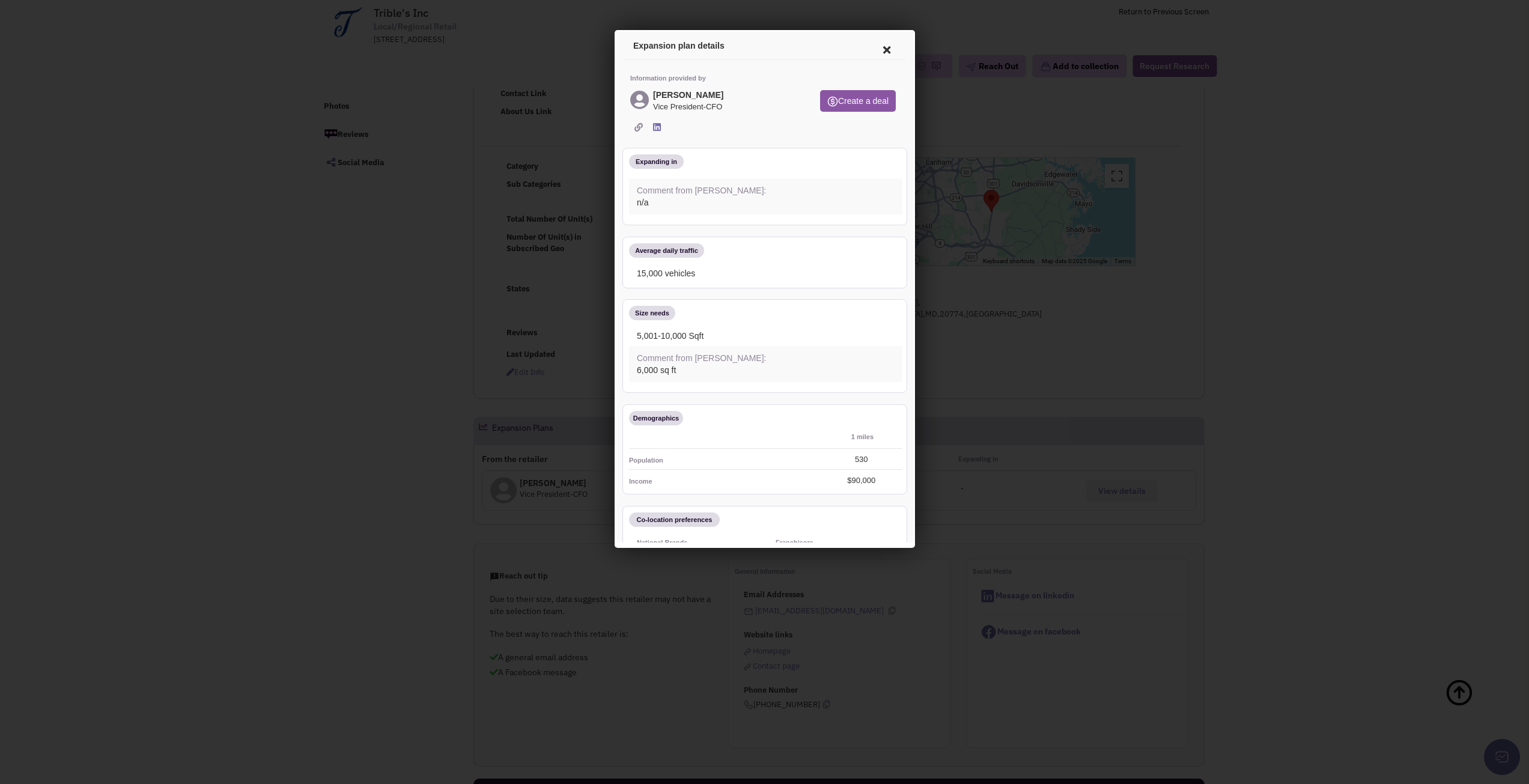
drag, startPoint x: 704, startPoint y: 110, endPoint x: 717, endPoint y: 106, distance: 13.6
click at [710, 109] on span "Vice President-CFO" at bounding box center [687, 105] width 73 height 11
click at [732, 105] on div "Mike Almeida Vice President-CFO" at bounding box center [715, 102] width 174 height 26
drag, startPoint x: 732, startPoint y: 105, endPoint x: 660, endPoint y: 90, distance: 73.5
click at [660, 90] on div "Mike Almeida Vice President-CFO" at bounding box center [715, 102] width 174 height 26
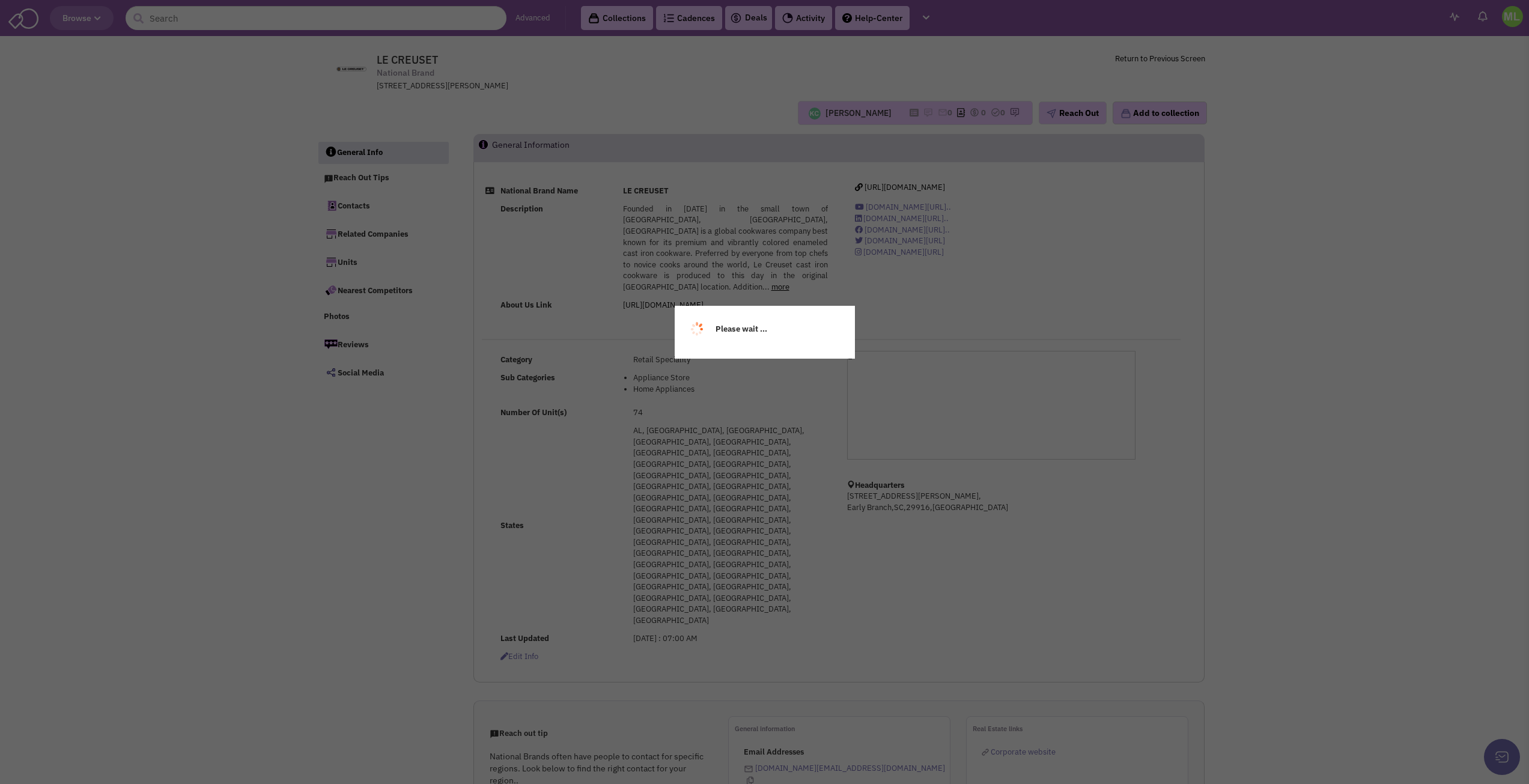
select select
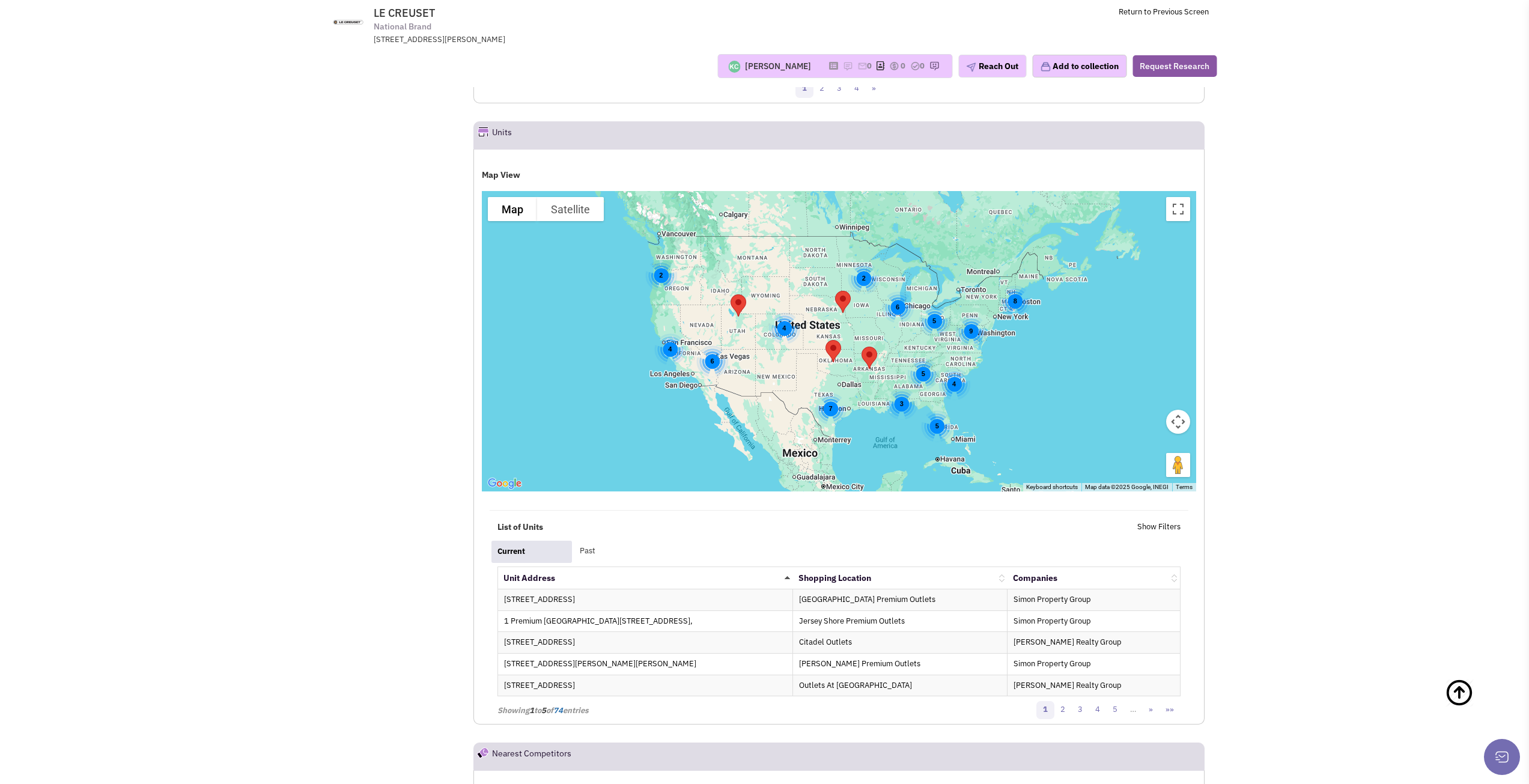
scroll to position [1202, 0]
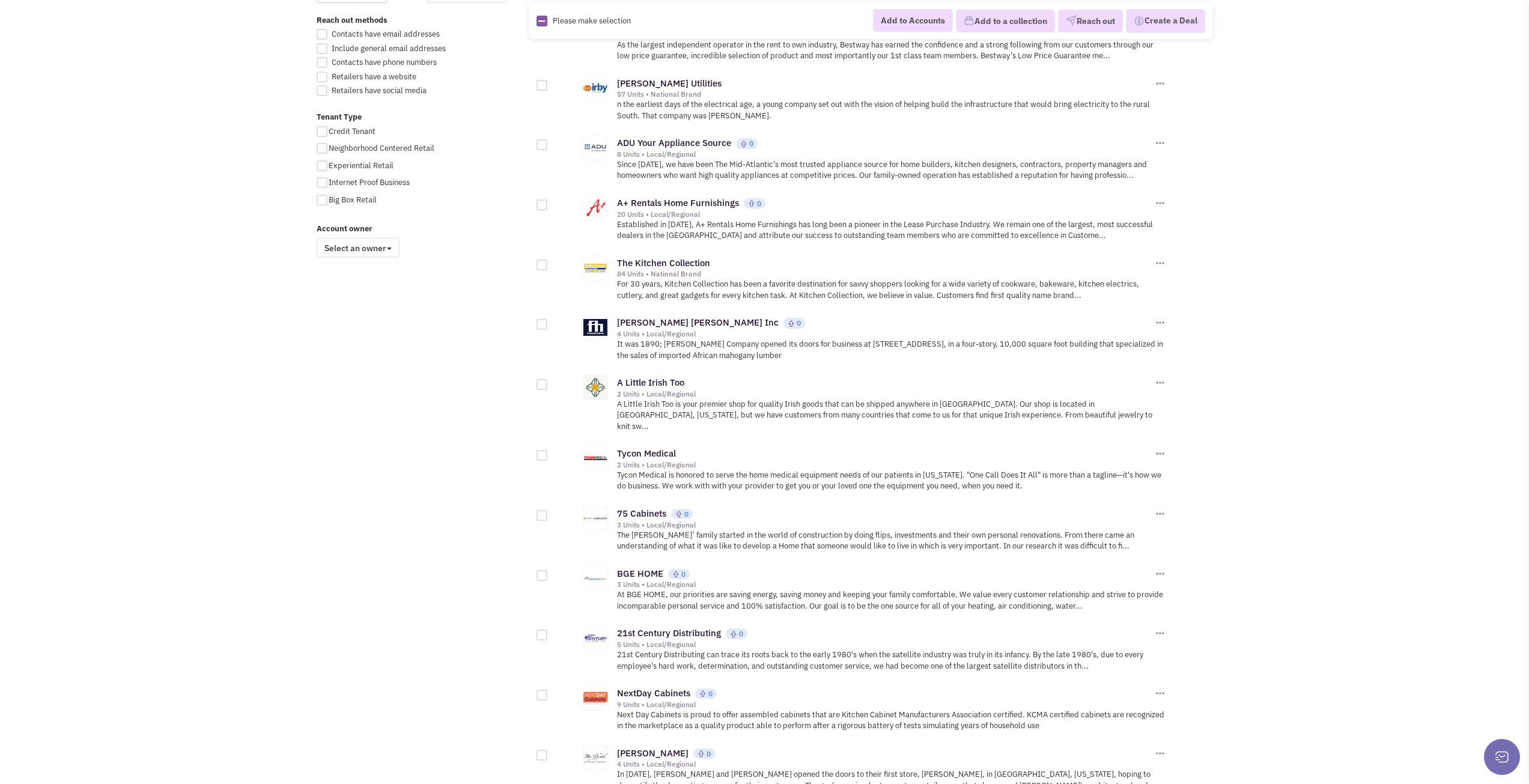
scroll to position [841, 0]
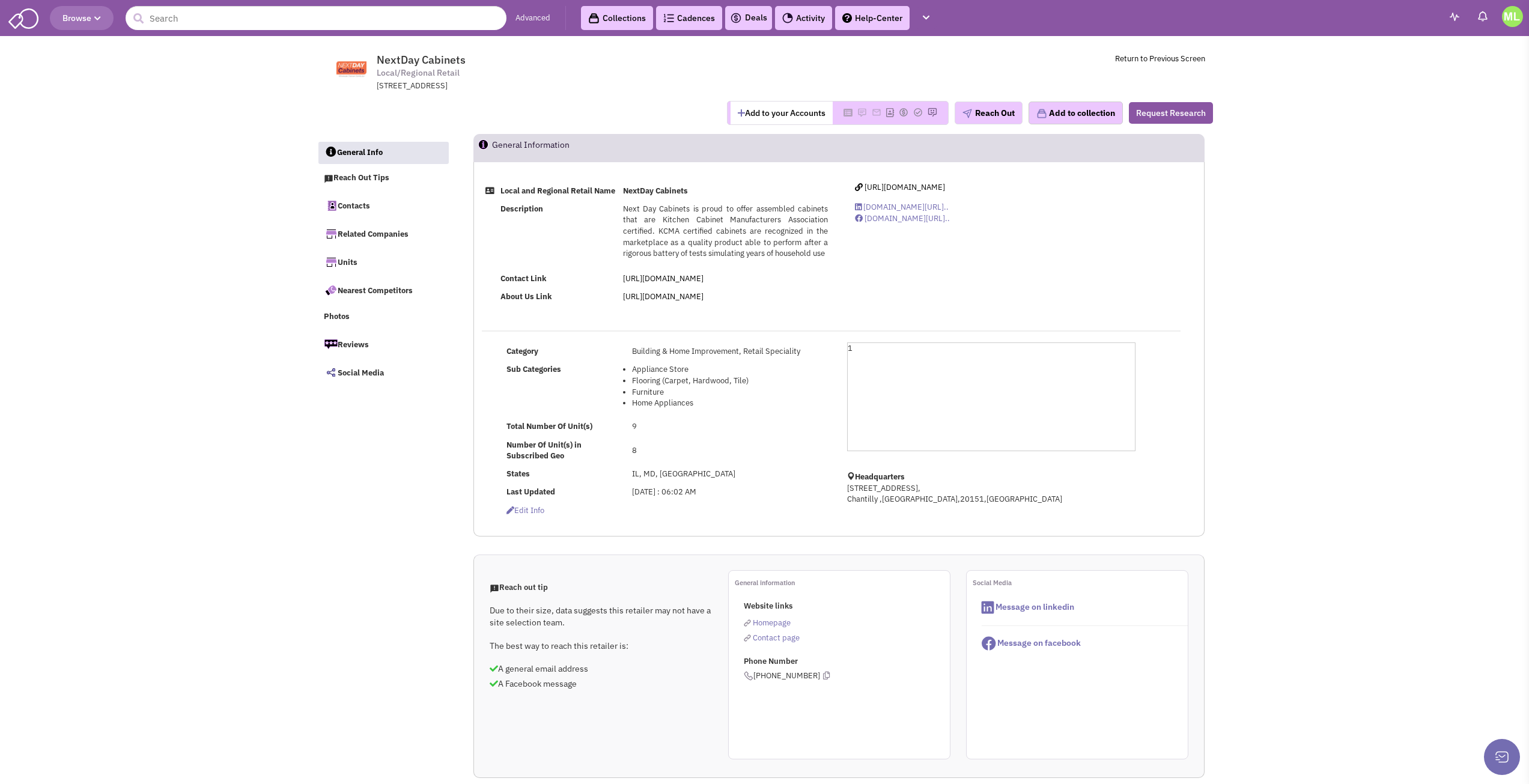
select select
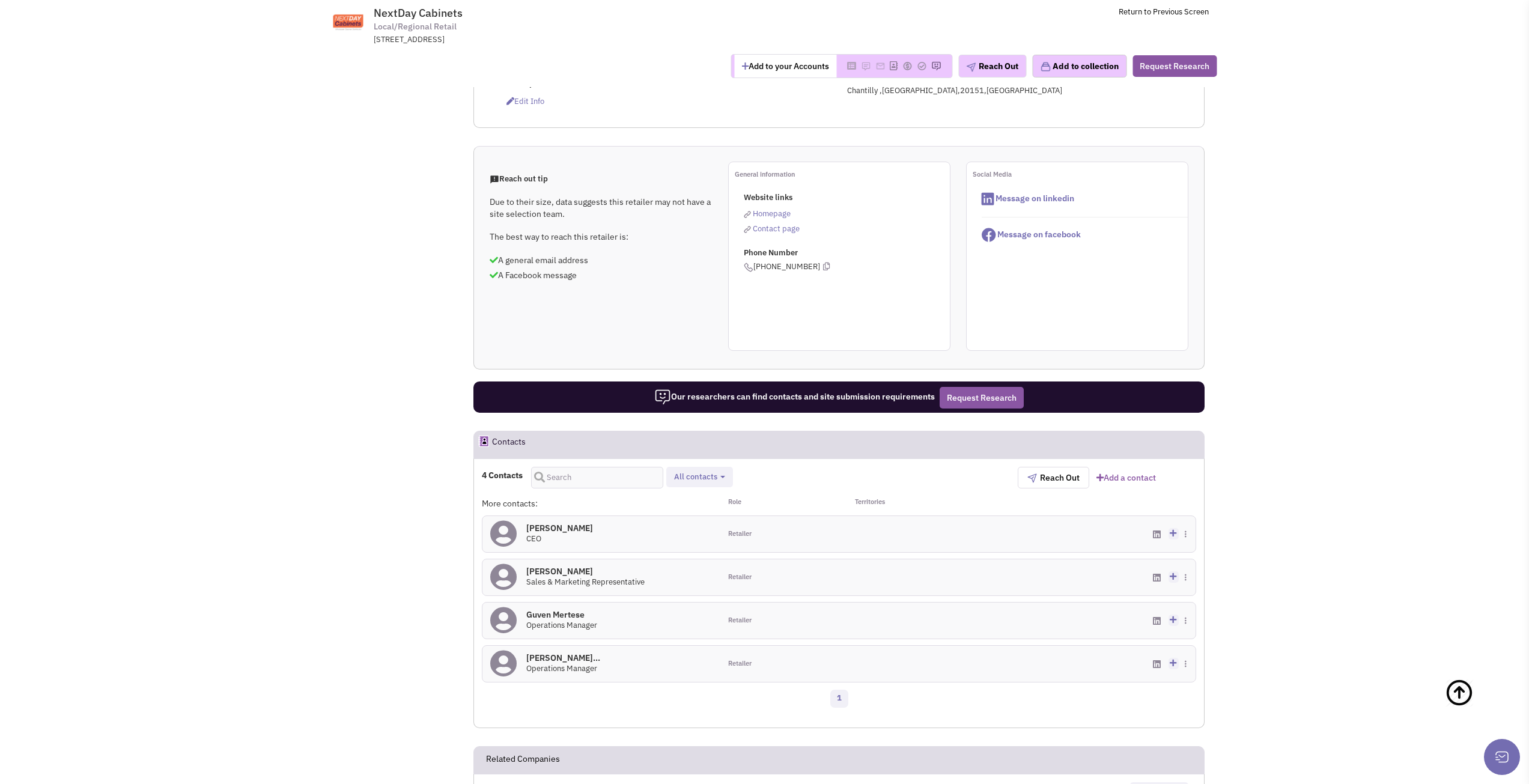
scroll to position [421, 0]
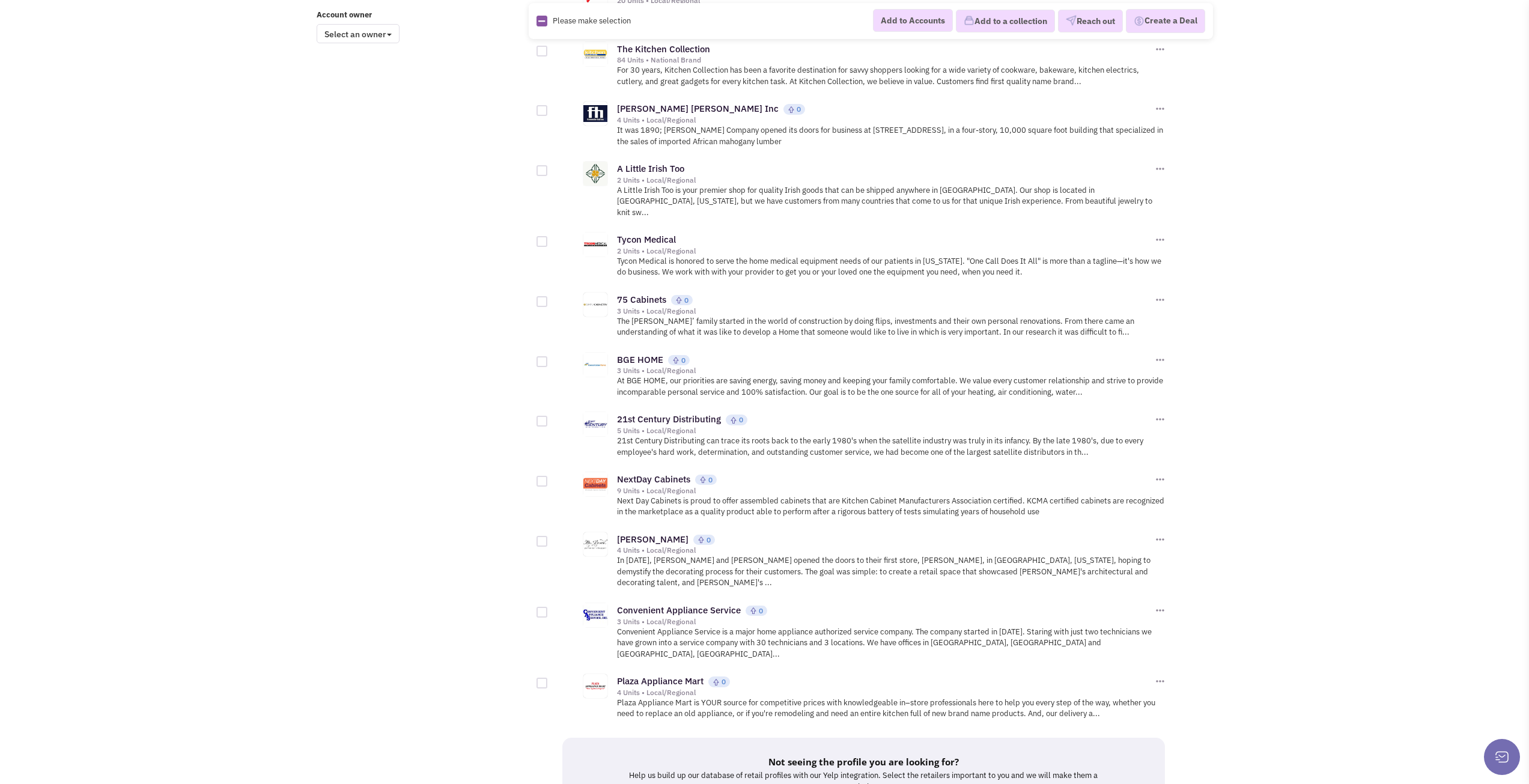
scroll to position [1080, 0]
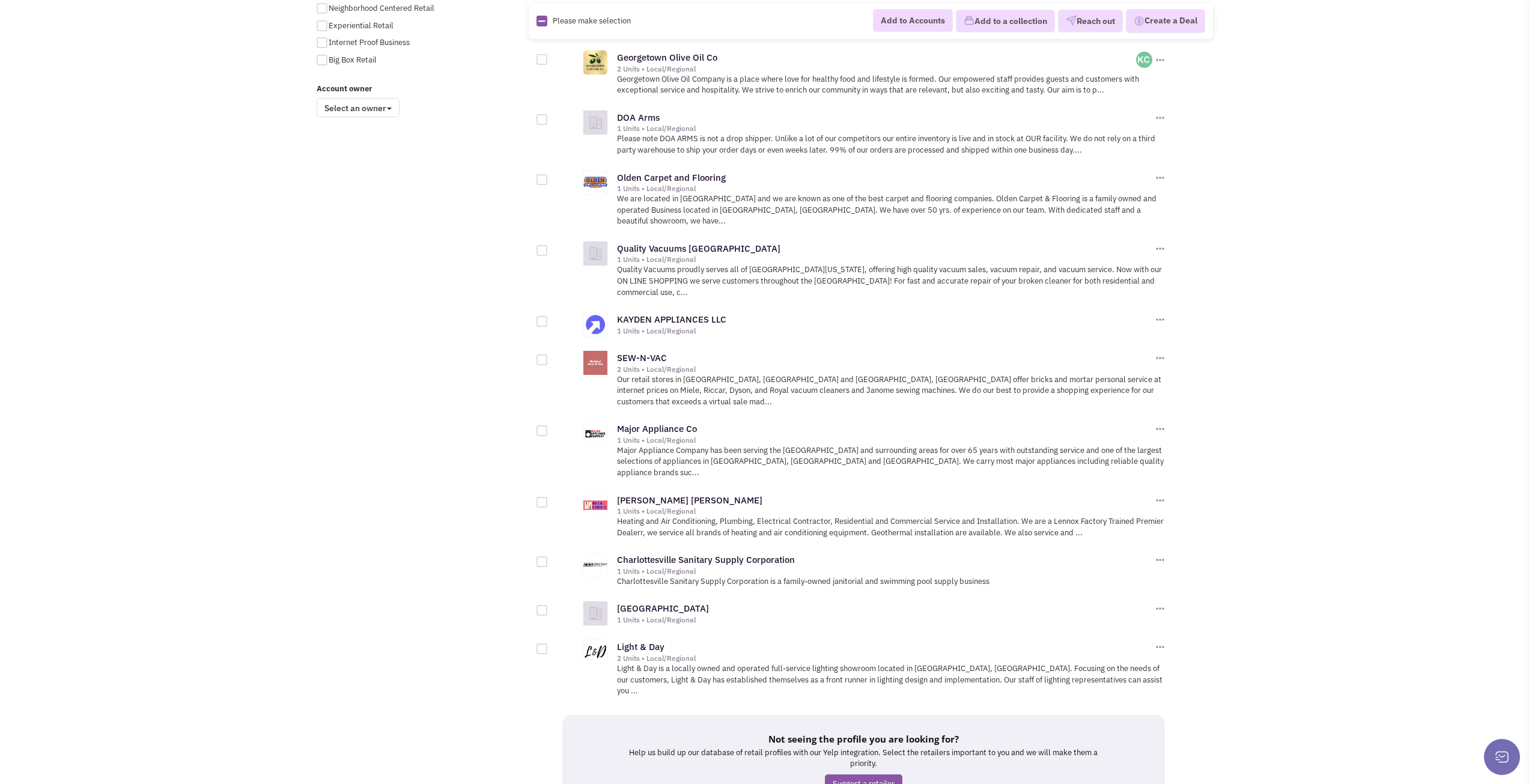
scroll to position [961, 0]
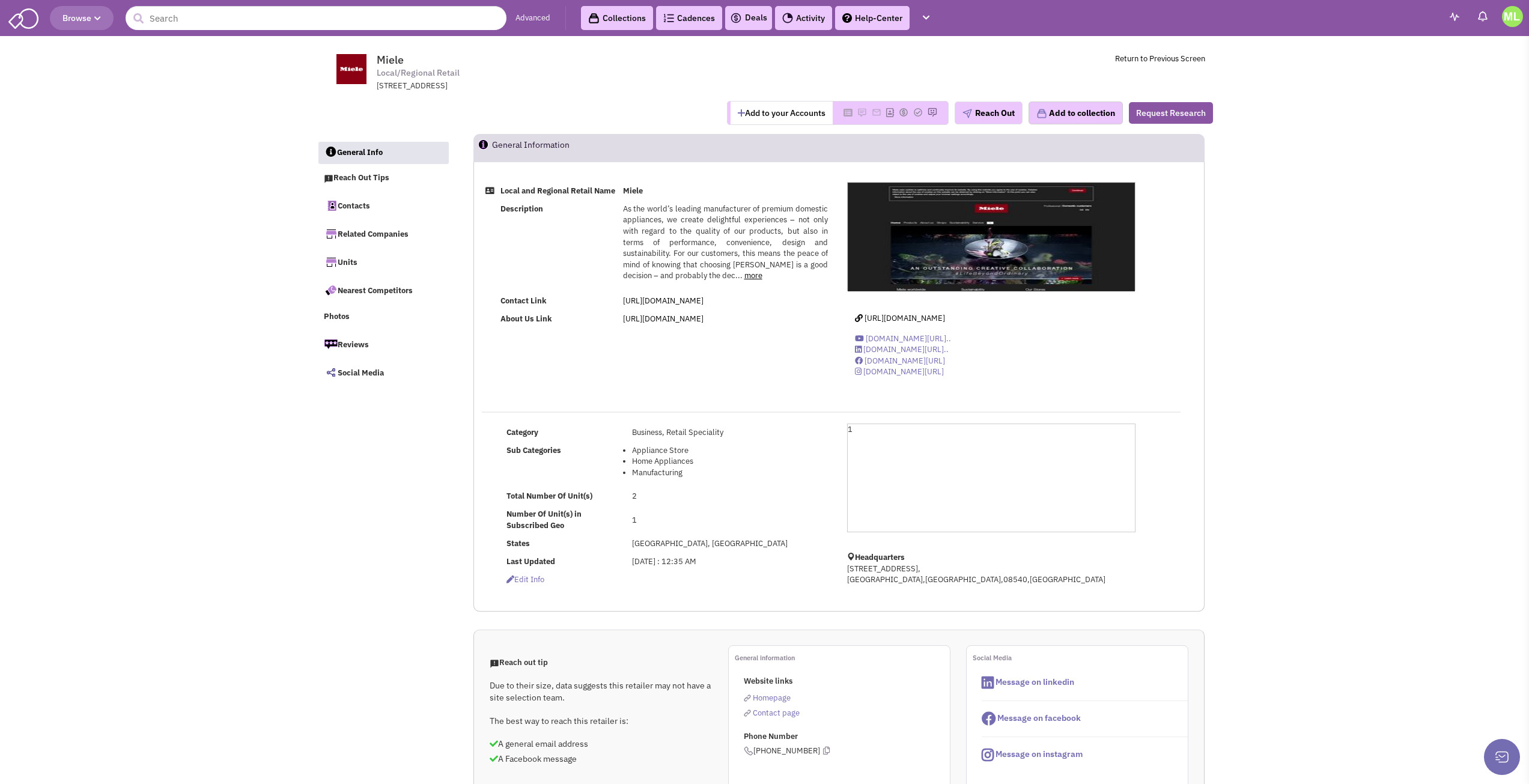
select select
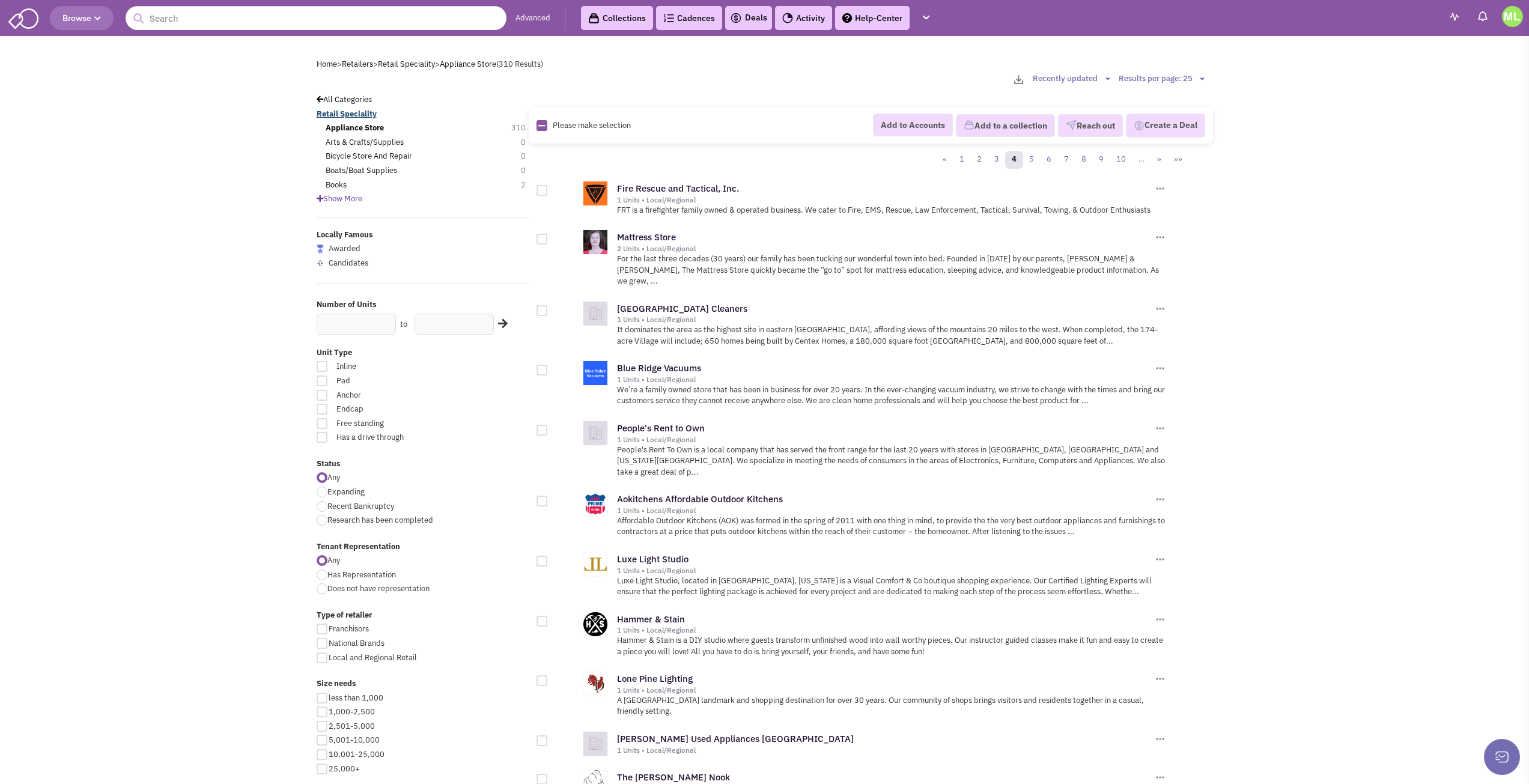
click at [360, 112] on b "Retail Speciality" at bounding box center [346, 114] width 60 height 10
click at [959, 155] on link "1" at bounding box center [962, 160] width 18 height 18
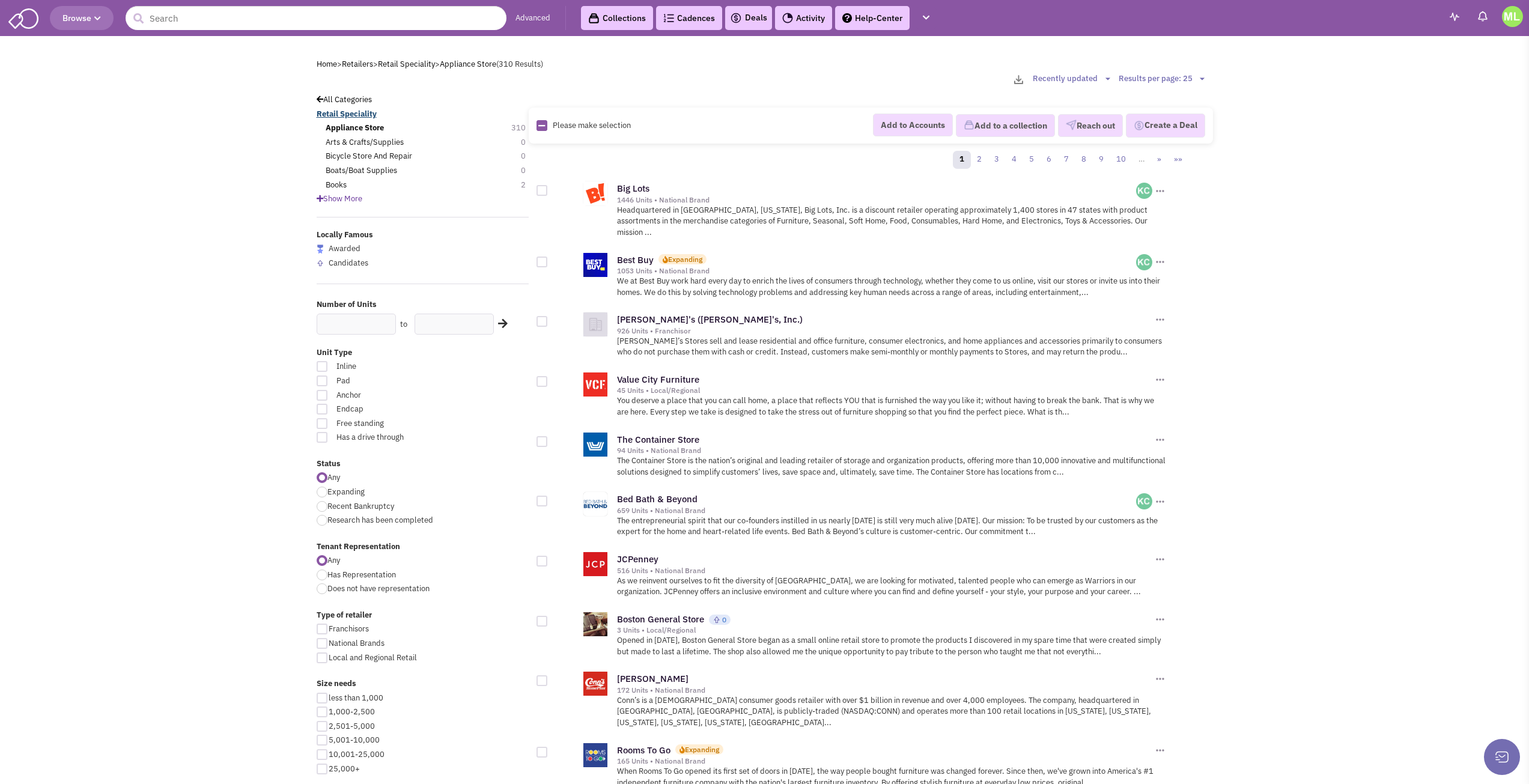
click at [354, 112] on b "Retail Speciality" at bounding box center [346, 114] width 60 height 10
click at [343, 97] on link "All Categories" at bounding box center [344, 100] width 56 height 10
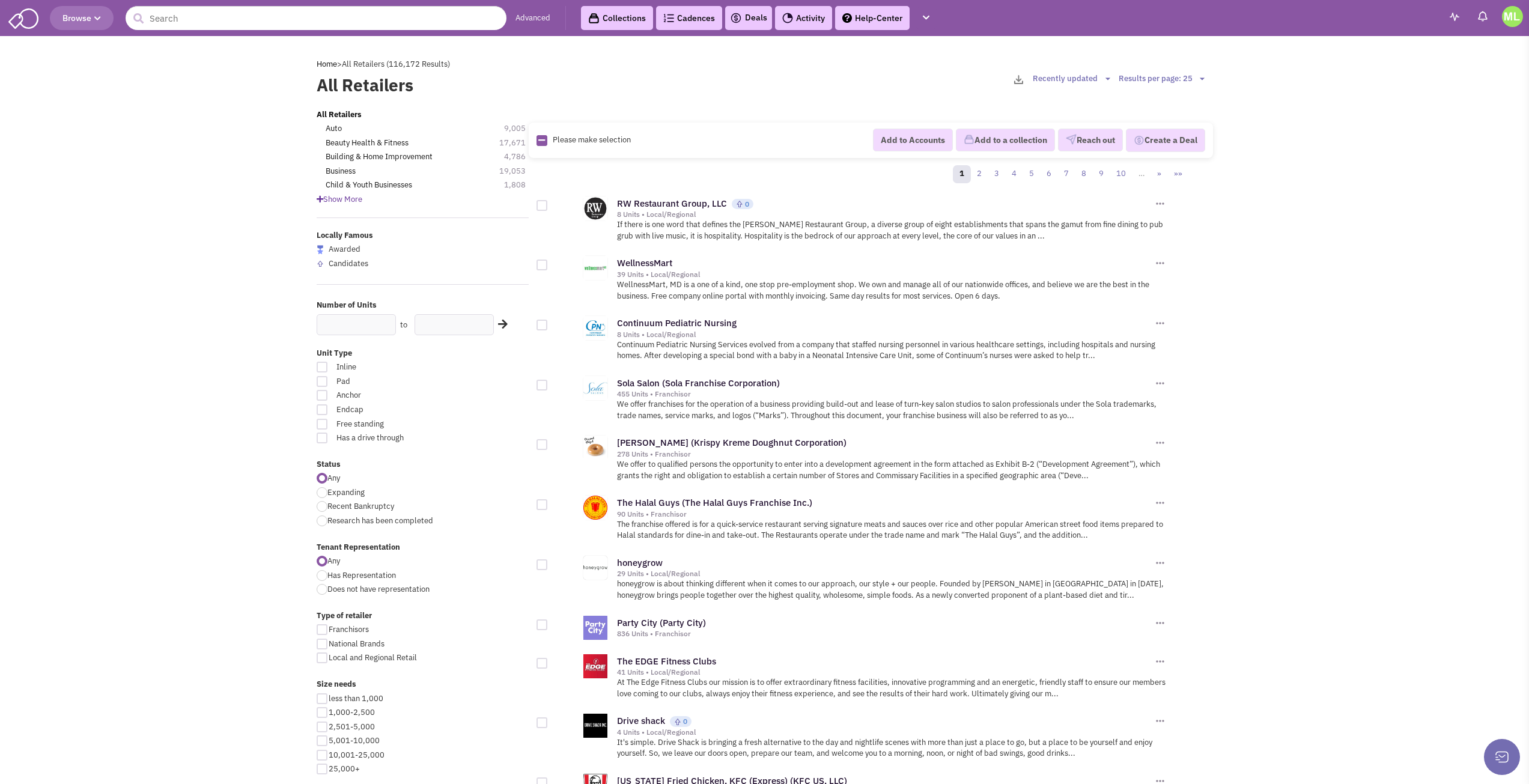
click at [345, 200] on span "Show More" at bounding box center [339, 199] width 45 height 10
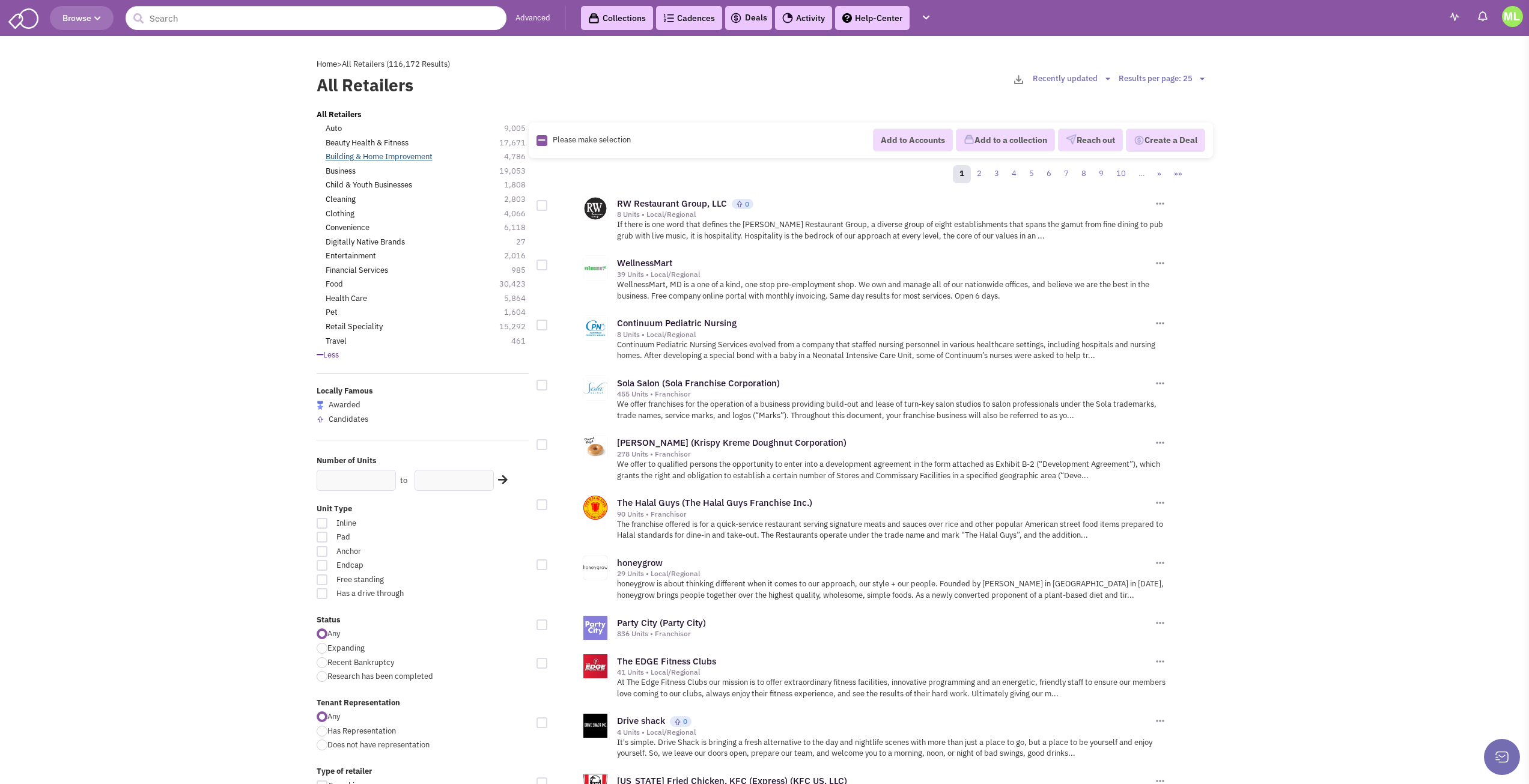
click at [384, 158] on link "Building & Home Improvement" at bounding box center [379, 157] width 107 height 11
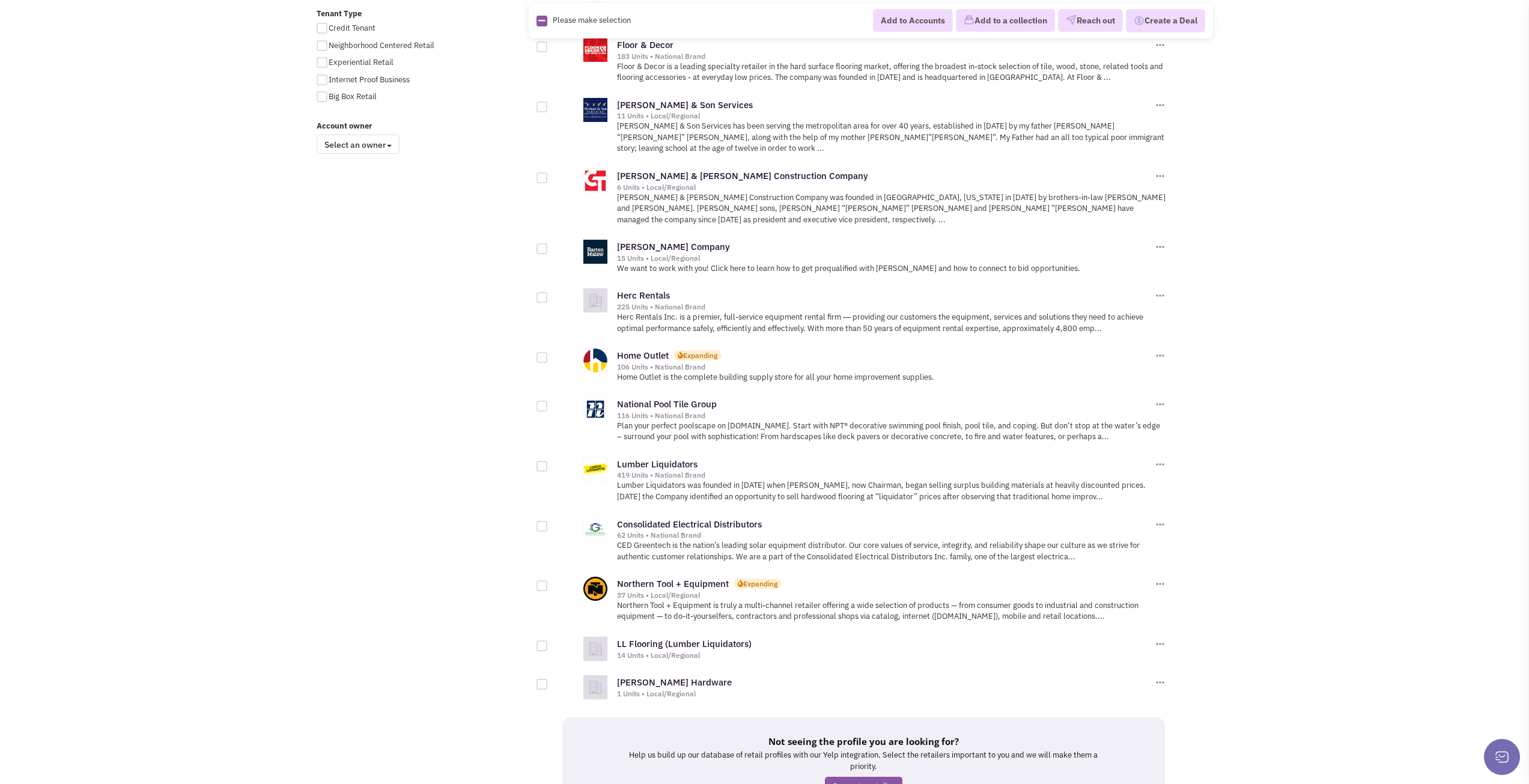
scroll to position [997, 0]
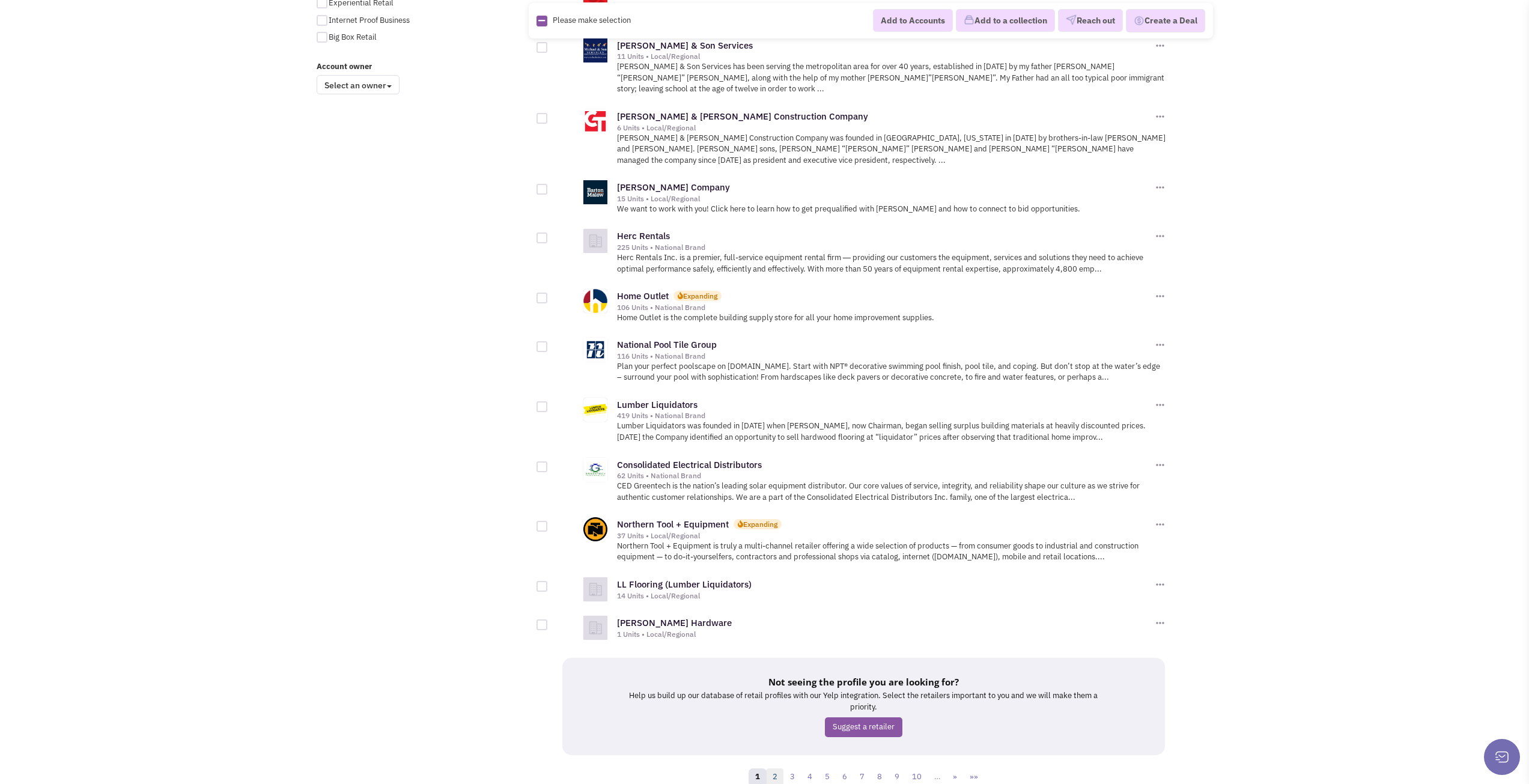
click at [778, 768] on link "2" at bounding box center [775, 777] width 18 height 18
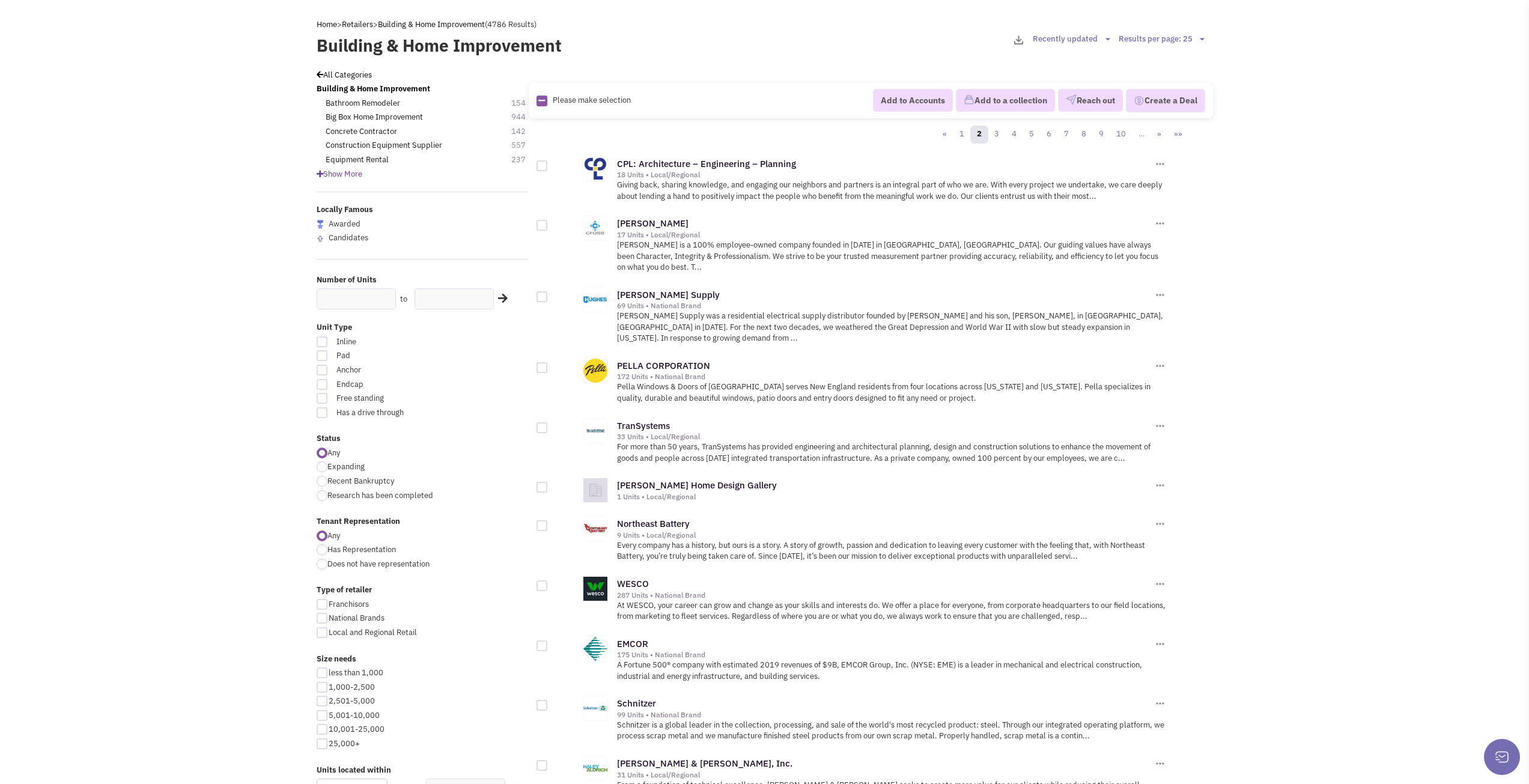
scroll to position [60, 0]
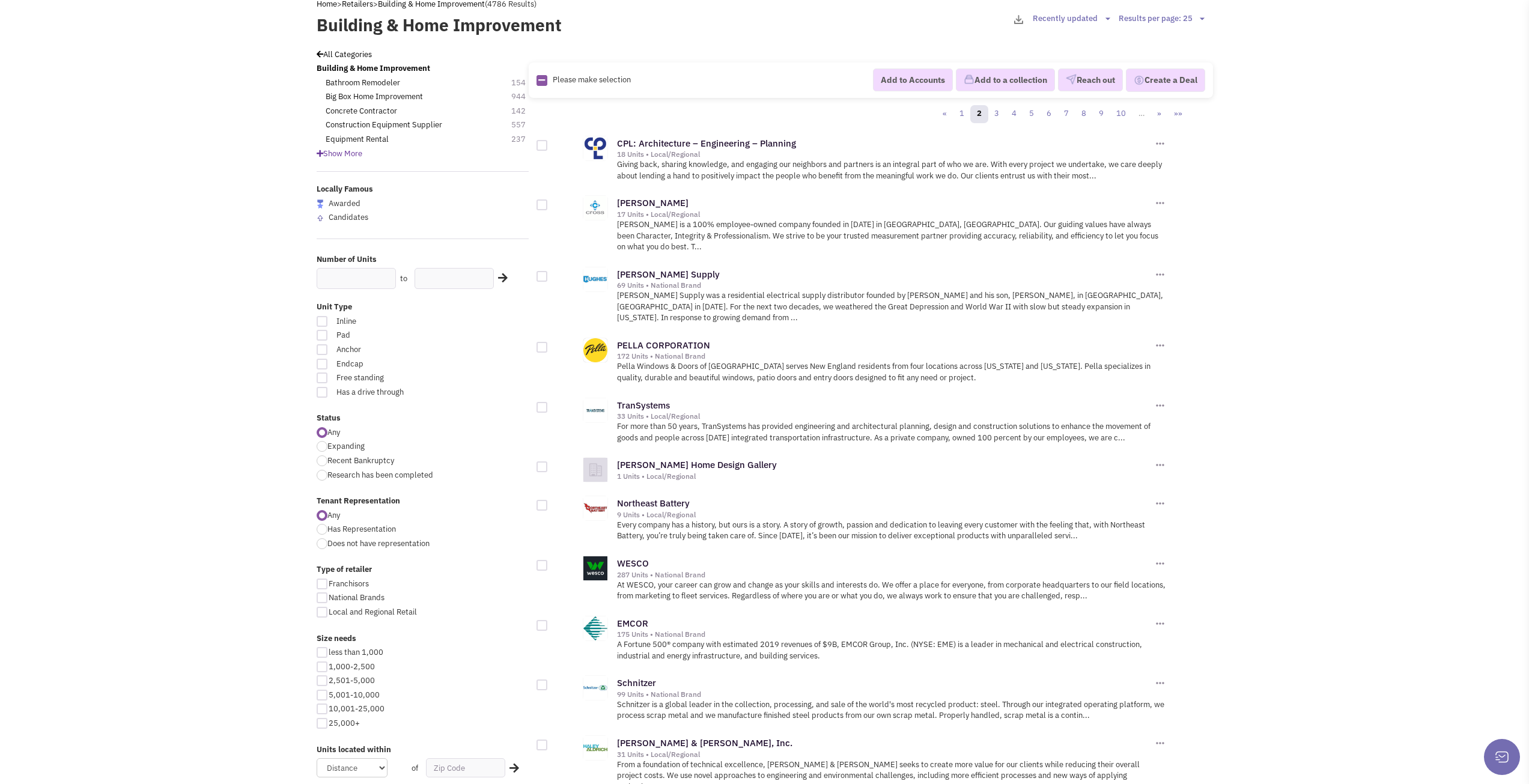
click at [715, 351] on div "172 Units • National Brand" at bounding box center [885, 356] width 536 height 9
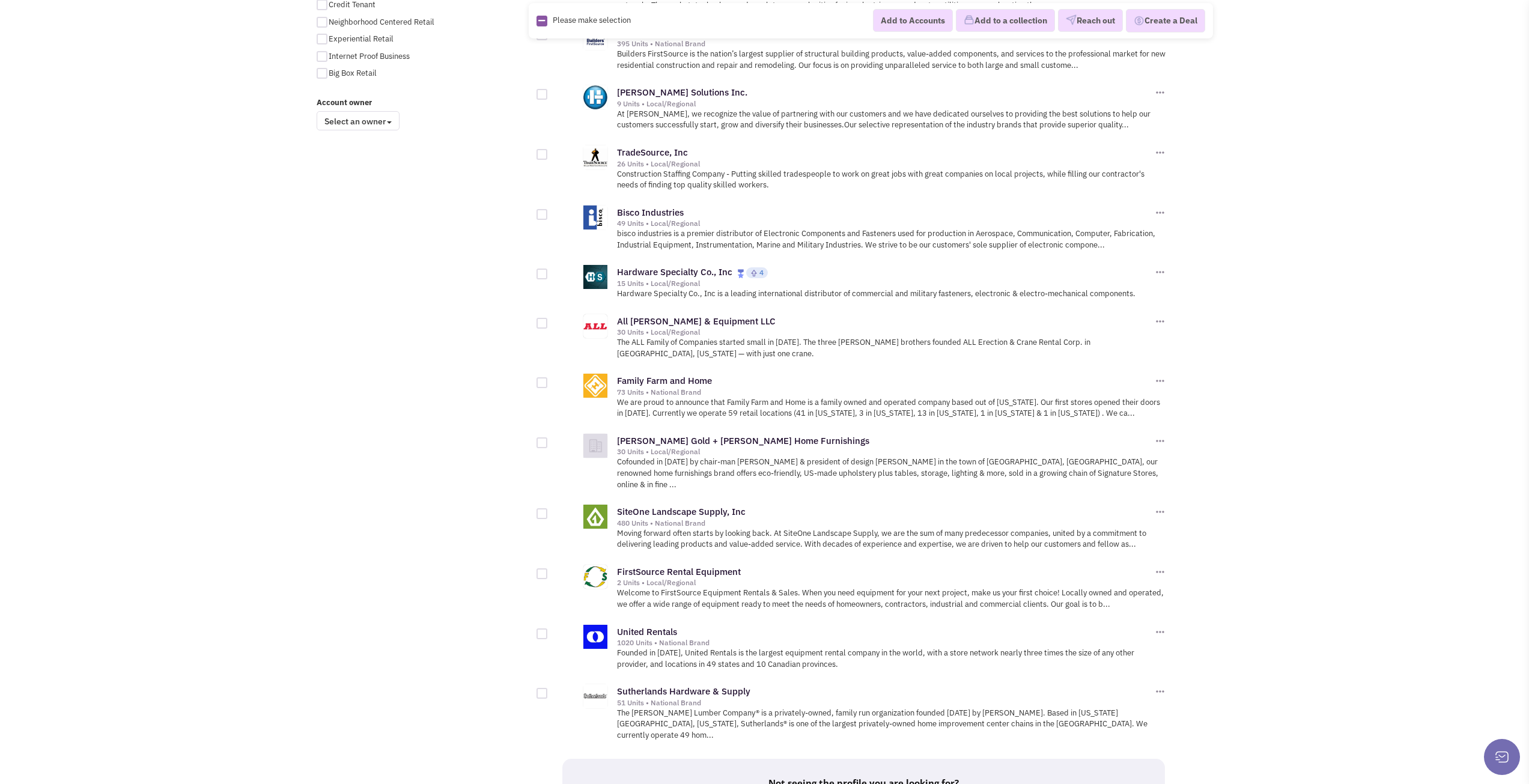
scroll to position [1021, 0]
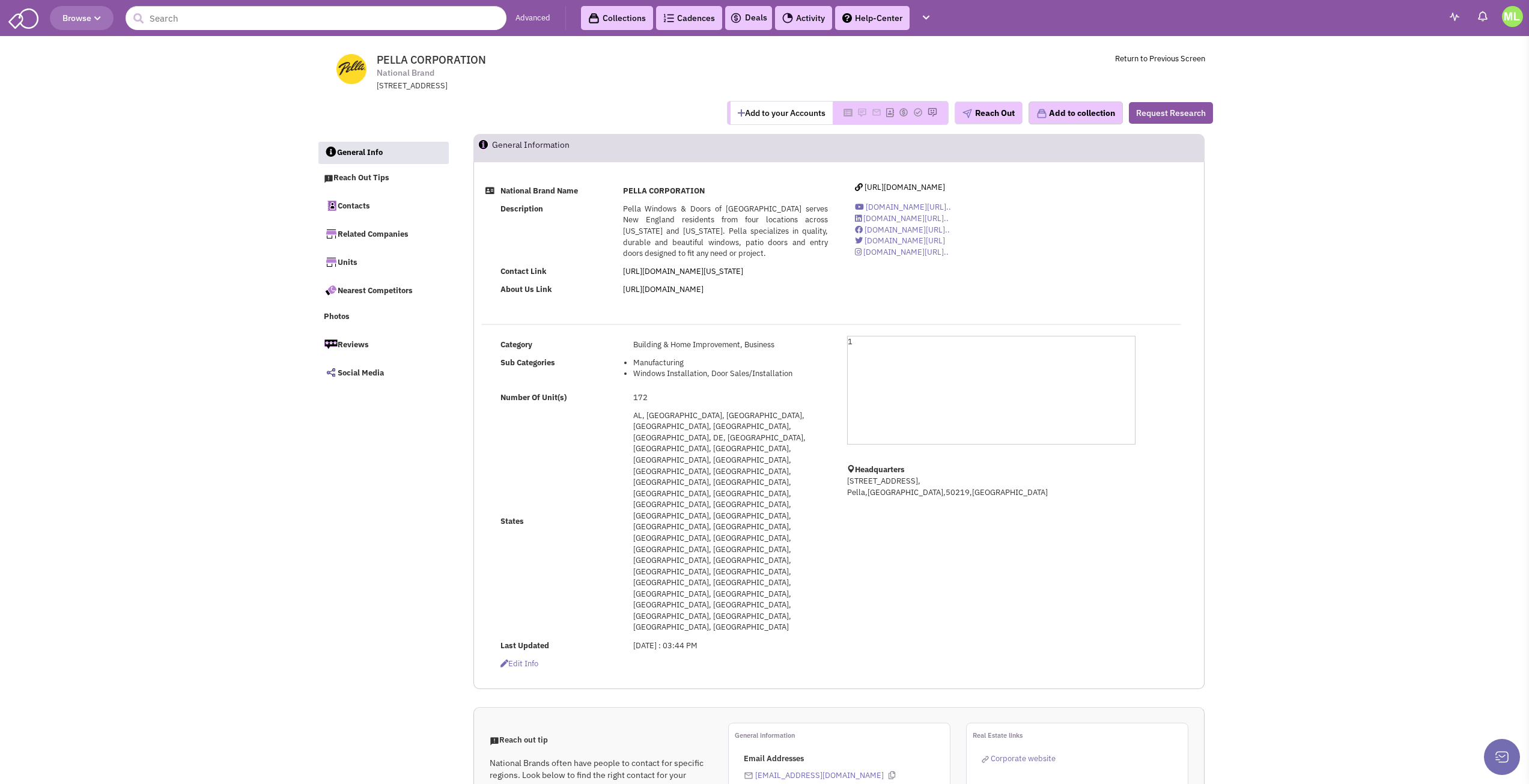
select select
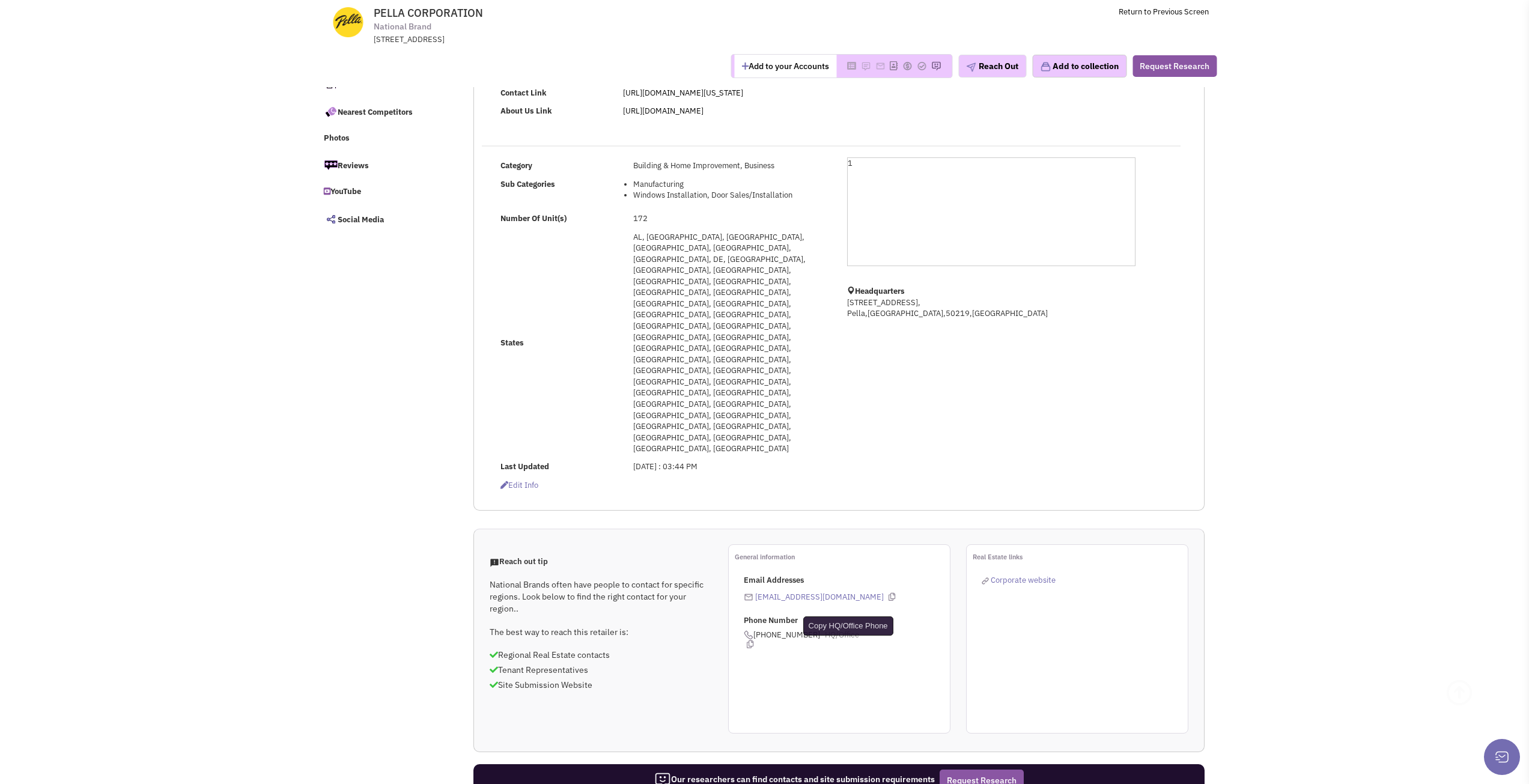
scroll to position [240, 0]
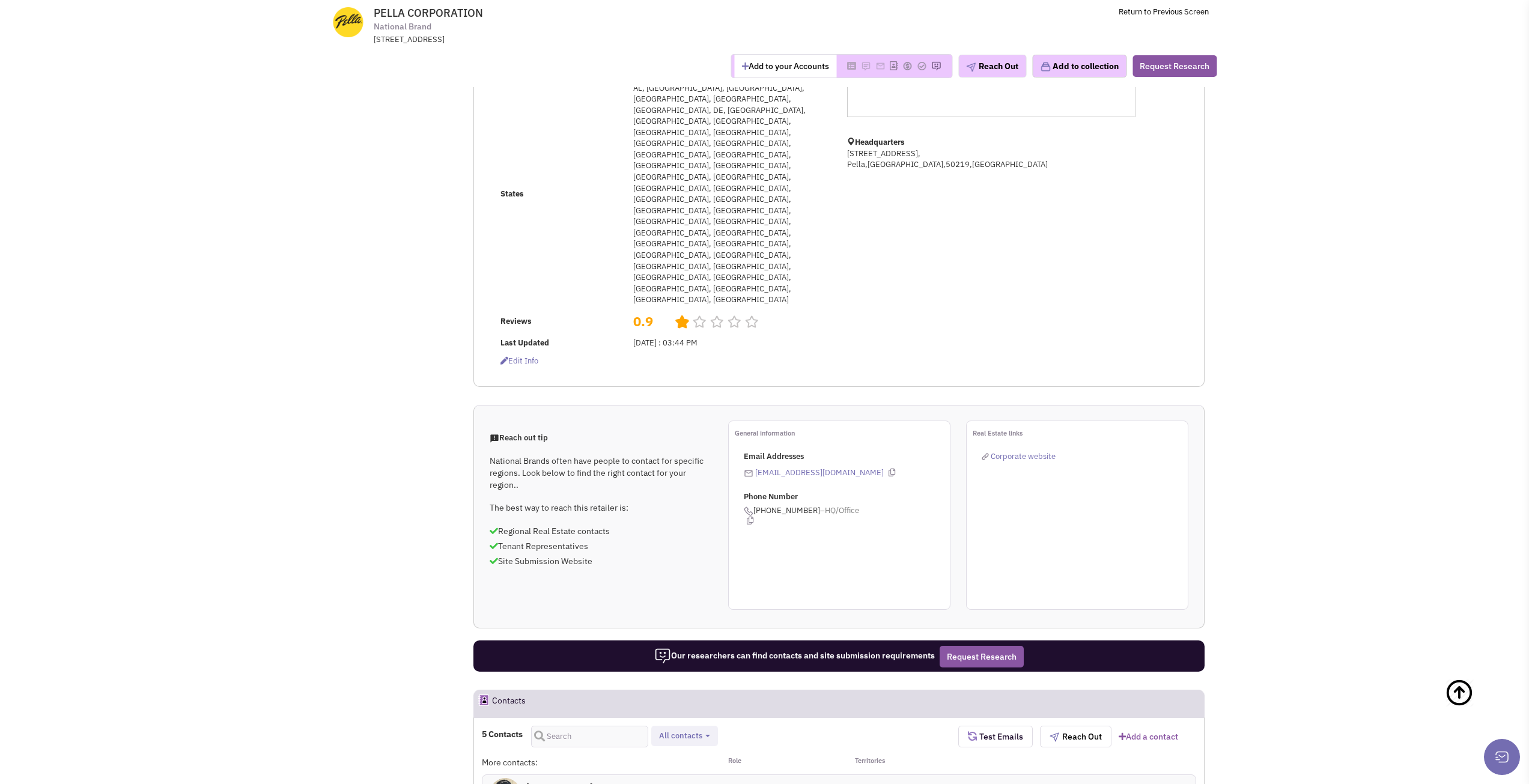
click at [684, 775] on div "[PERSON_NAME] 1 Counsel/General Counsel" at bounding box center [601, 793] width 238 height 36
click at [592, 781] on h4 "[PERSON_NAME] 1" at bounding box center [570, 787] width 88 height 11
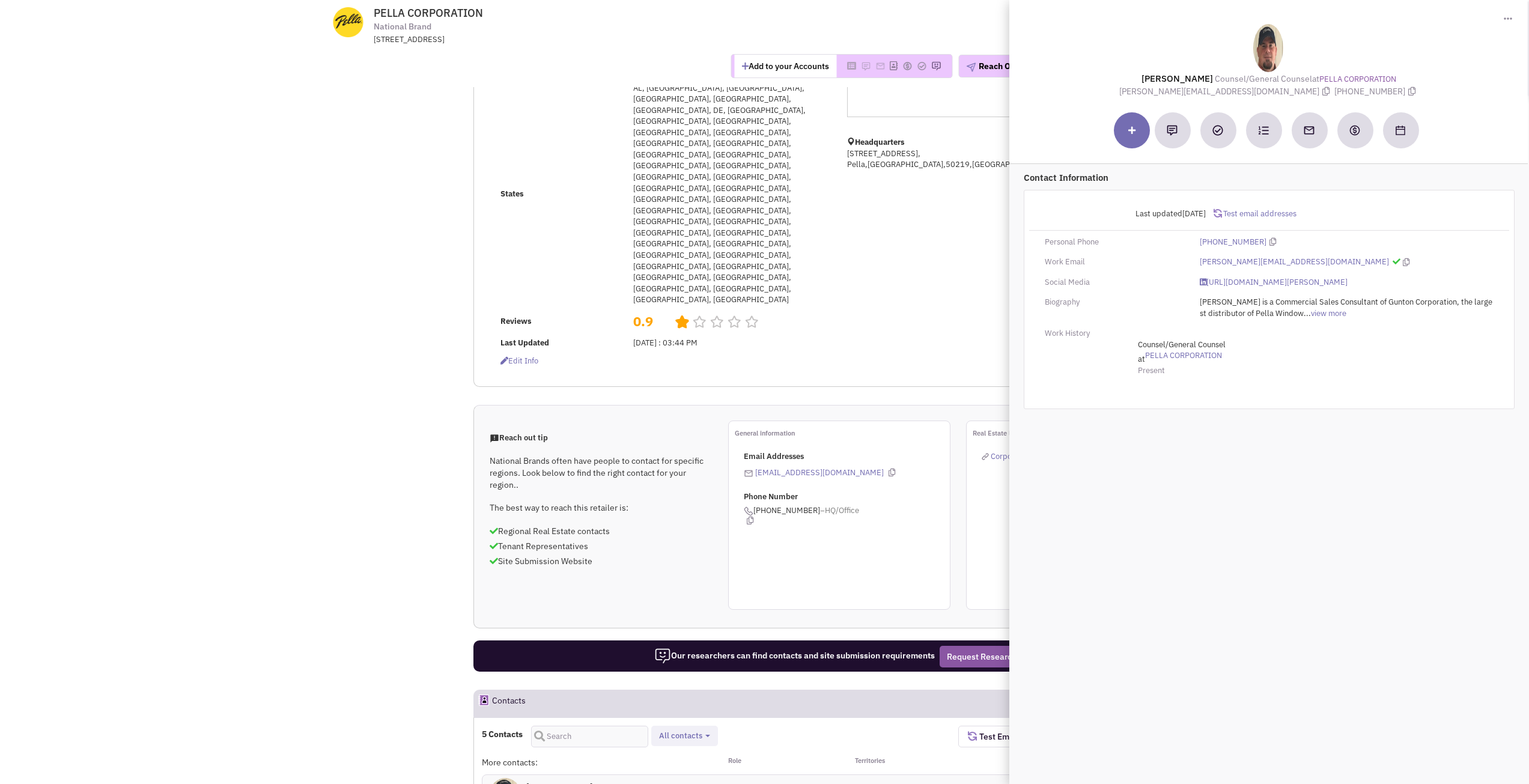
click at [0, 0] on div "Please wait ..." at bounding box center [0, 0] width 0 height 0
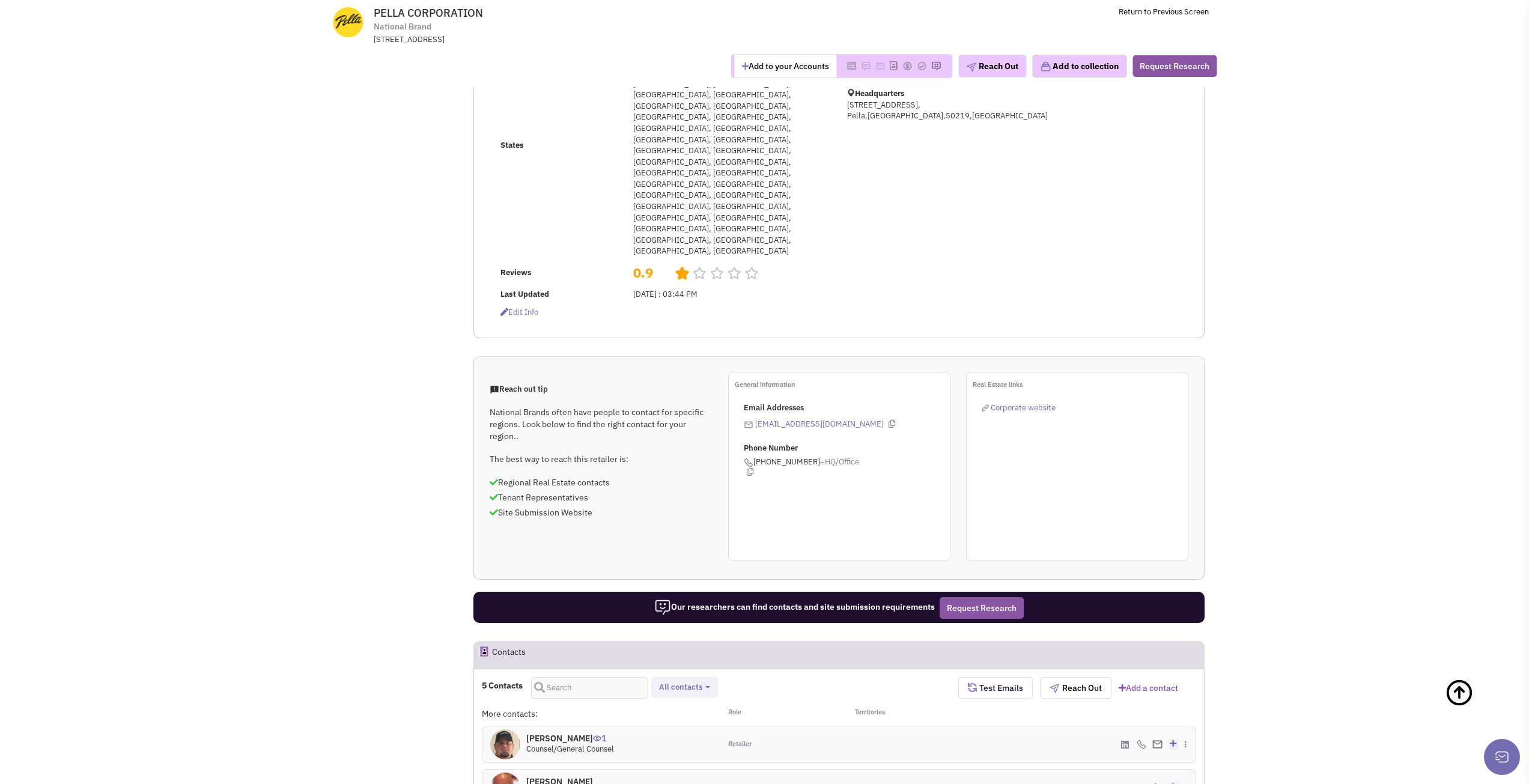
scroll to position [360, 0]
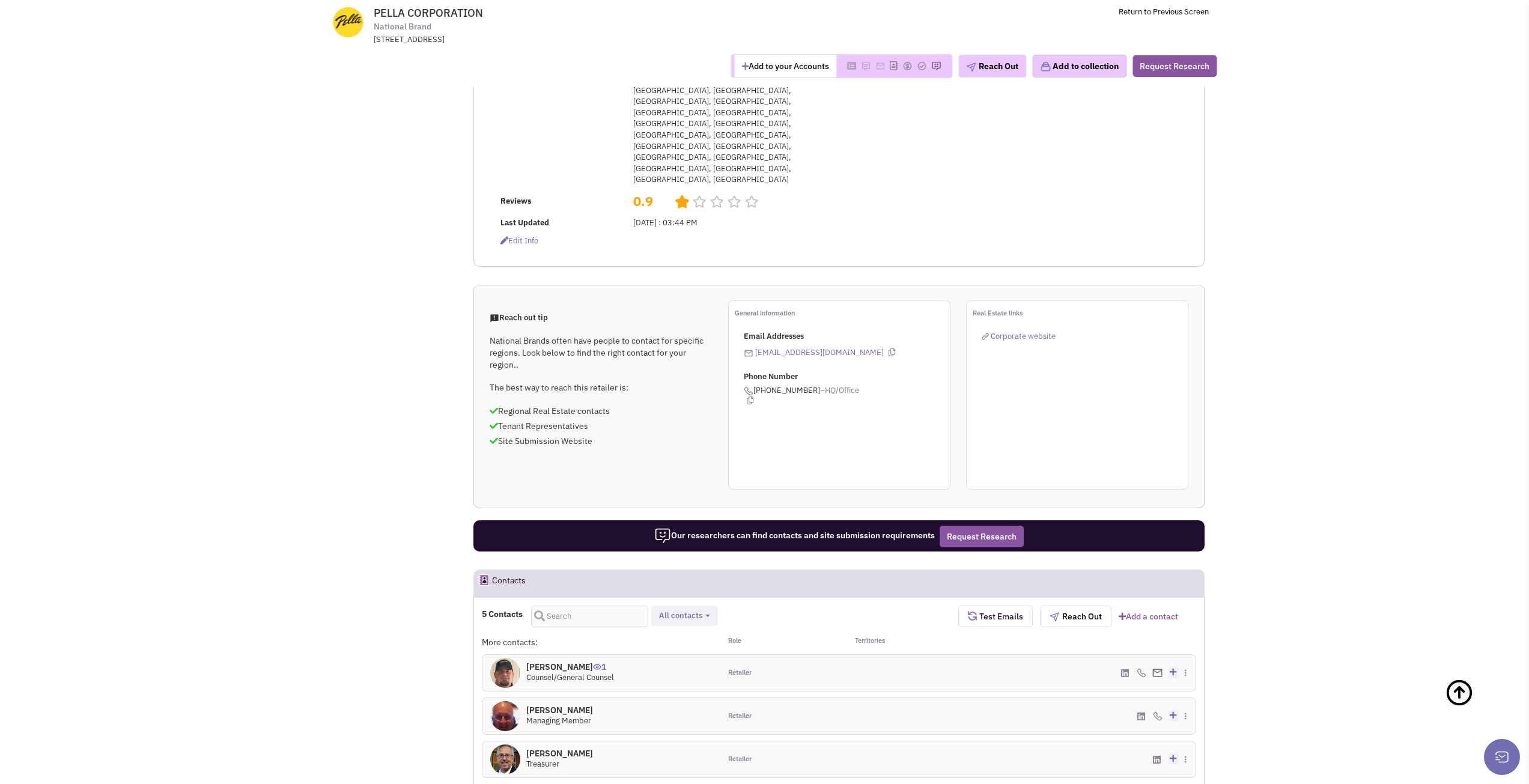
click at [537, 783] on h4 "Mrs. Gail Davis 1" at bounding box center [575, 796] width 98 height 11
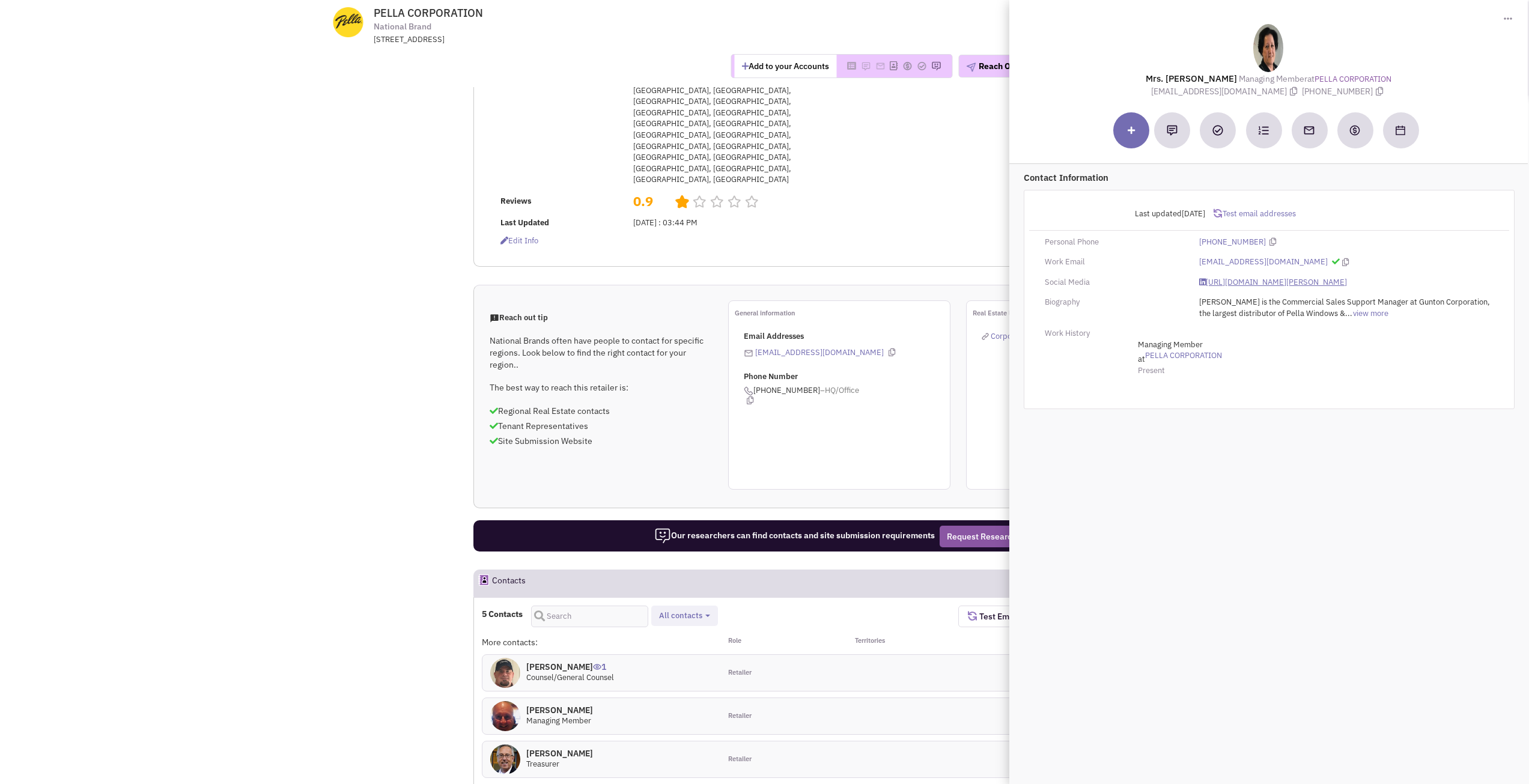
click at [1236, 282] on link "https://www.linkedin.com/in/gail-davis-75713b58/" at bounding box center [1273, 283] width 148 height 11
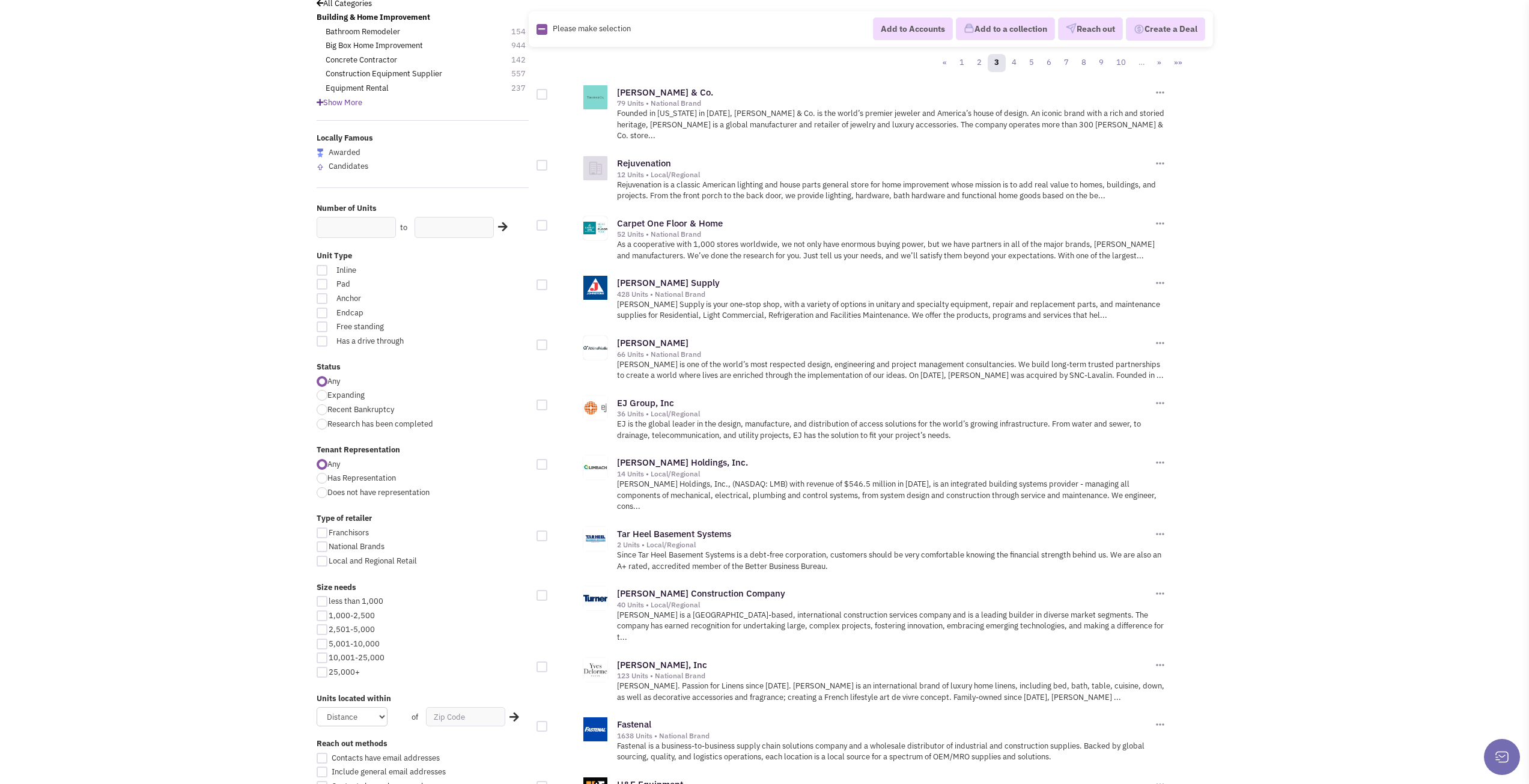
scroll to position [60, 0]
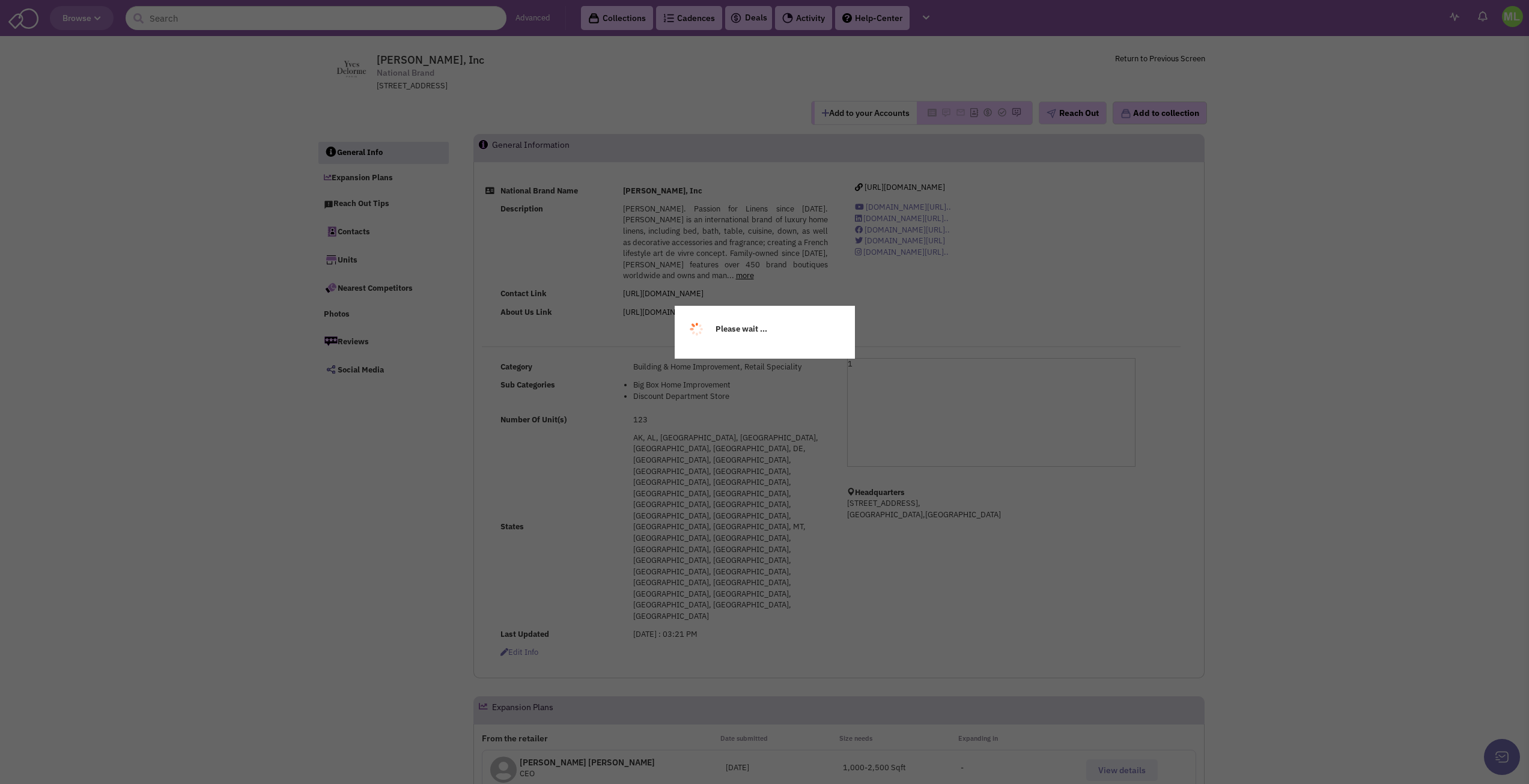
select select
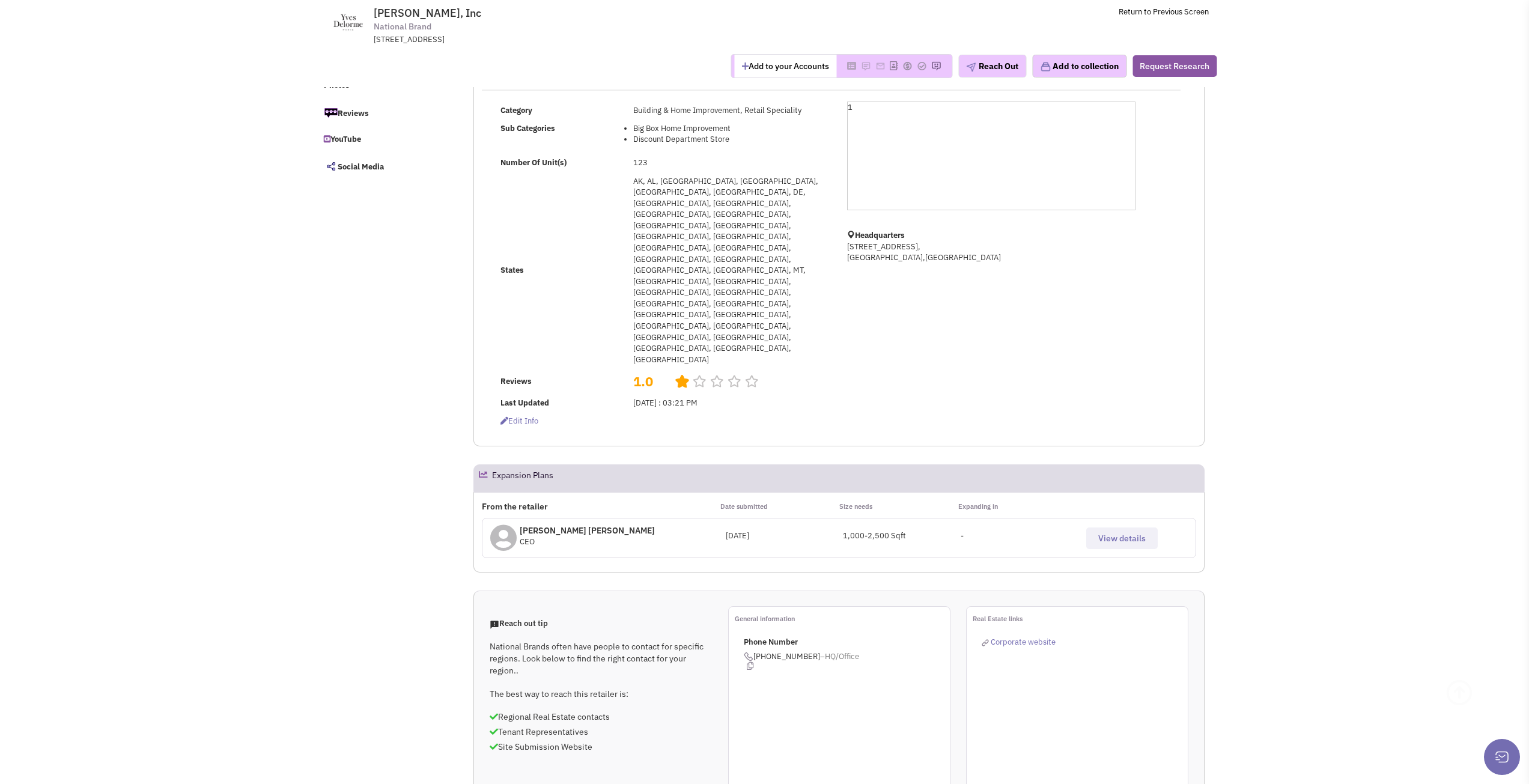
scroll to position [180, 0]
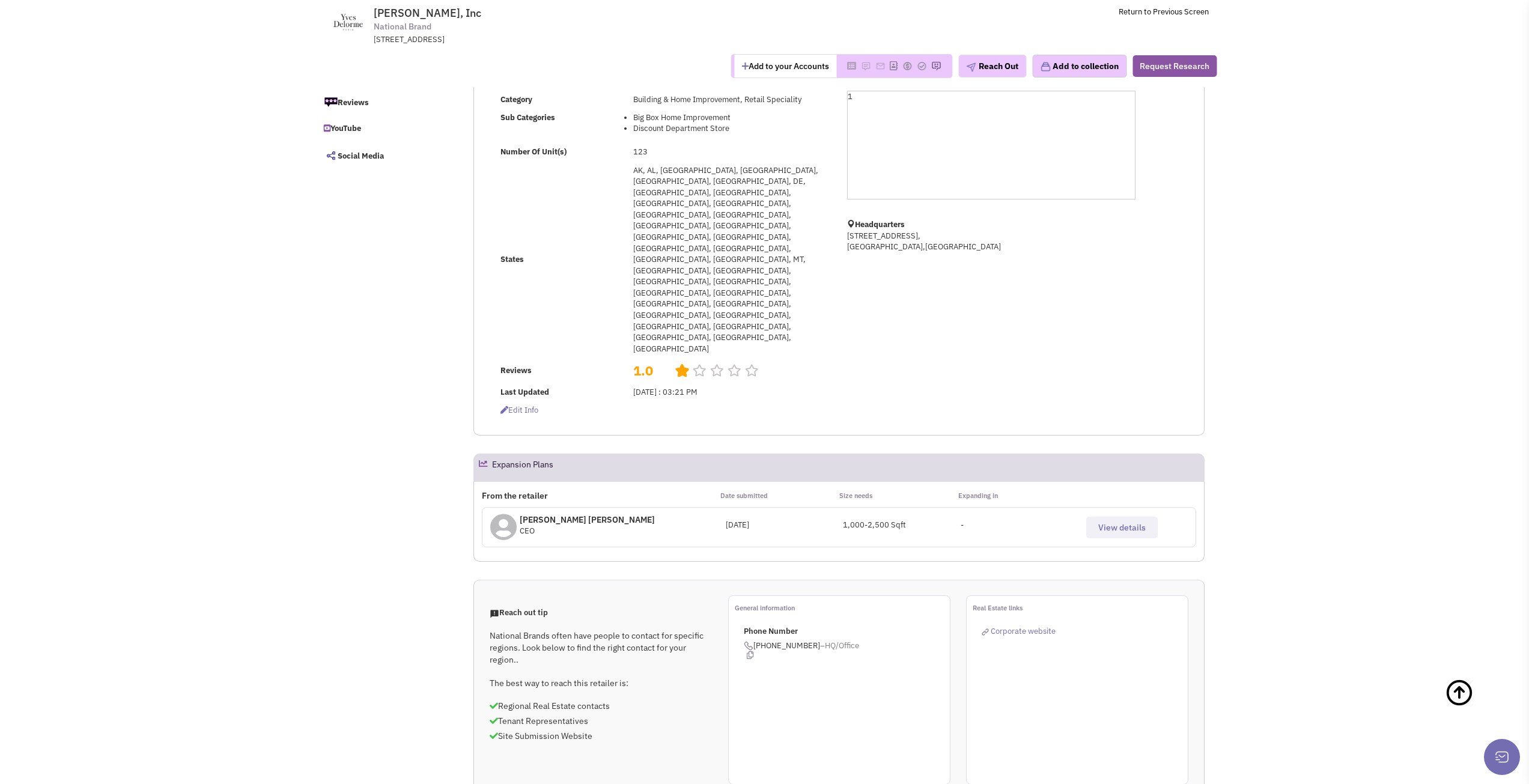
click at [568, 513] on p "[PERSON_NAME] [PERSON_NAME]" at bounding box center [587, 519] width 135 height 12
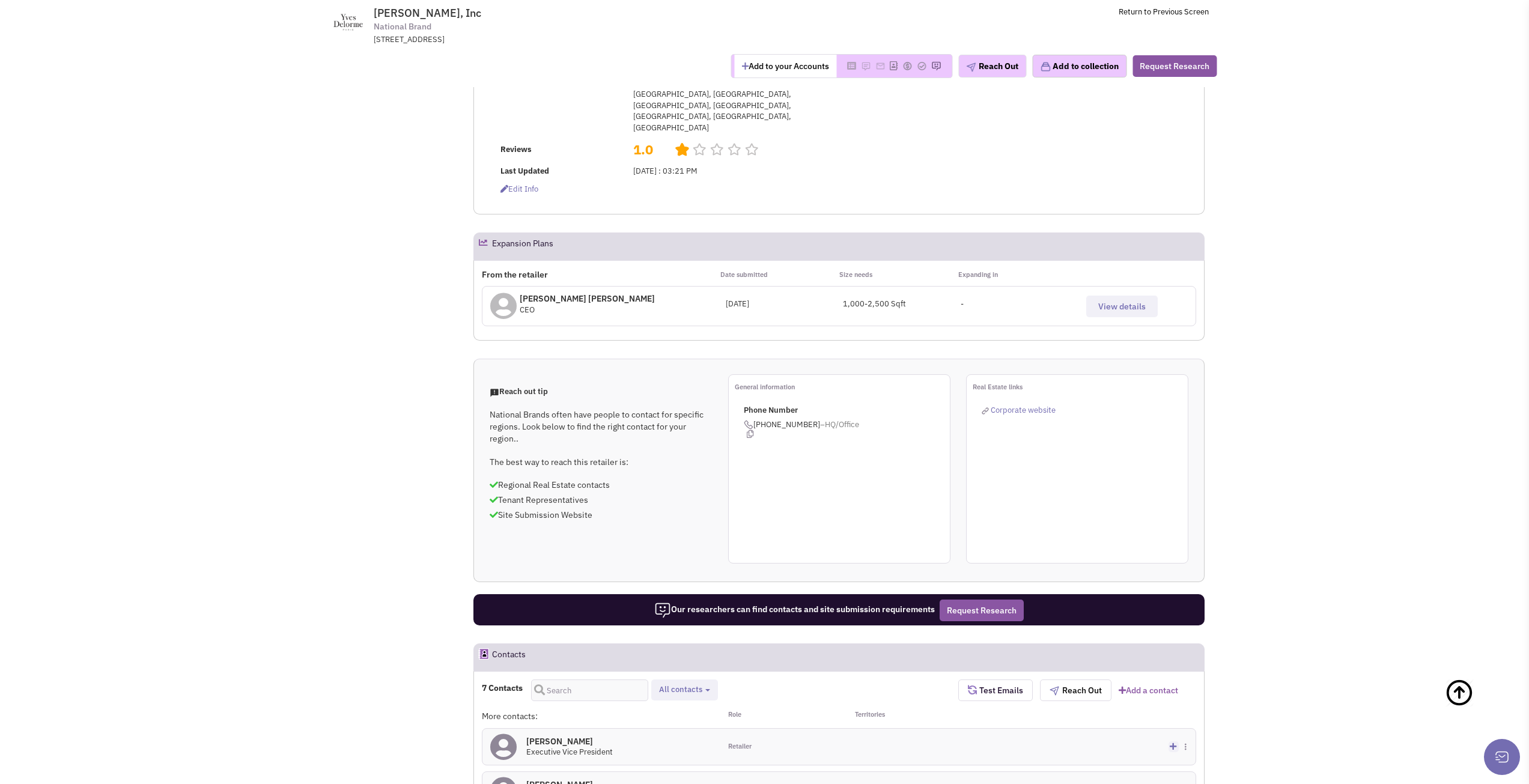
scroll to position [541, 0]
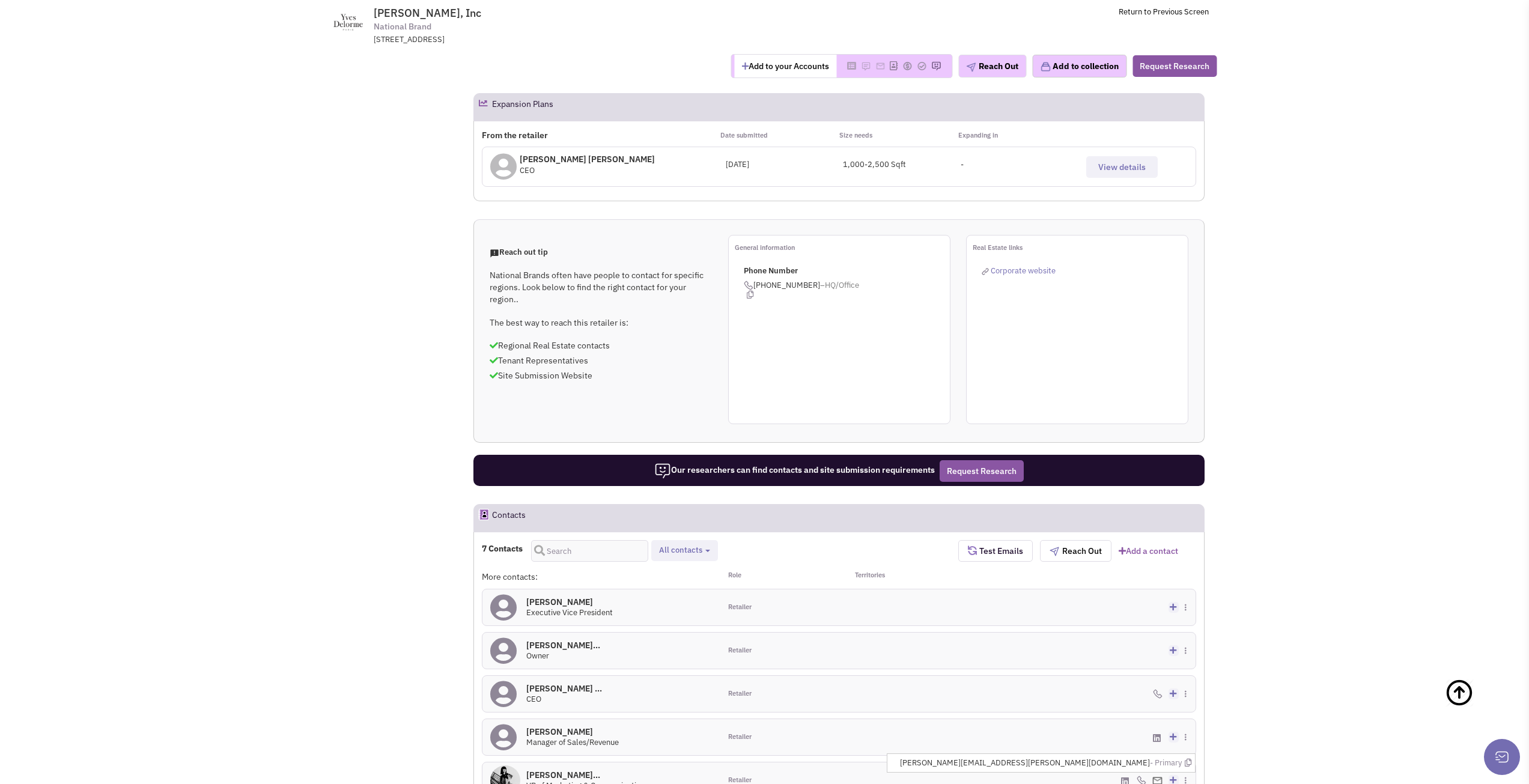
click at [1157, 777] on img at bounding box center [1157, 781] width 10 height 8
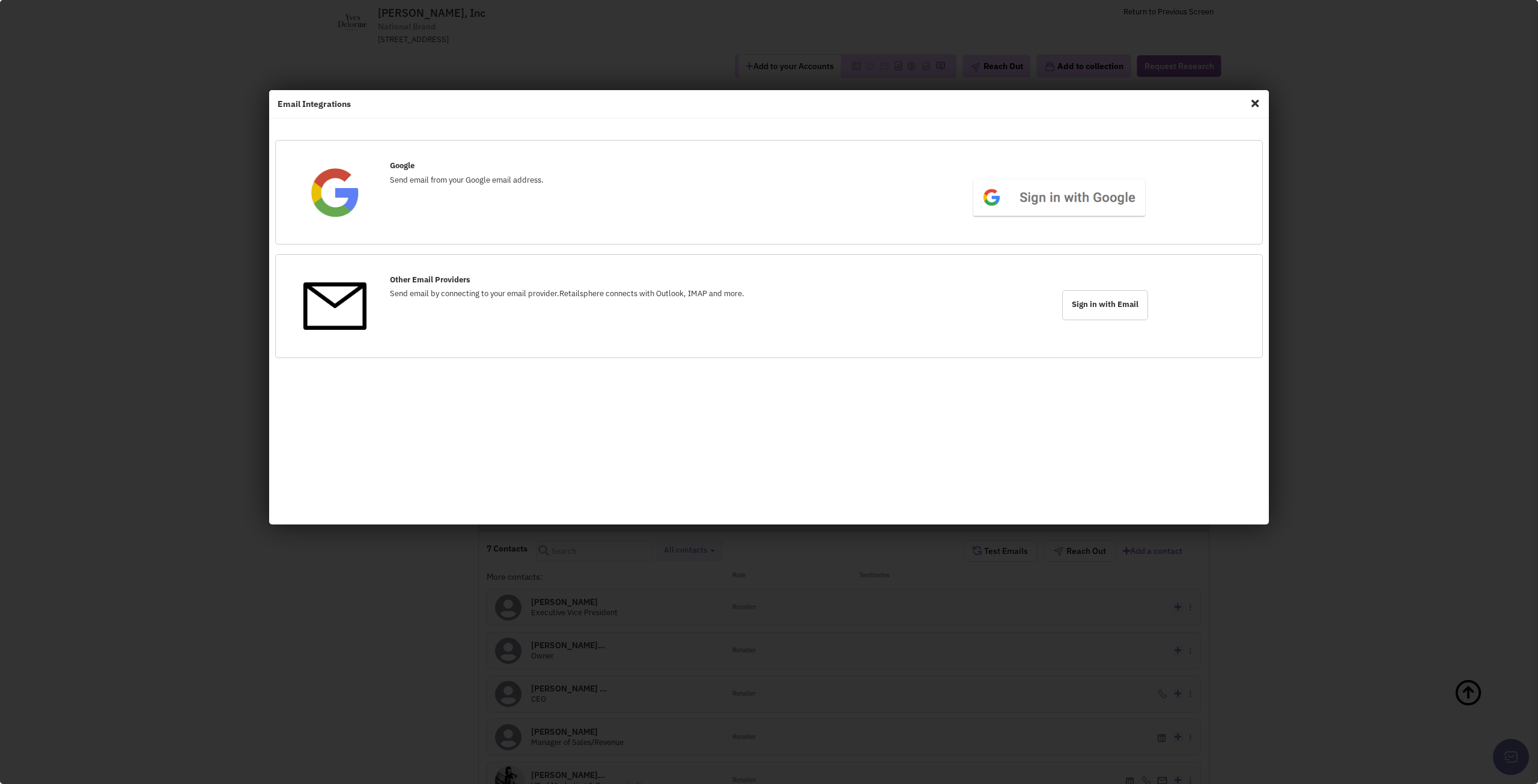
click at [1260, 103] on span "Close" at bounding box center [1255, 103] width 16 height 19
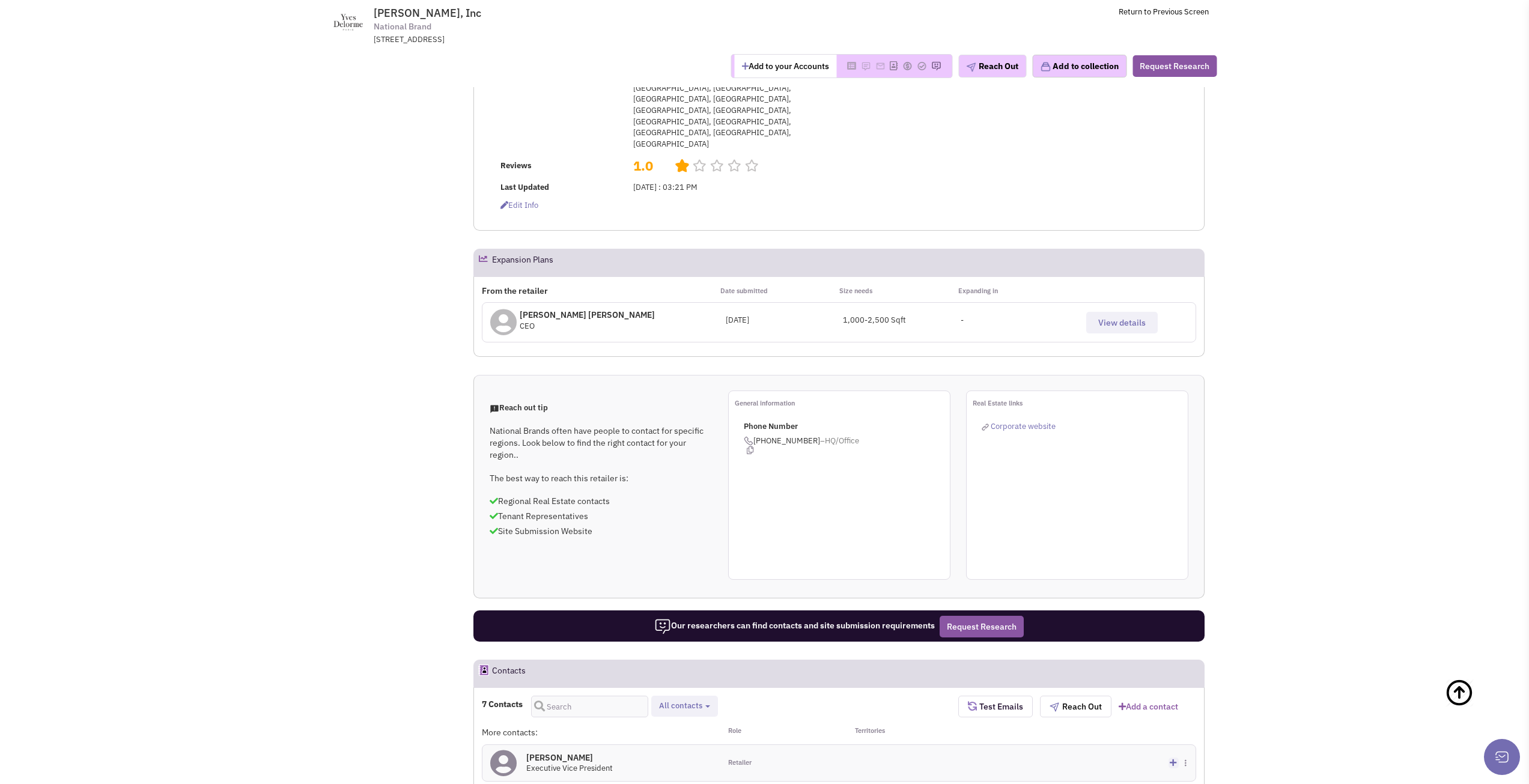
scroll to position [600, 0]
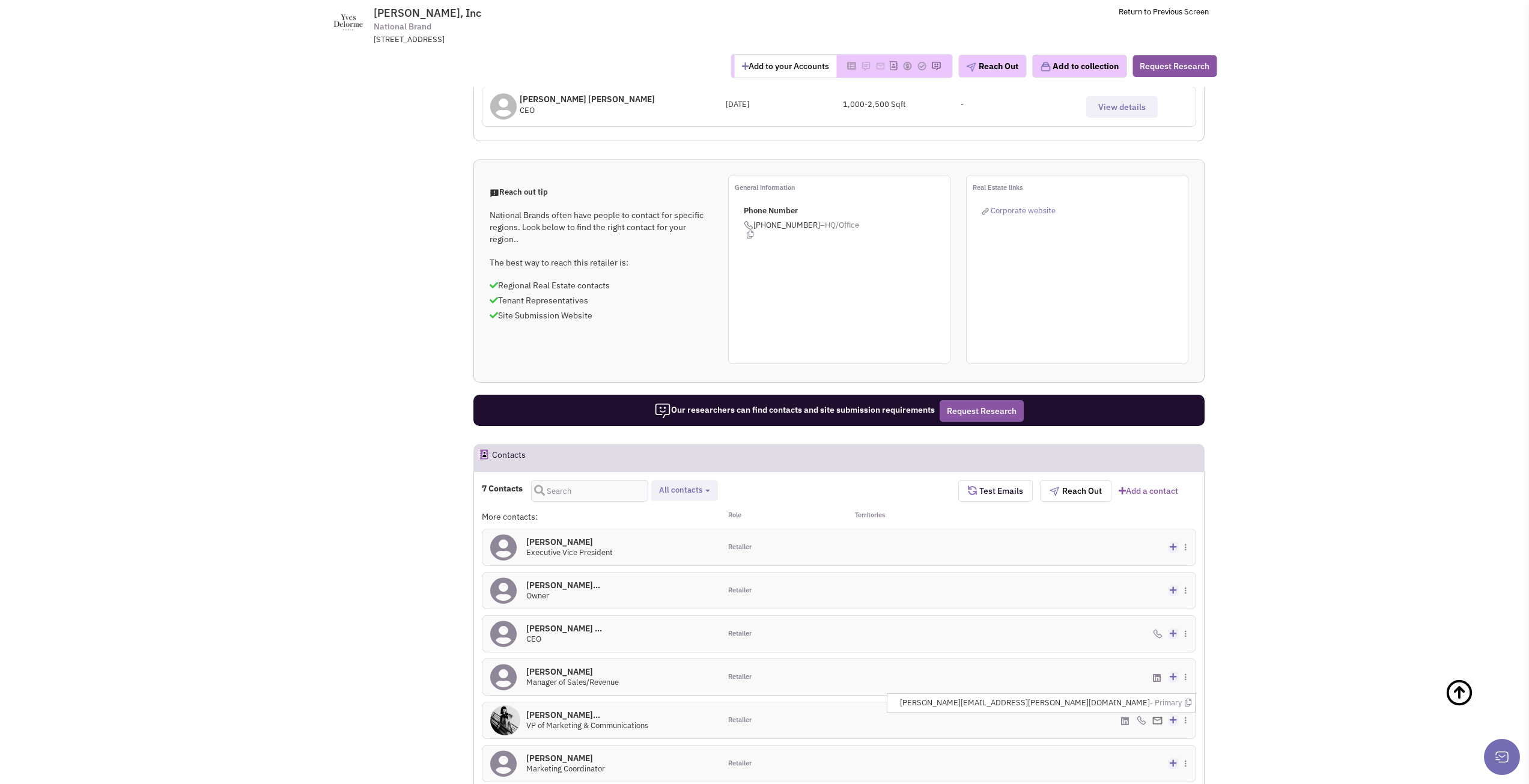
drag, startPoint x: 1147, startPoint y: 547, endPoint x: 1045, endPoint y: 548, distance: 102.0
click at [1045, 698] on span "[PERSON_NAME][EMAIL_ADDRESS][PERSON_NAME][DOMAIN_NAME] - Primary" at bounding box center [1046, 703] width 291 height 11
copy span "[PERSON_NAME][EMAIL_ADDRESS][PERSON_NAME][DOMAIN_NAME]"
